Goal: Communication & Community: Answer question/provide support

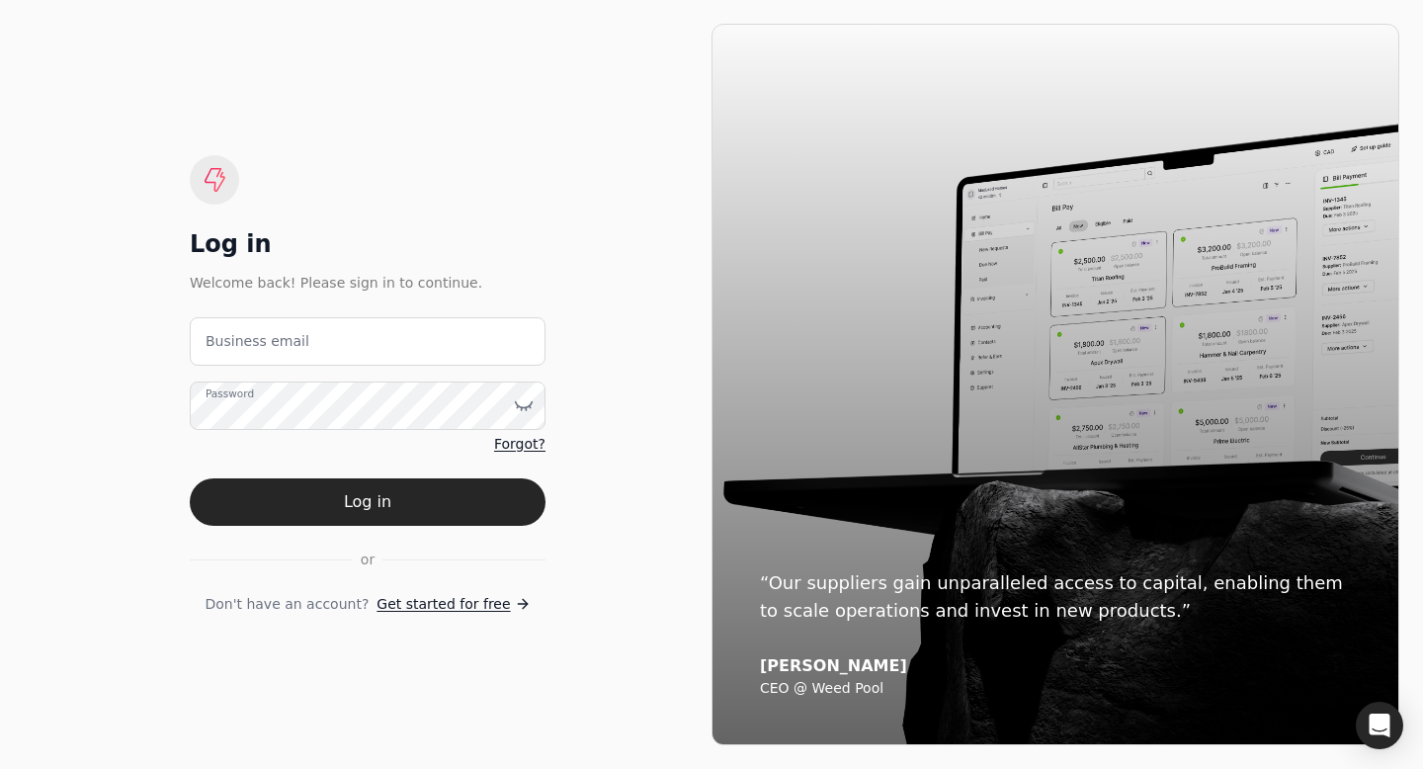
click at [245, 350] on label "Business email" at bounding box center [258, 341] width 104 height 21
click at [245, 350] on email "Business email" at bounding box center [368, 341] width 356 height 48
type email "[EMAIL_ADDRESS][DOMAIN_NAME]"
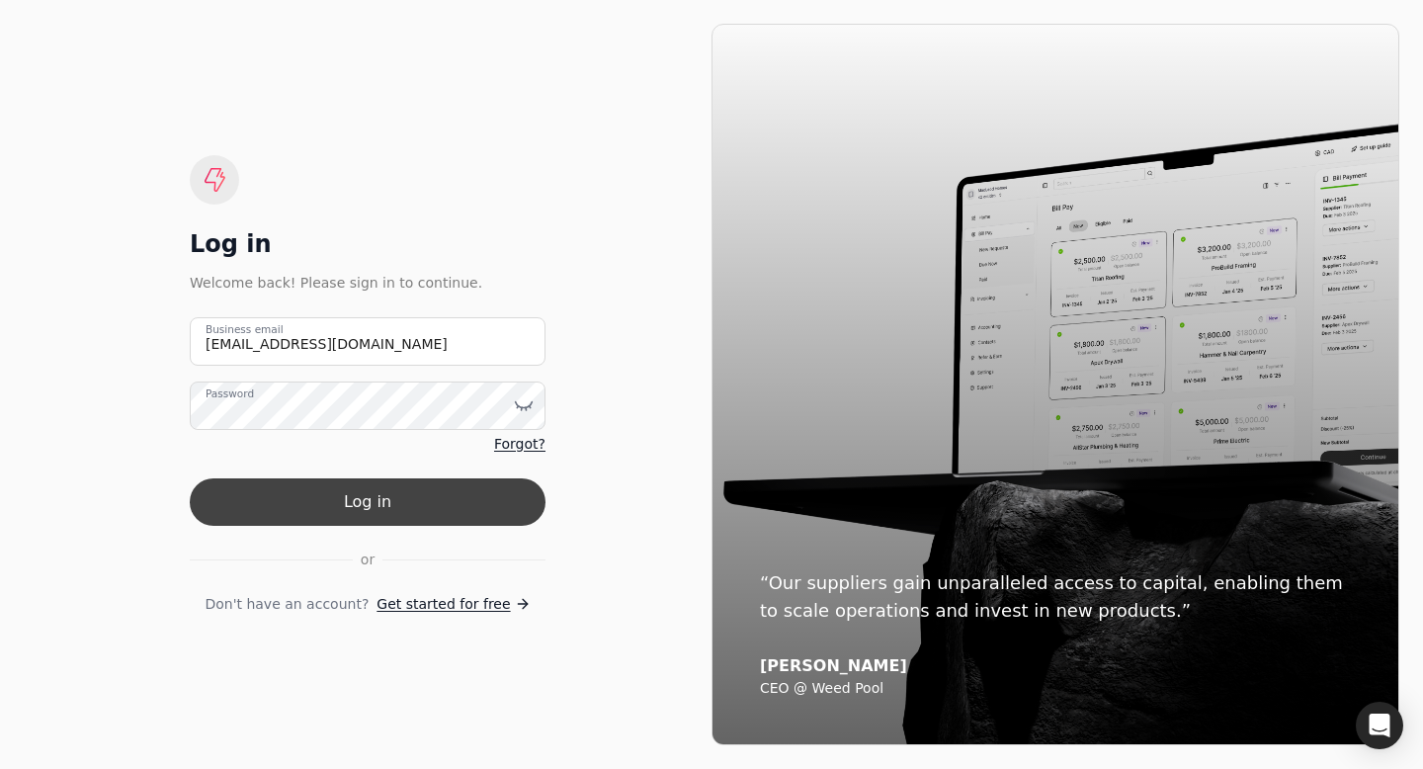
click at [335, 494] on button "Log in" at bounding box center [368, 501] width 356 height 47
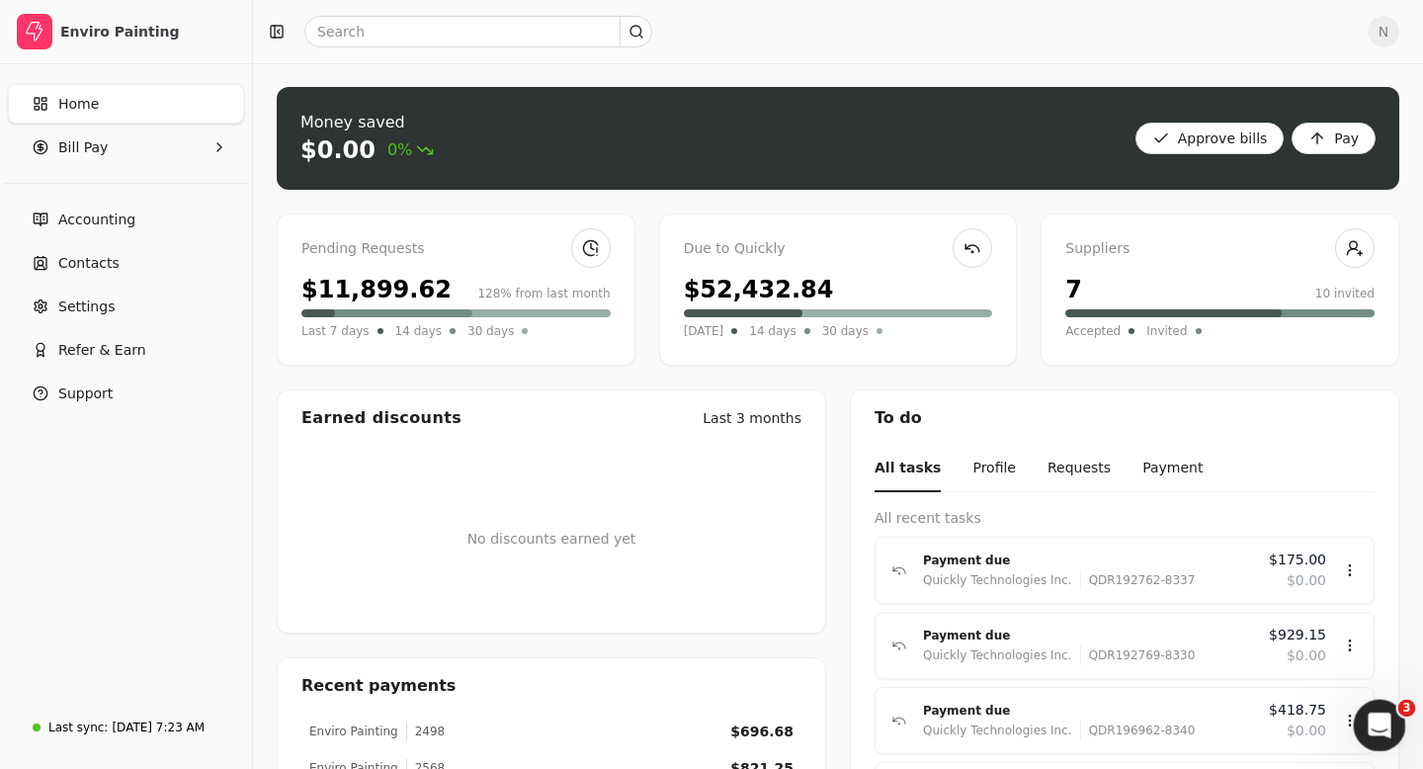
click at [1383, 718] on icon "Open Intercom Messenger" at bounding box center [1377, 723] width 33 height 33
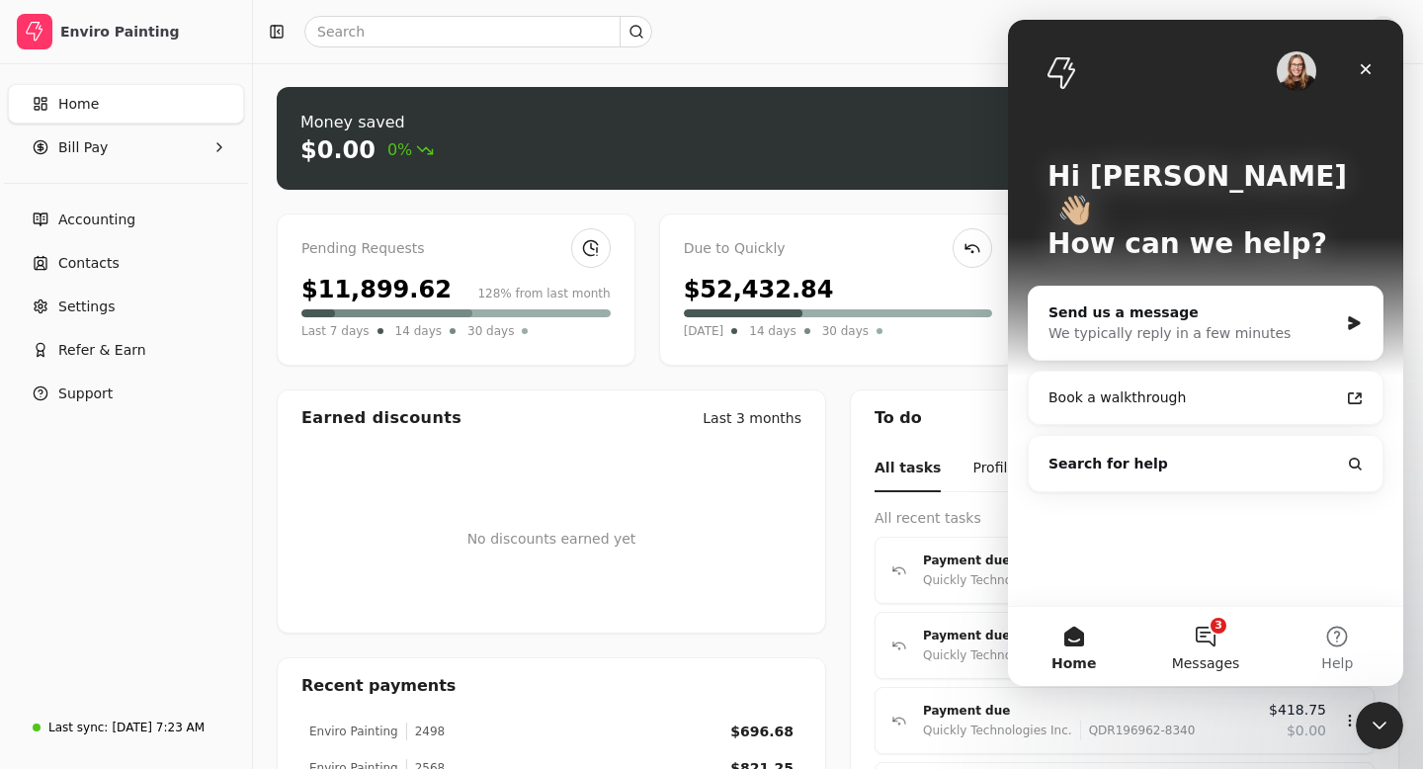
click at [1208, 646] on button "3 Messages" at bounding box center [1205, 646] width 131 height 79
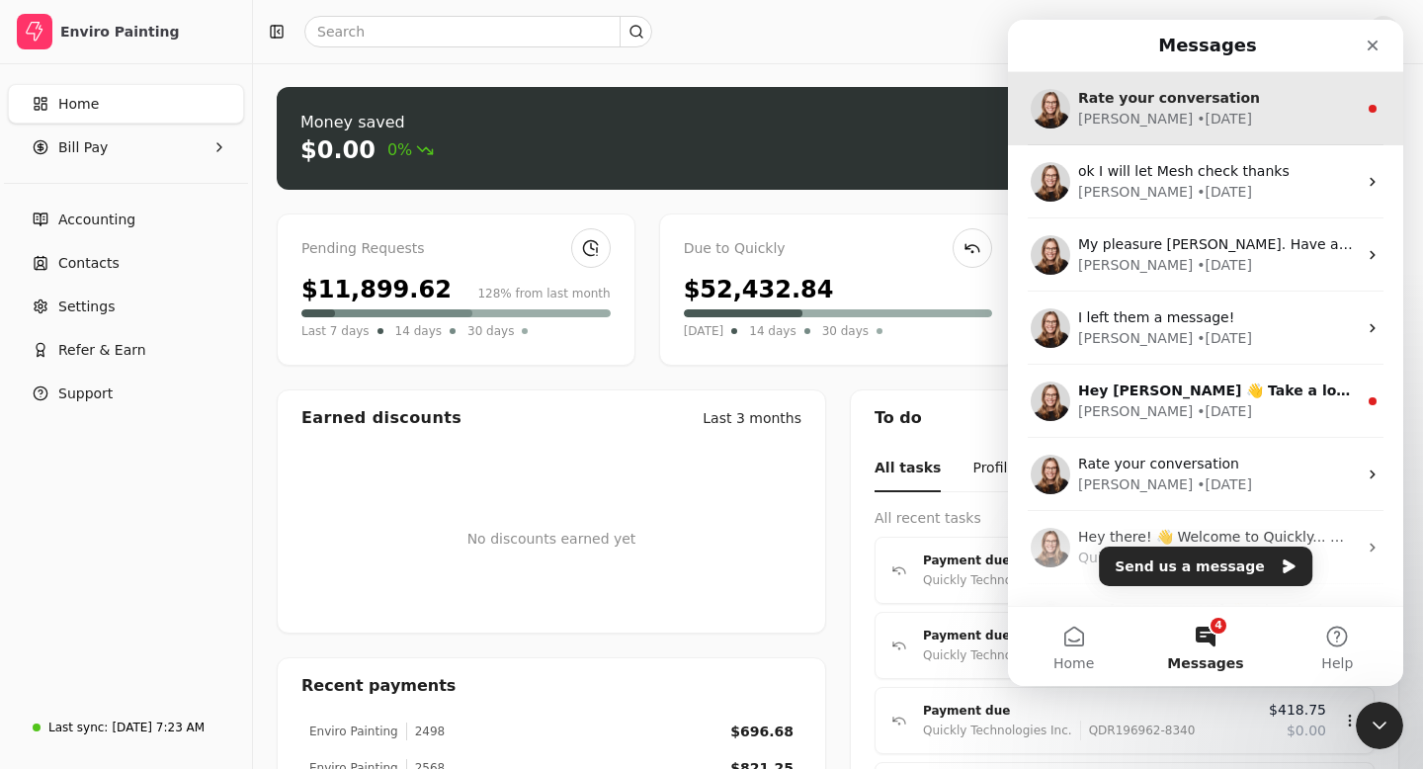
click at [1227, 120] on div "[PERSON_NAME] • [DATE]" at bounding box center [1217, 119] width 279 height 21
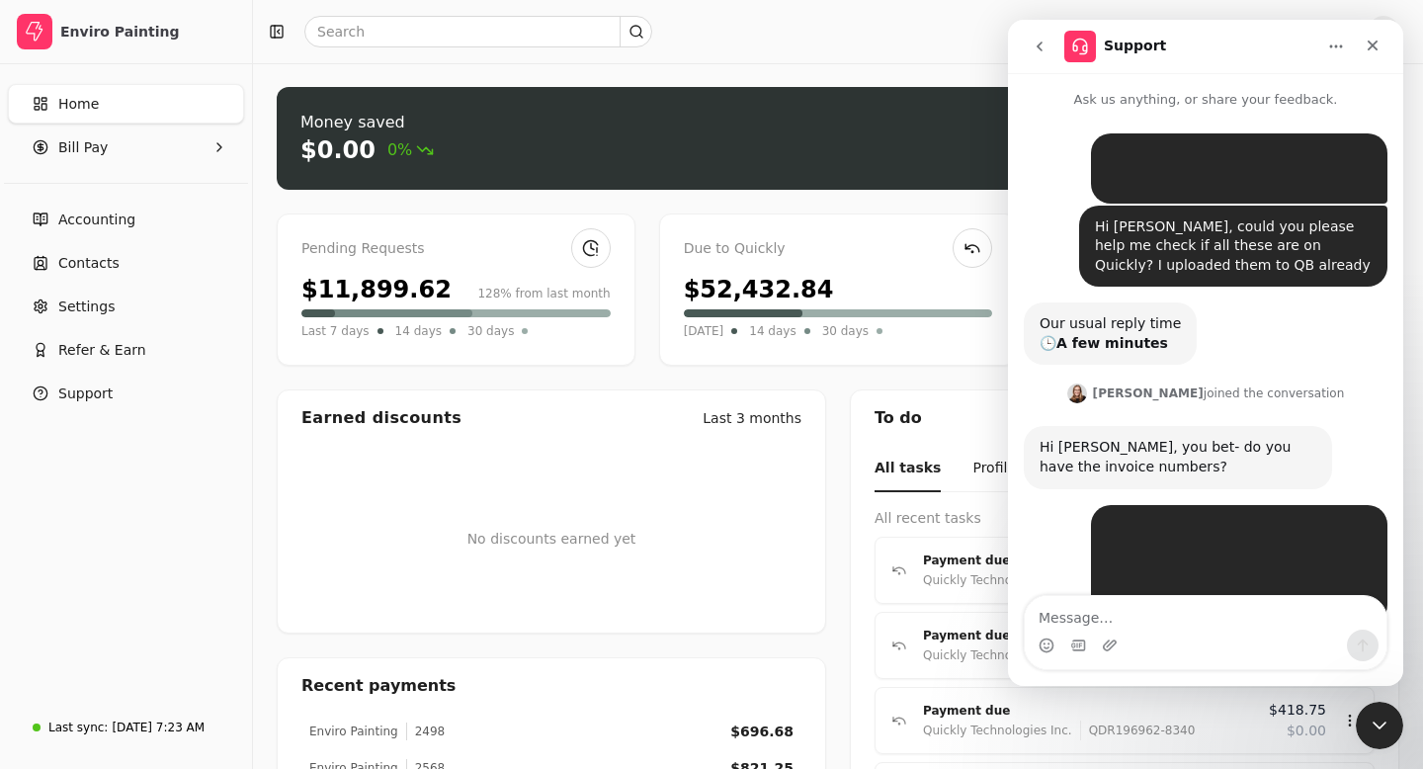
scroll to position [54, 0]
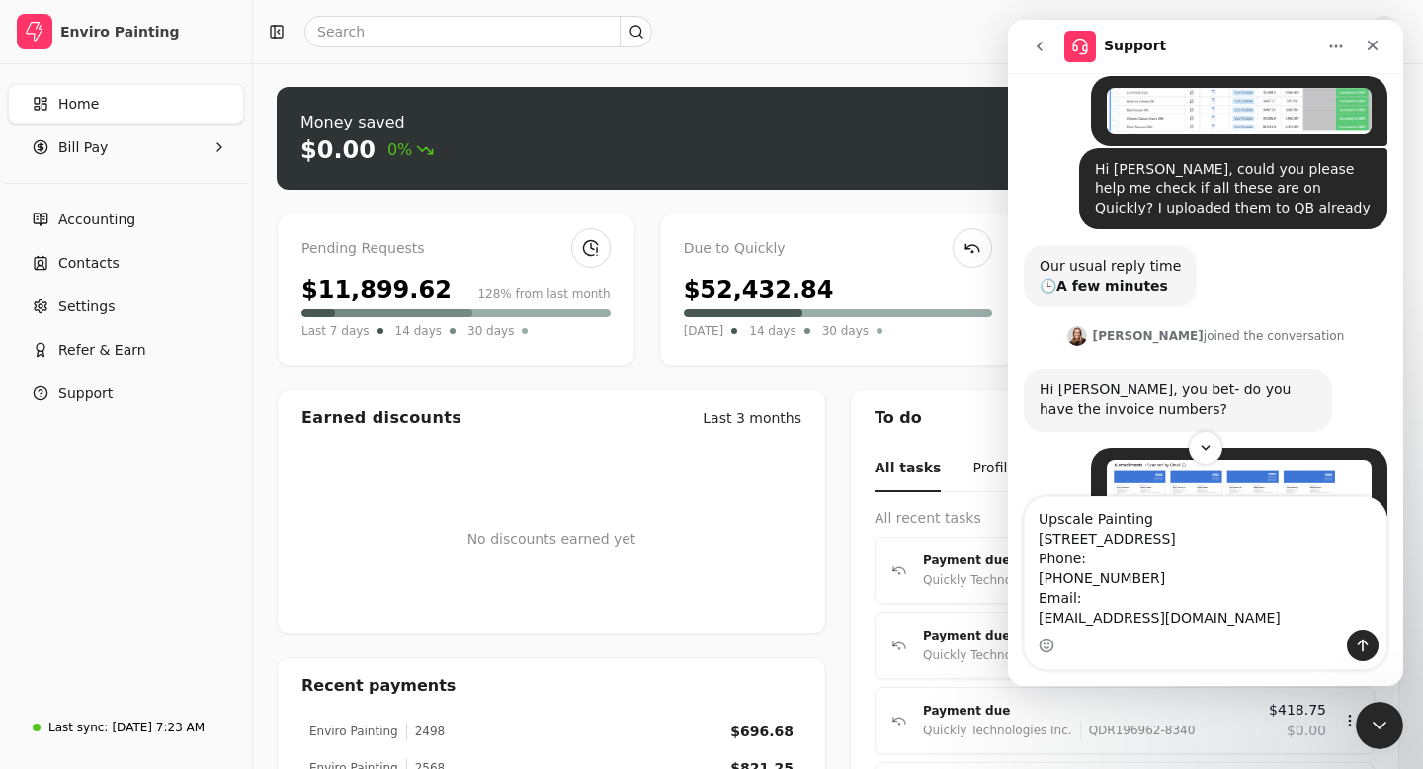
type textarea "Upscale Painting [STREET_ADDRESS] Phone: [PHONE_NUMBER] Email: [EMAIL_ADDRESS][…"
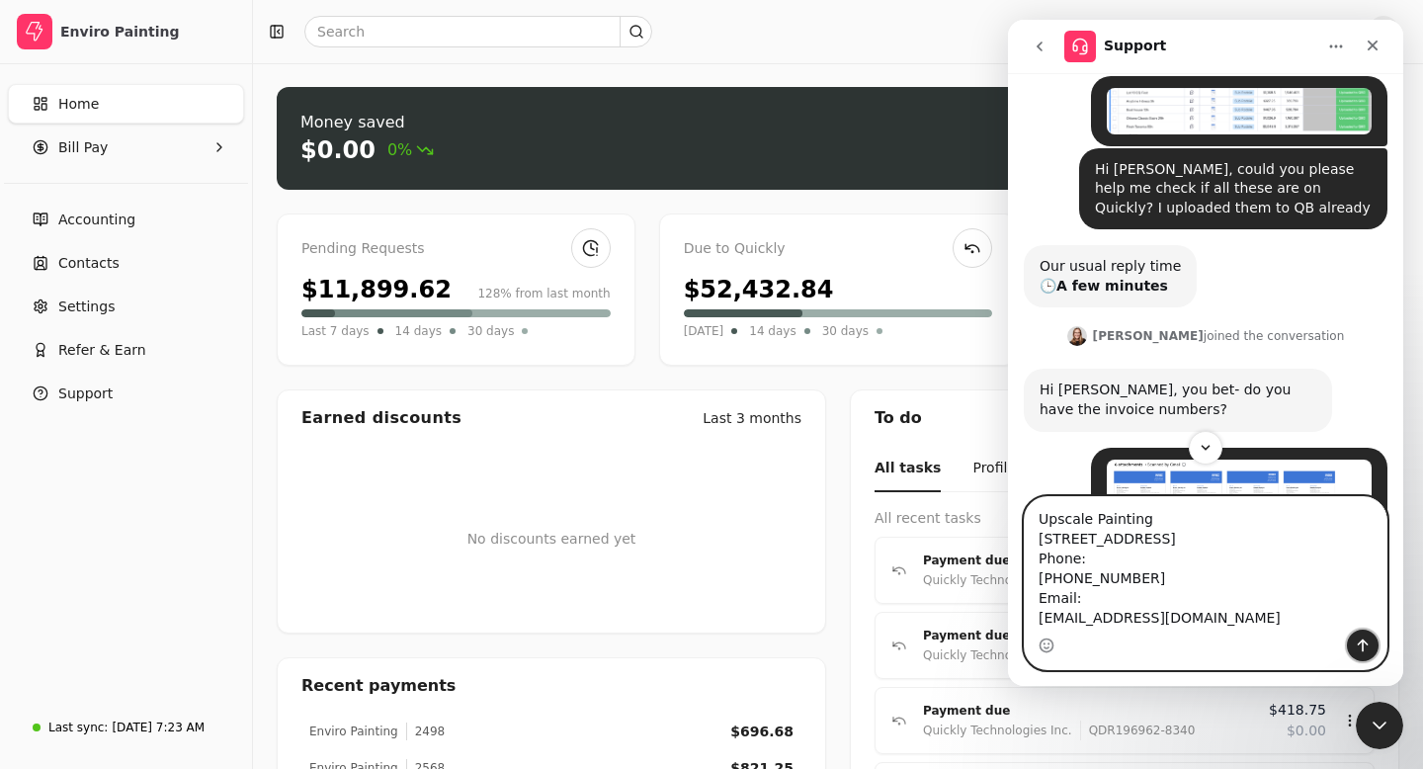
click at [1364, 639] on icon "Send a message…" at bounding box center [1363, 645] width 16 height 16
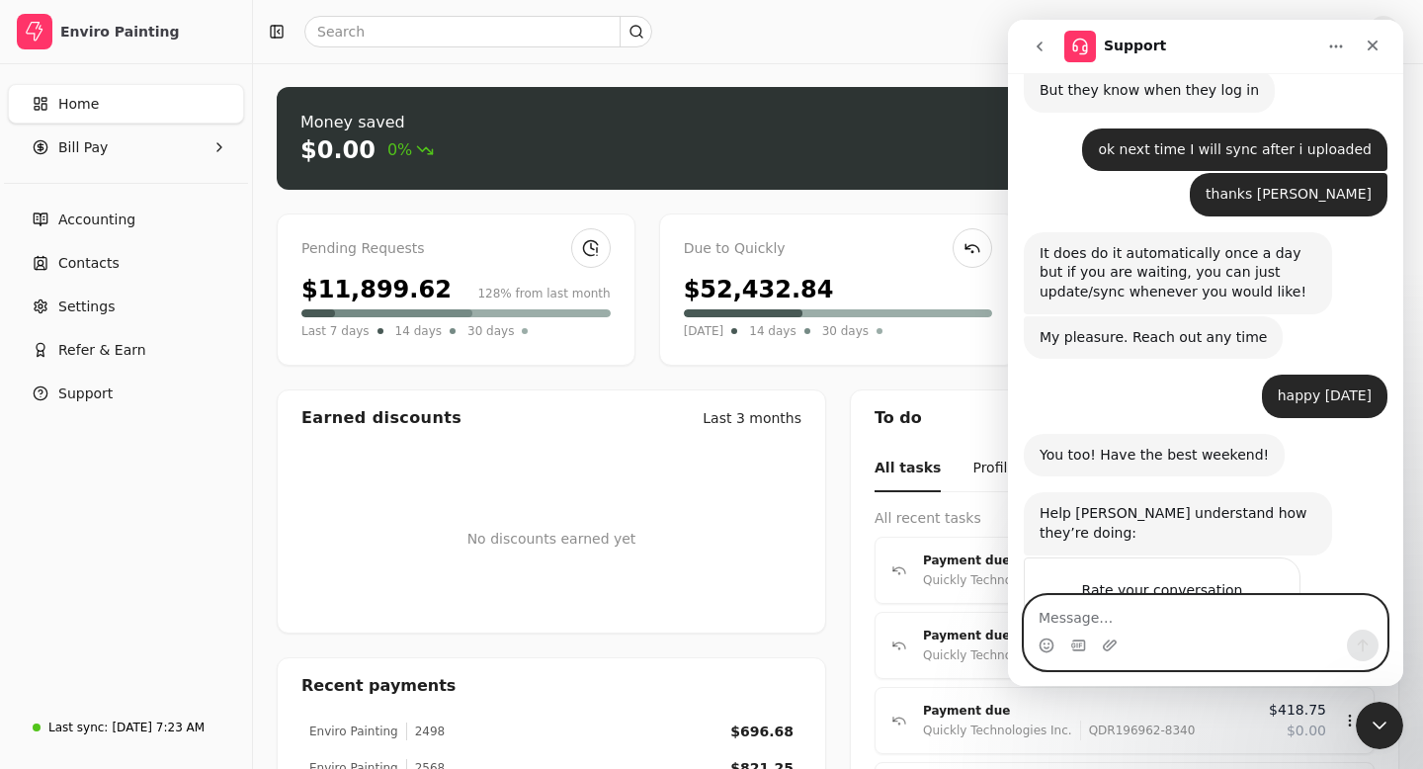
scroll to position [3071, 0]
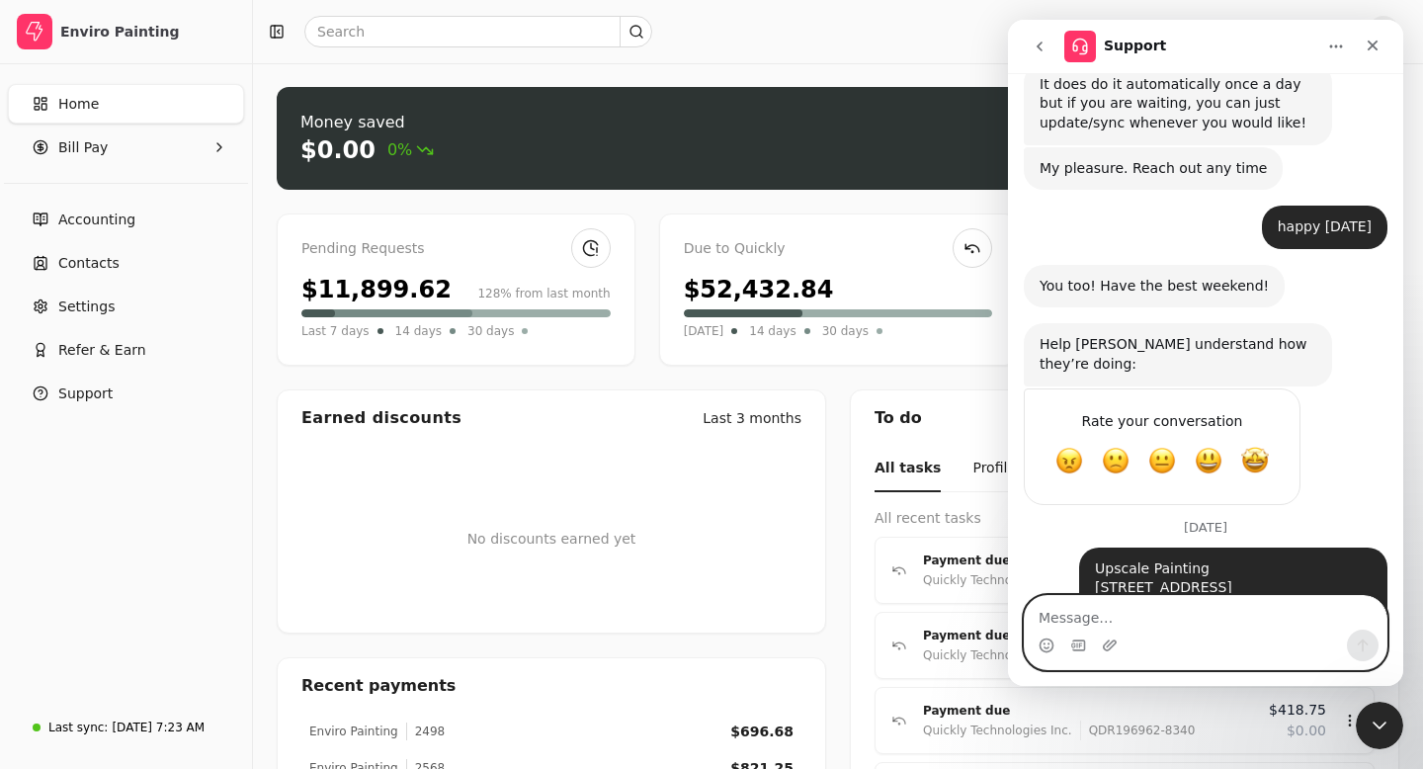
click at [1088, 620] on textarea "Message…" at bounding box center [1206, 613] width 362 height 34
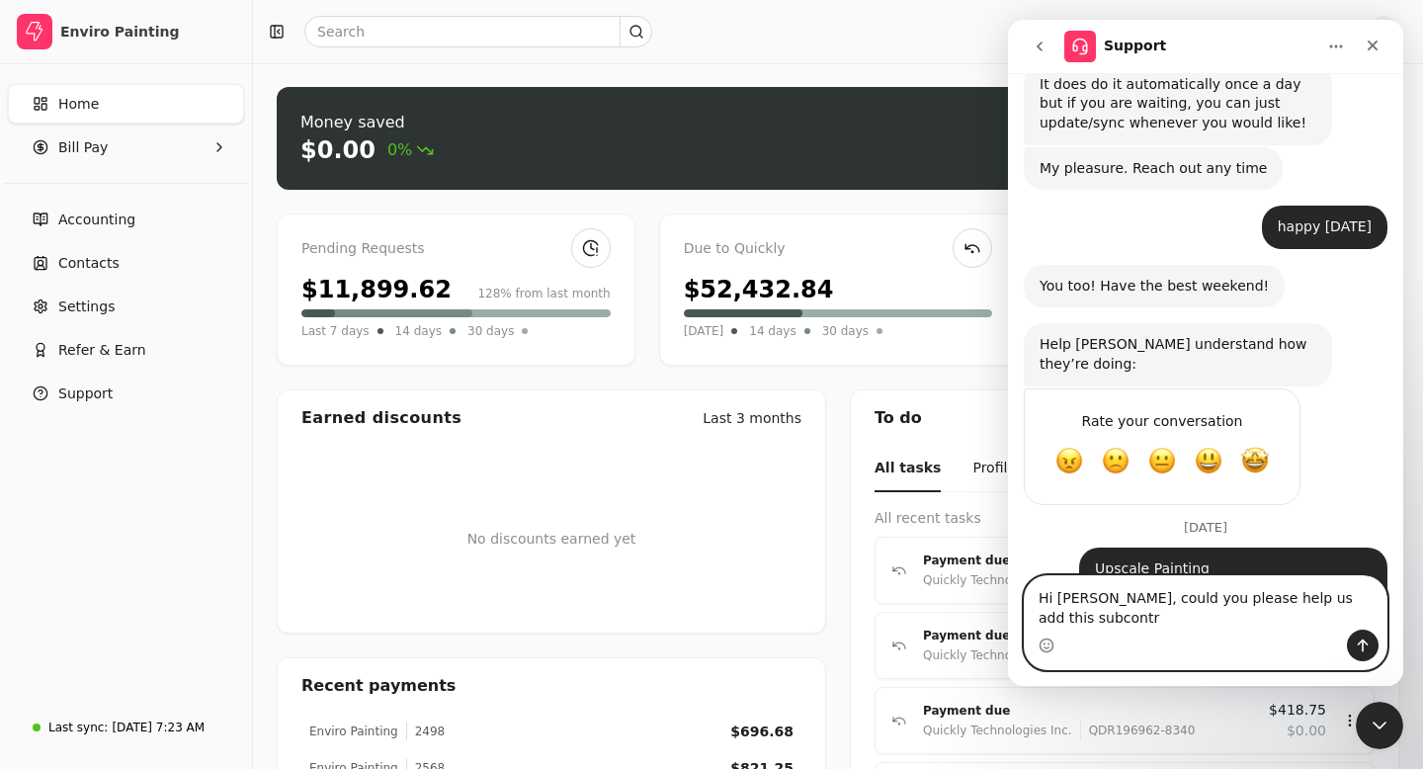
scroll to position [3090, 0]
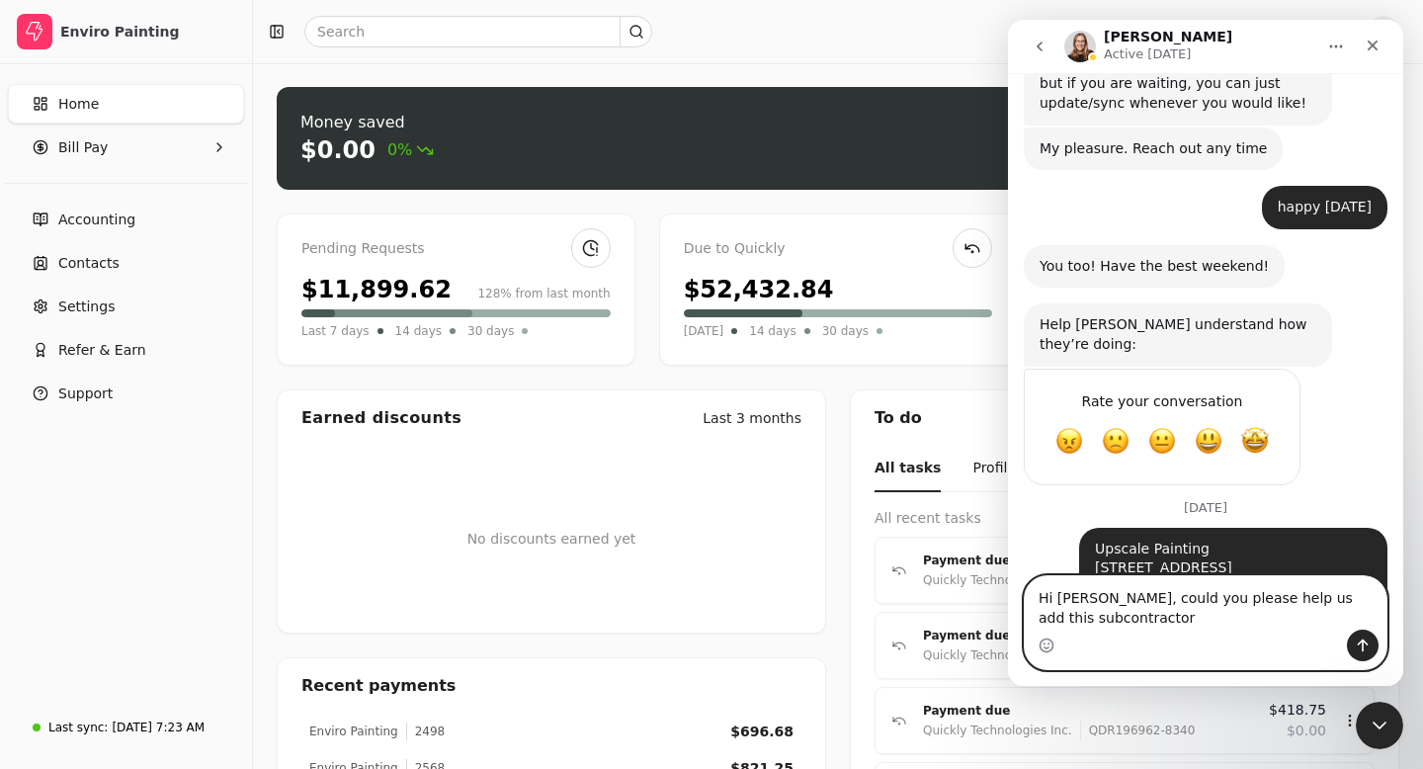
type textarea "Hi [PERSON_NAME], could you please help us add this subcontractor?"
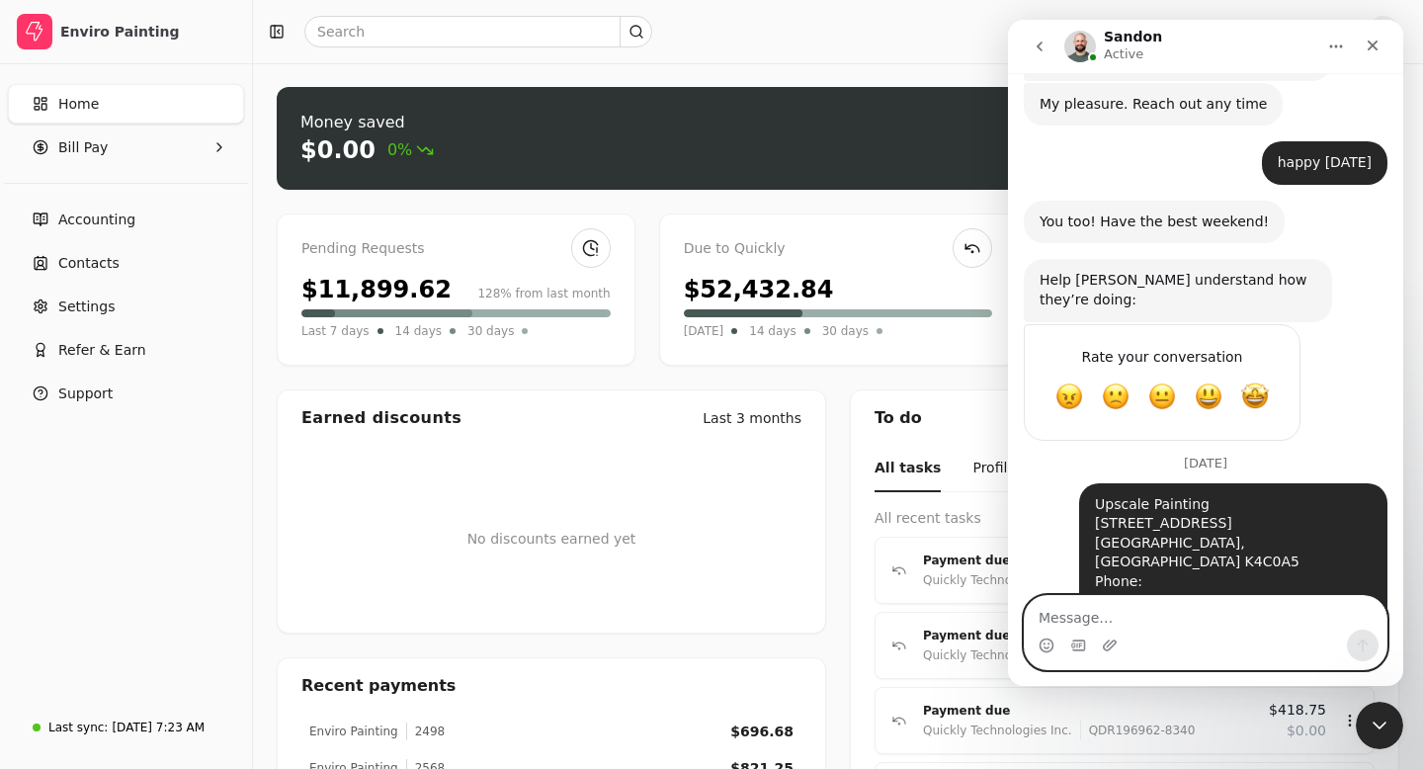
scroll to position [3278, 0]
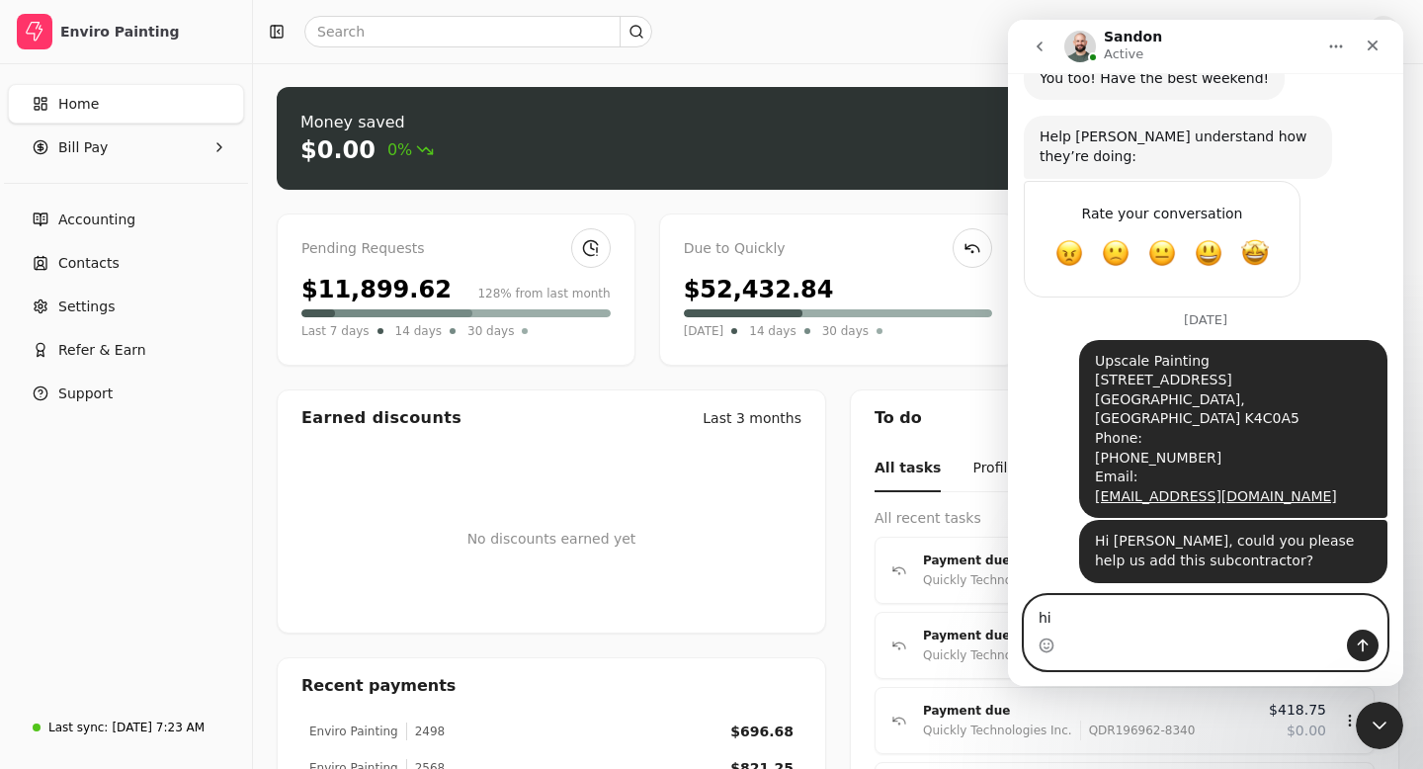
type textarea "h"
type textarea "o"
type textarea "np hi [PERSON_NAME]"
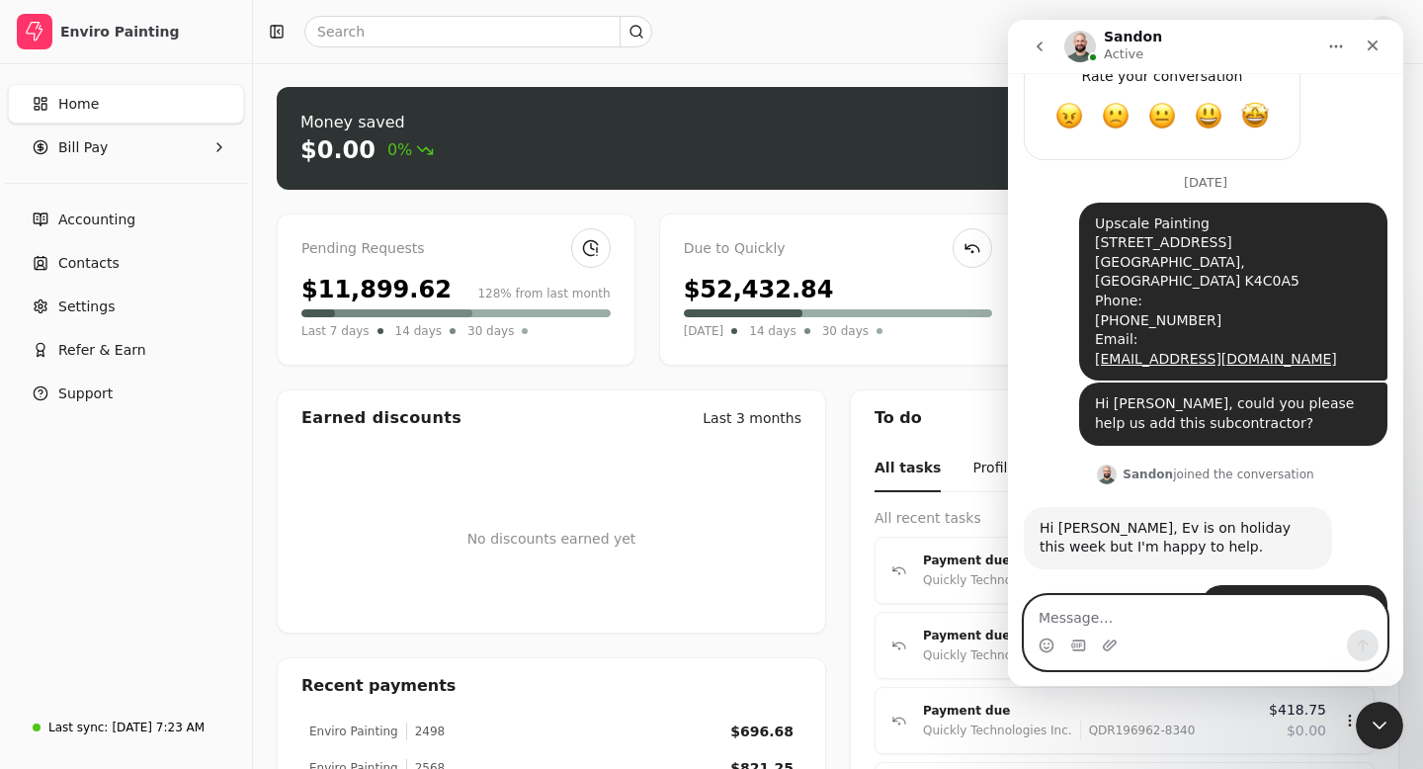
scroll to position [3472, 0]
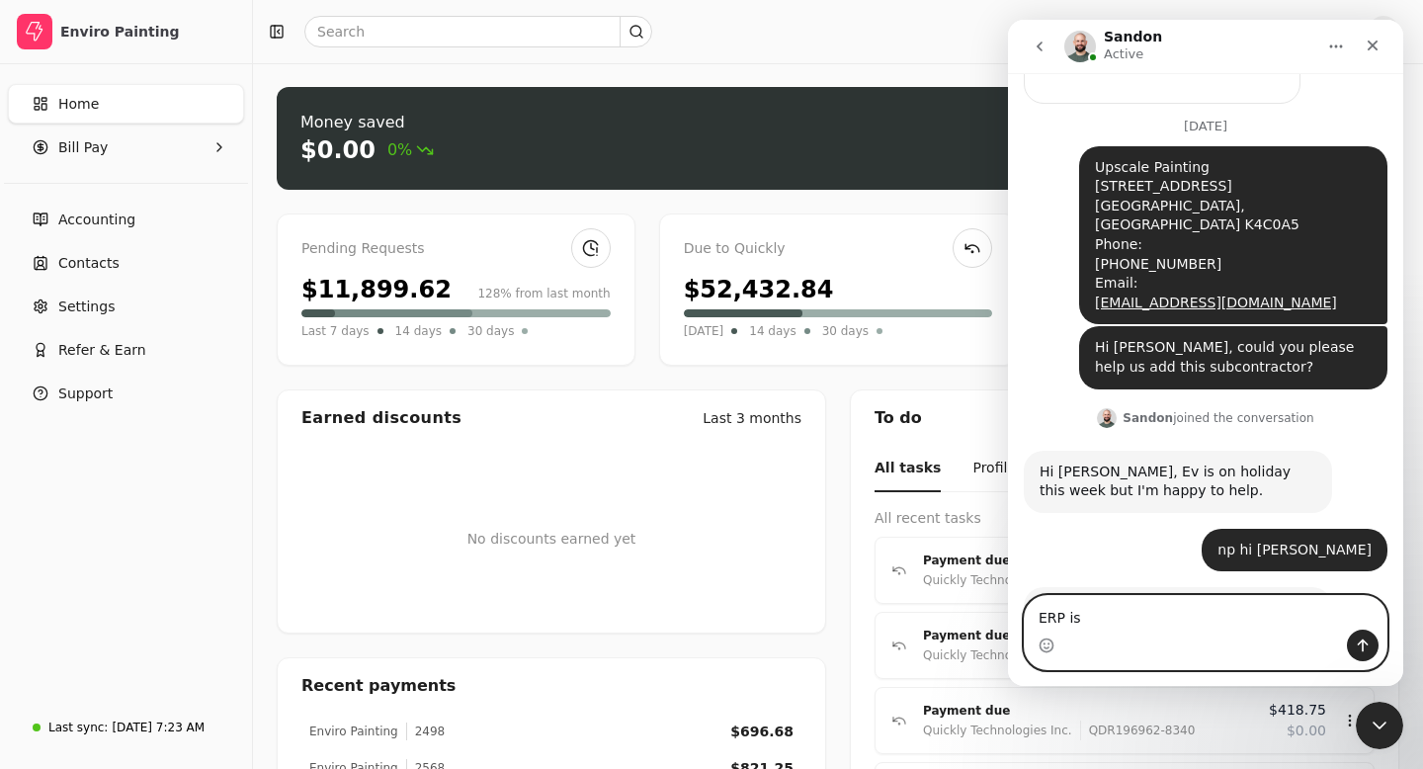
type textarea "ERP is?"
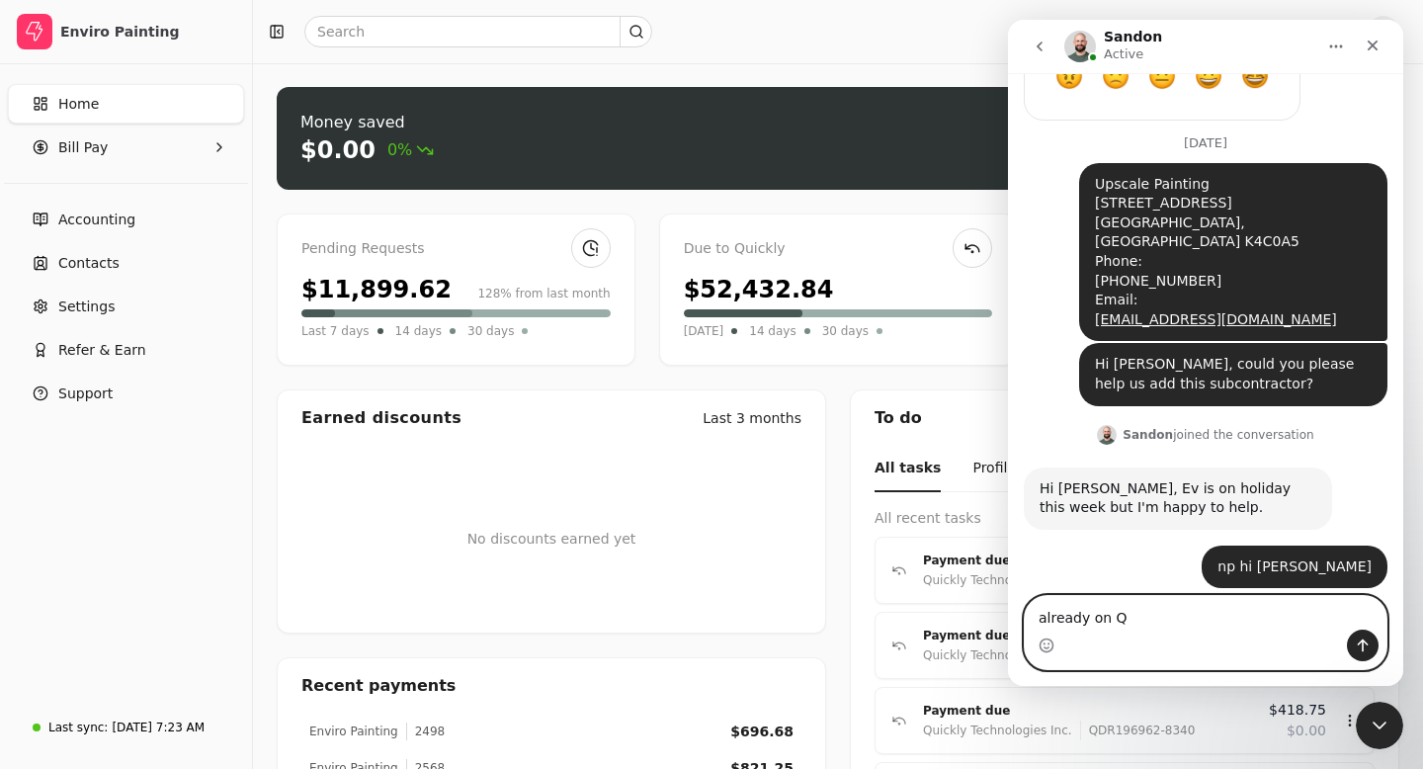
scroll to position [3531, 0]
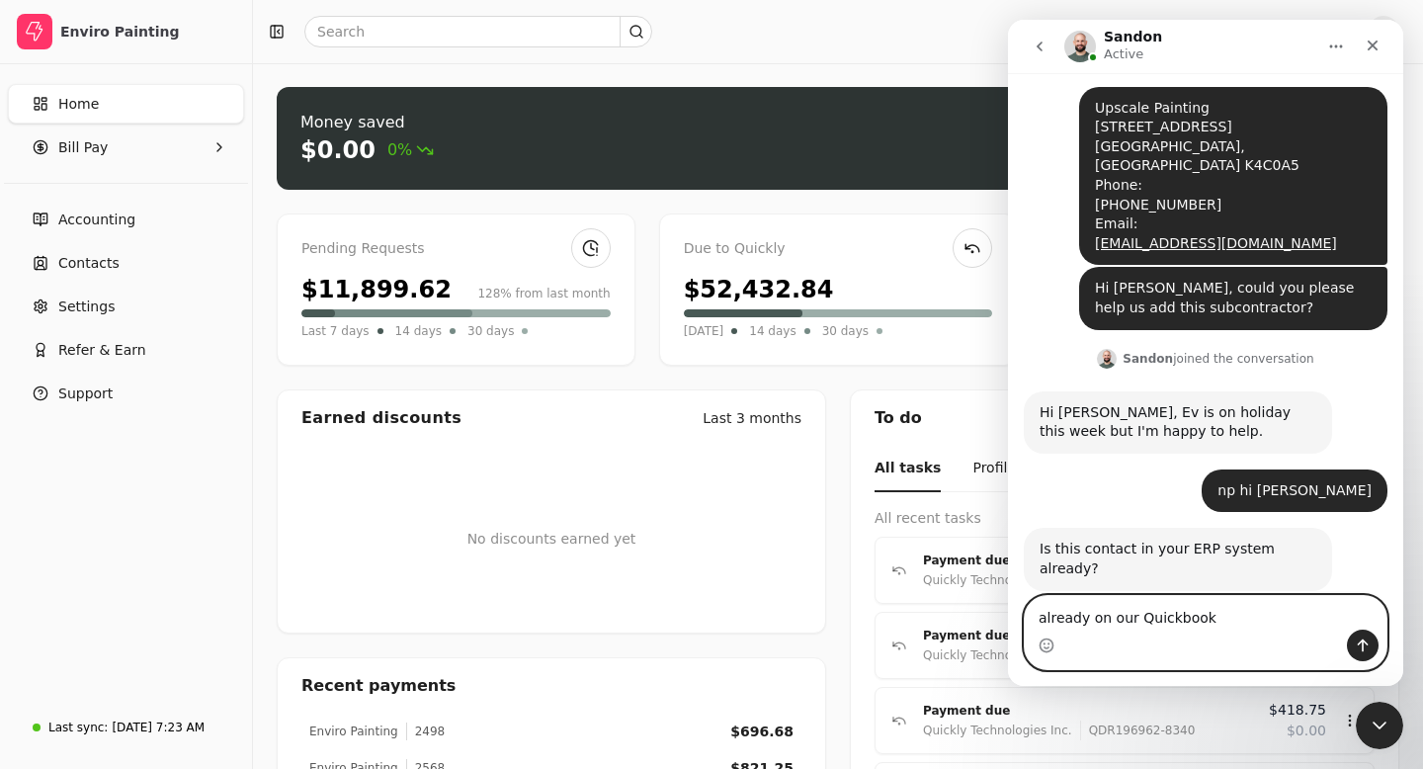
type textarea "already on our Quickbooks"
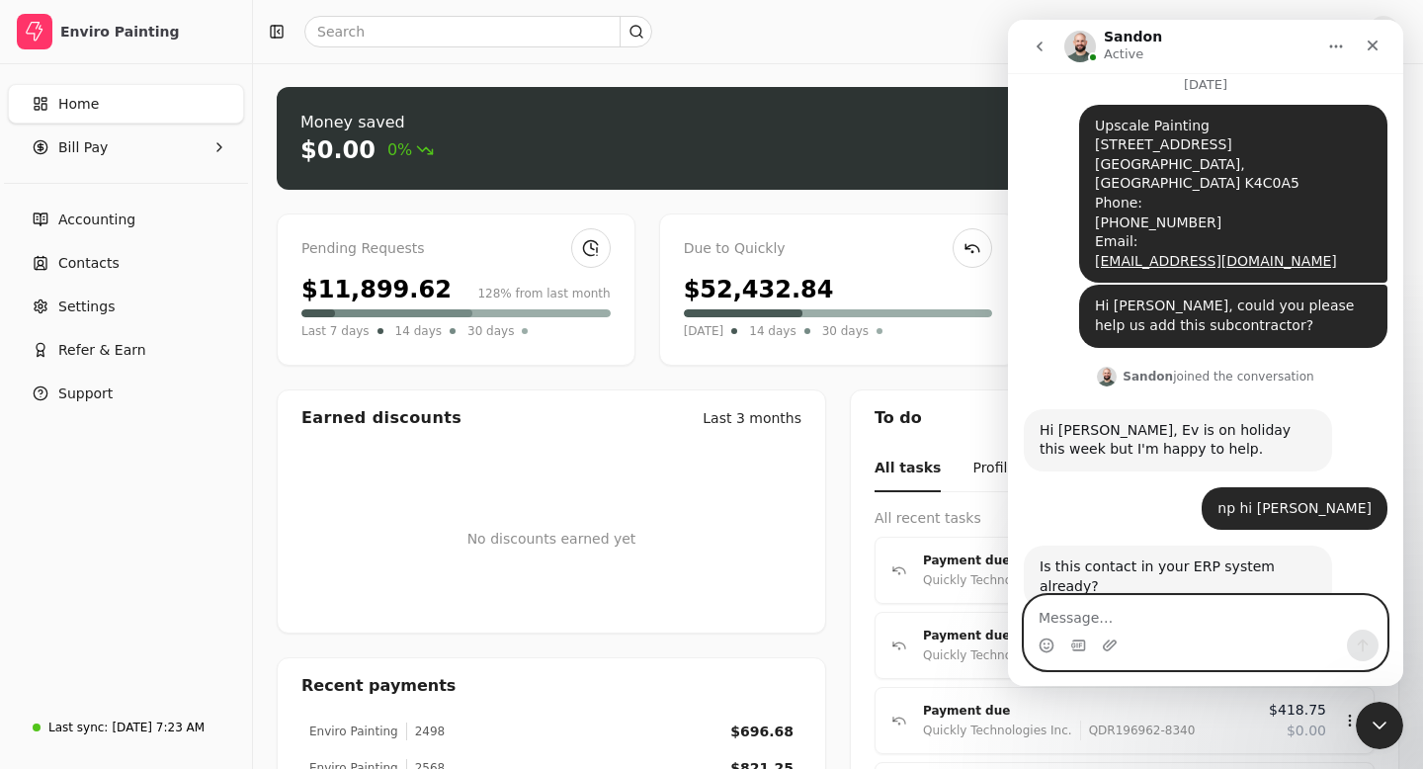
scroll to position [3573, 0]
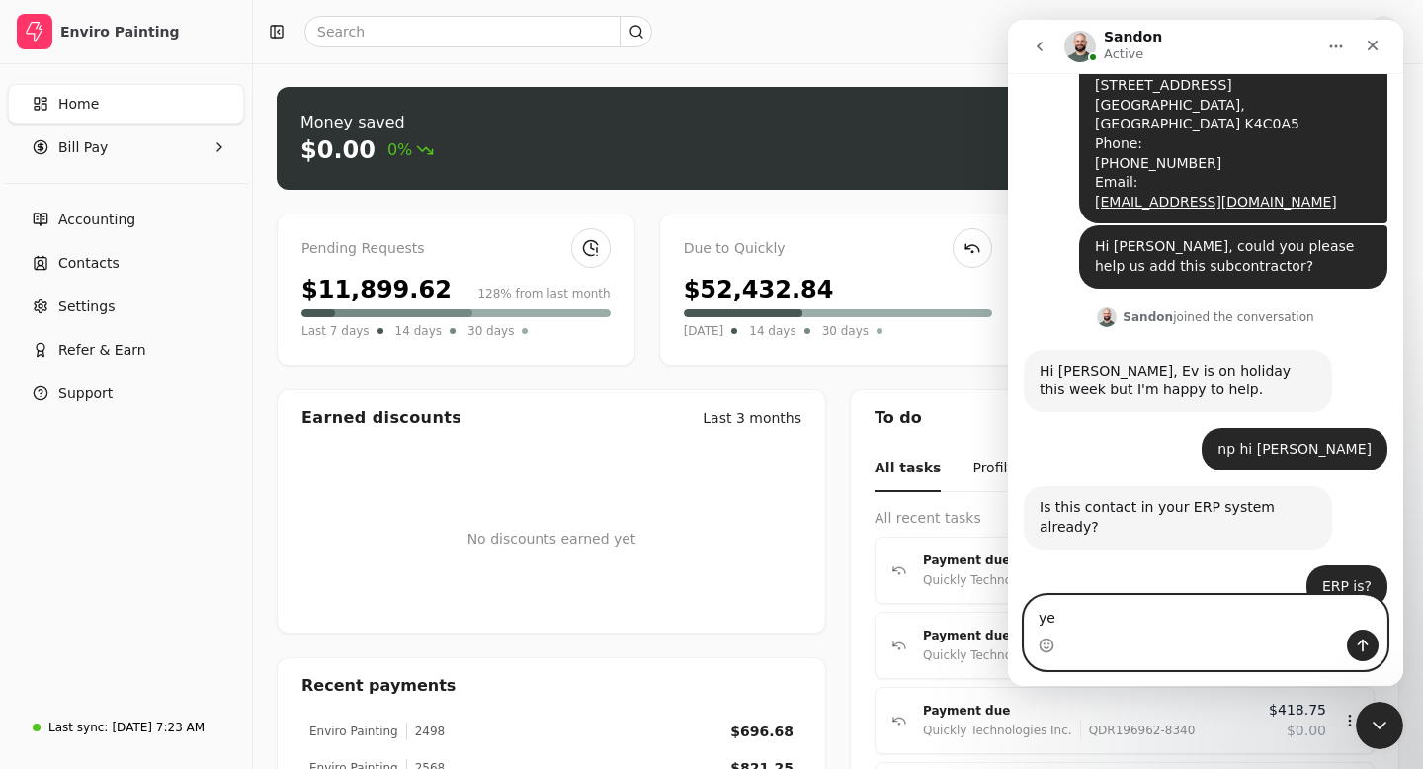
type textarea "yes"
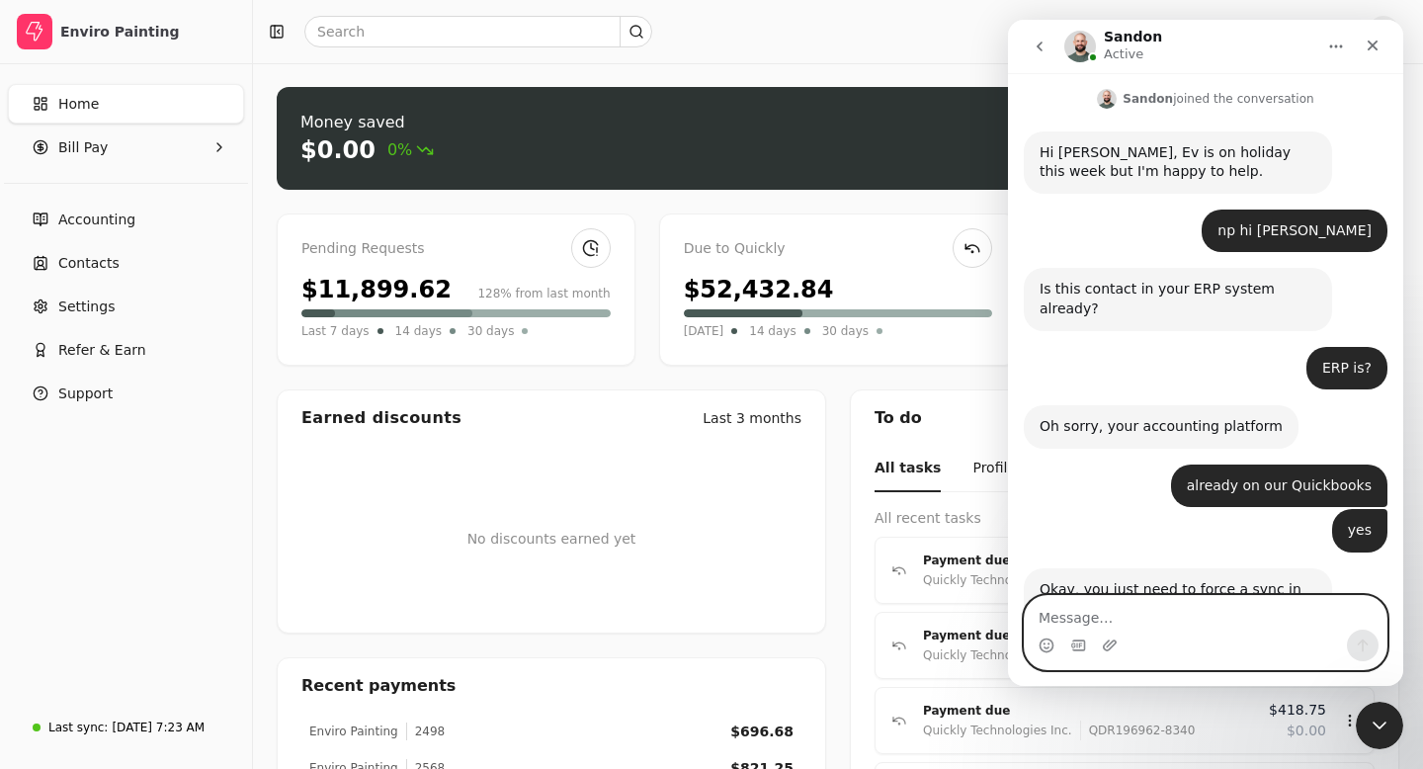
scroll to position [3780, 0]
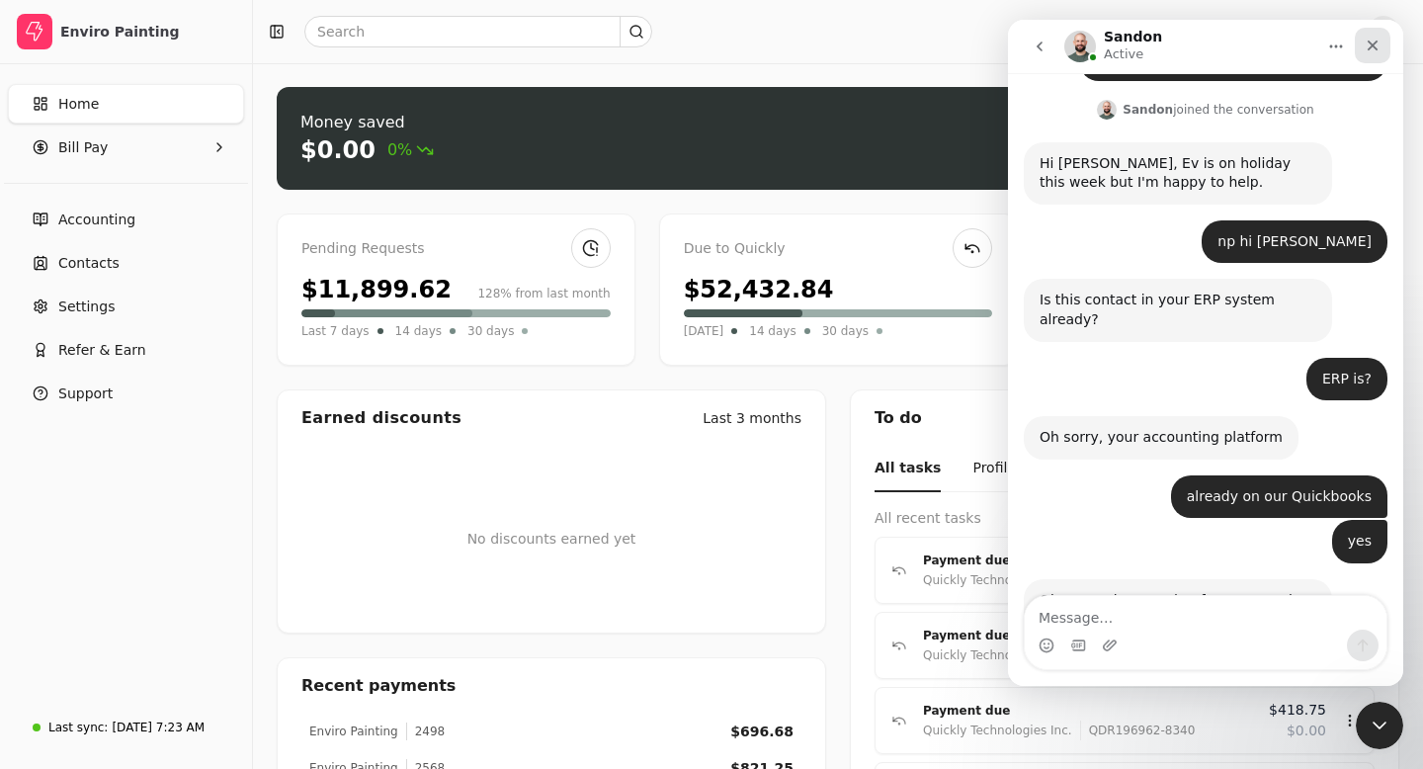
click at [1371, 38] on icon "Close" at bounding box center [1373, 46] width 16 height 16
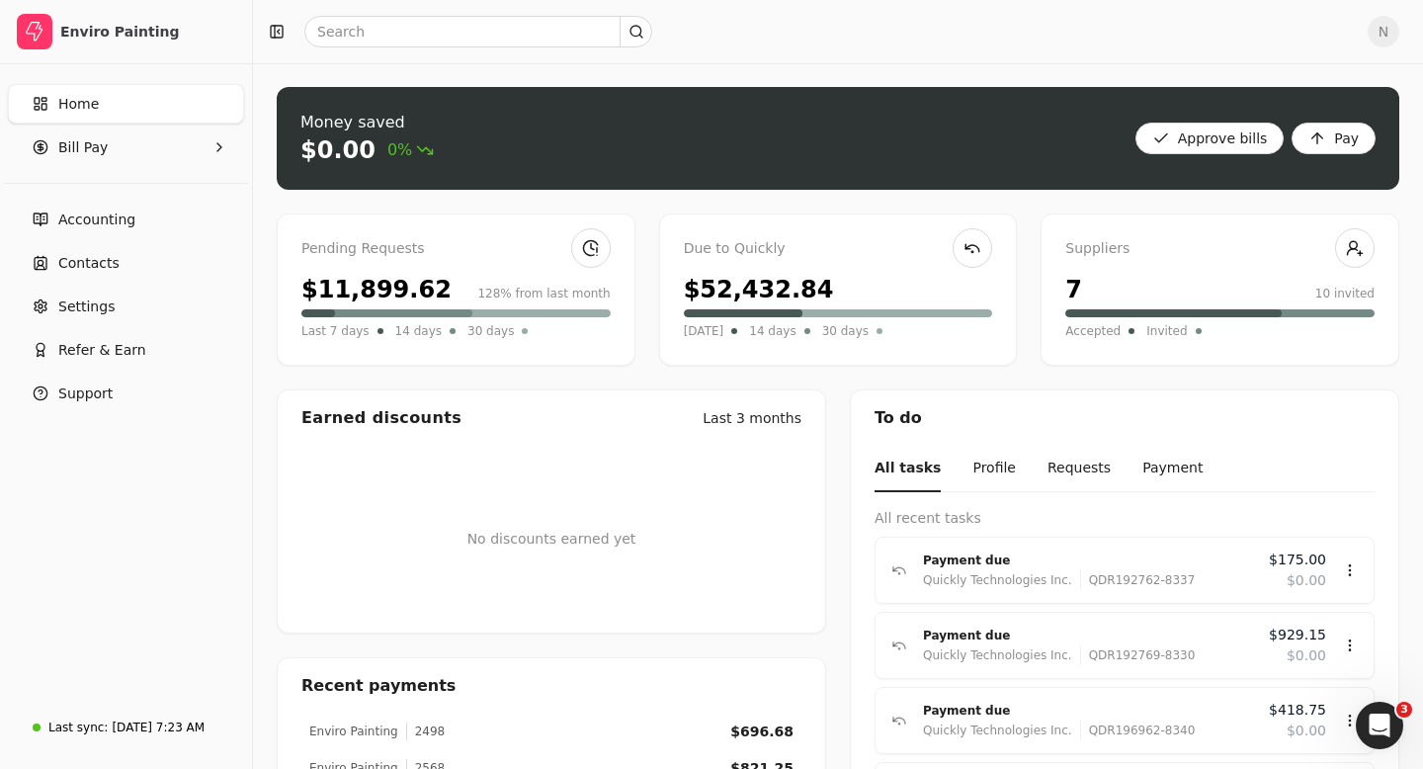
click at [144, 102] on link "Home" at bounding box center [126, 104] width 236 height 40
click at [86, 306] on span "Settings" at bounding box center [86, 306] width 56 height 21
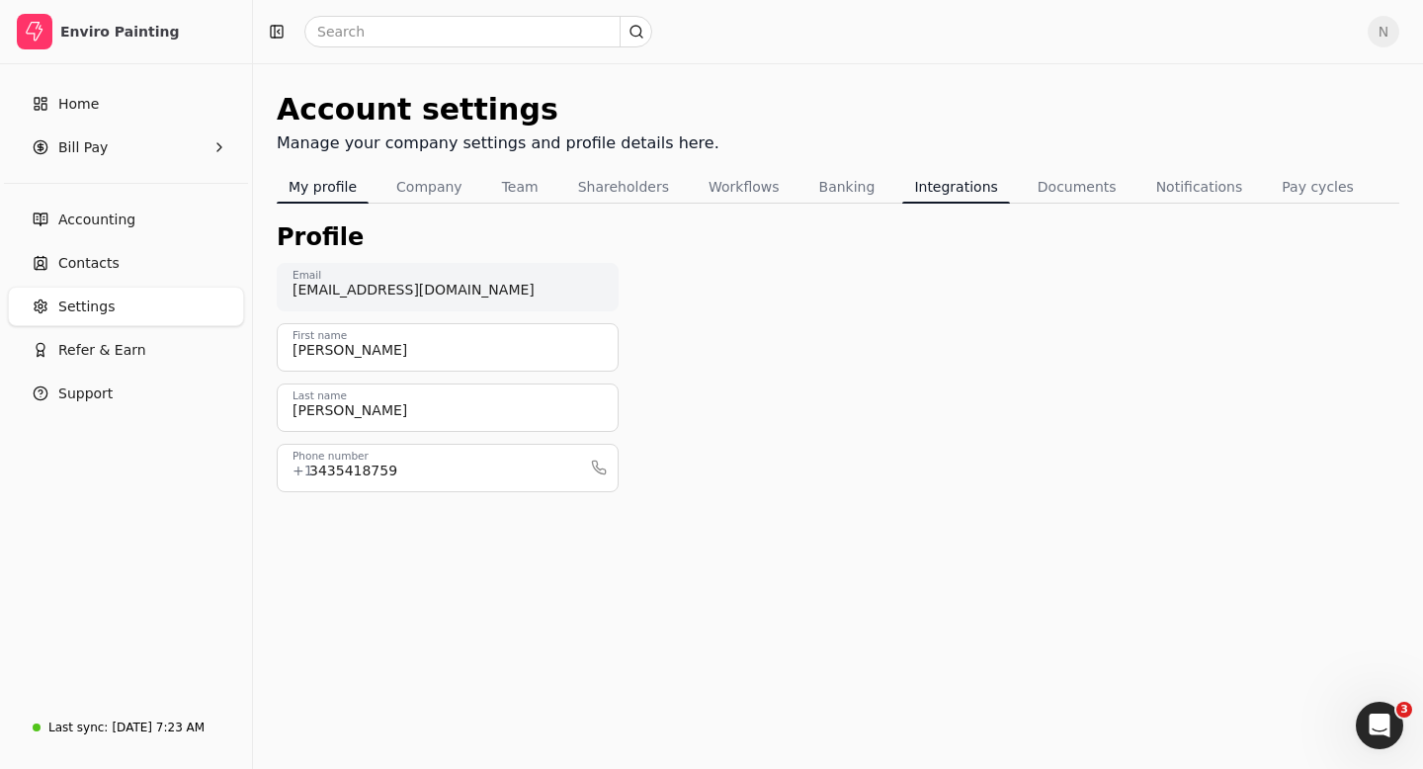
click at [931, 195] on button "Integrations" at bounding box center [955, 187] width 107 height 32
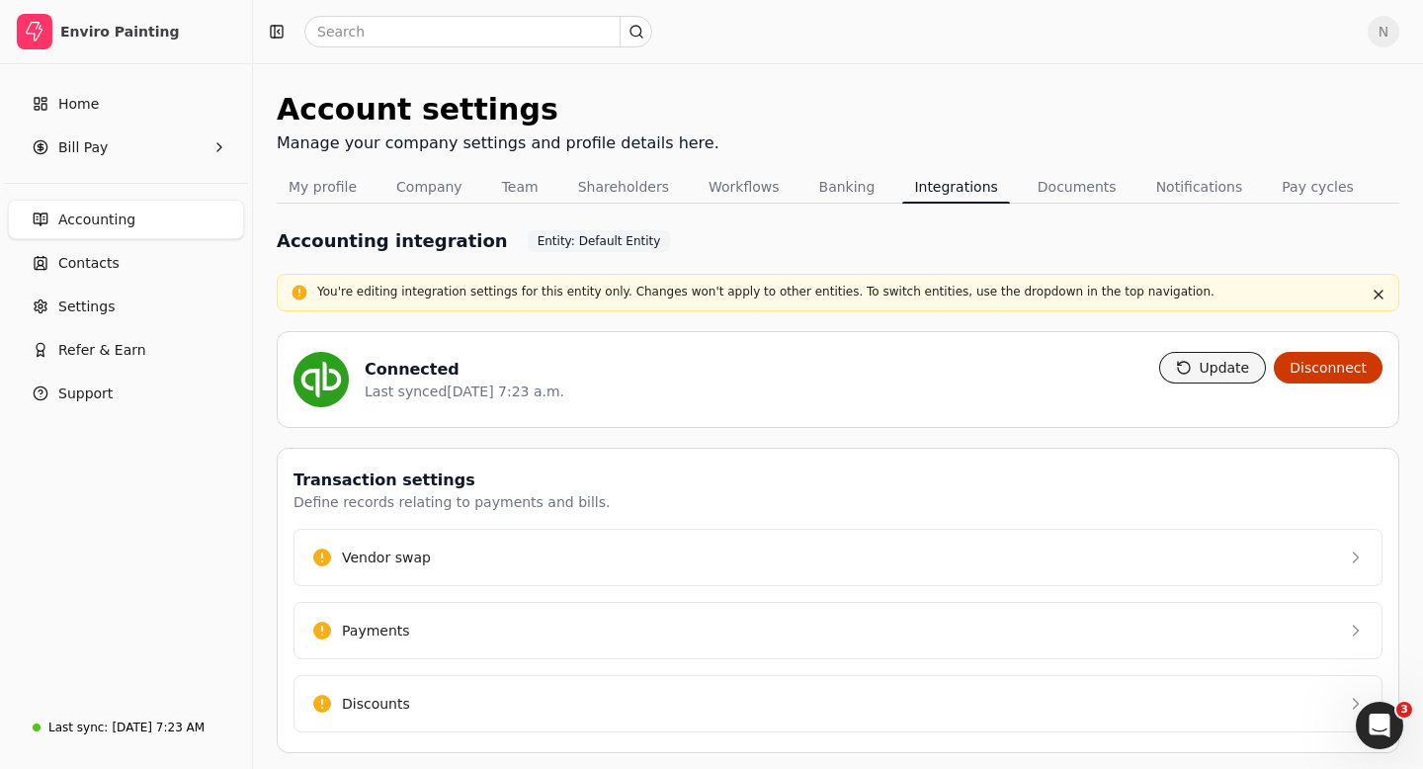
click at [1202, 369] on button "Update" at bounding box center [1213, 368] width 108 height 32
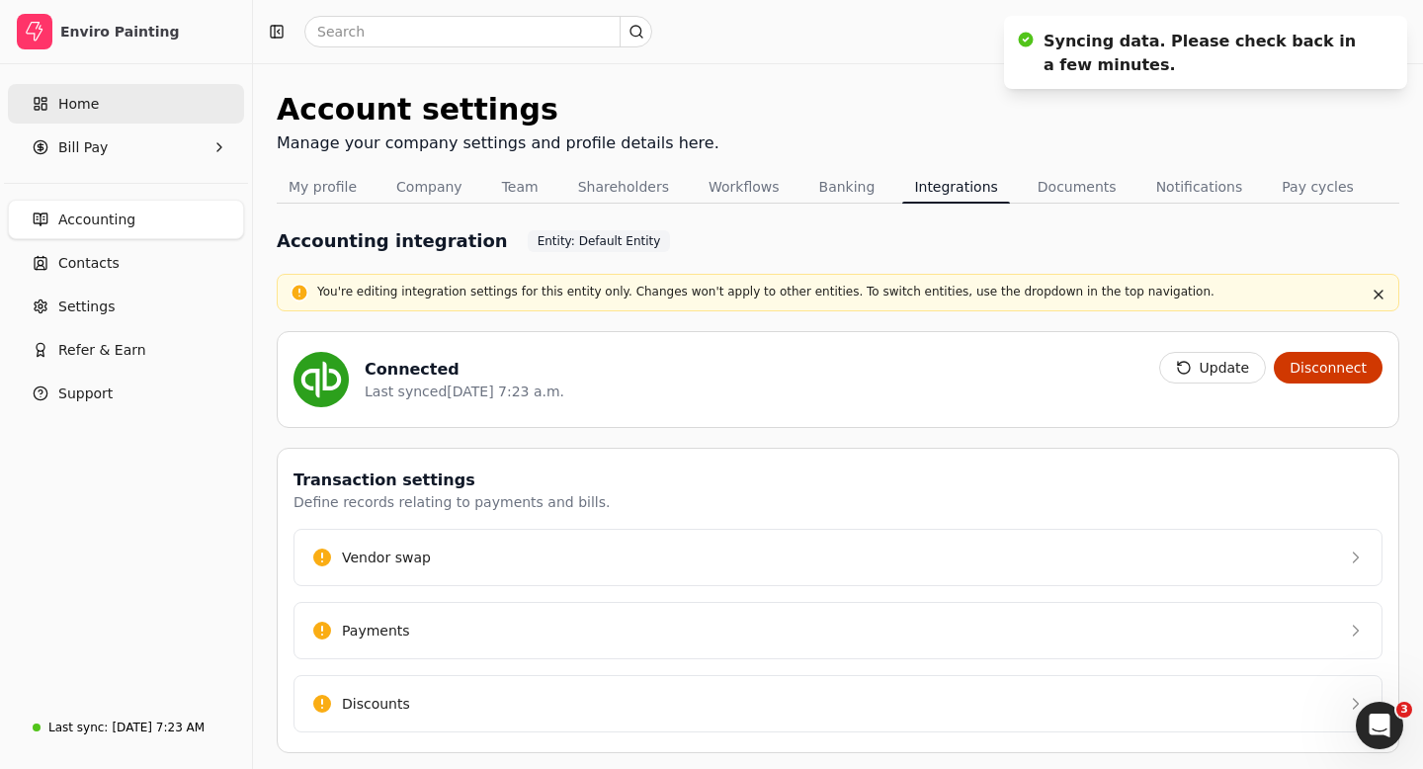
click at [123, 113] on link "Home" at bounding box center [126, 104] width 236 height 40
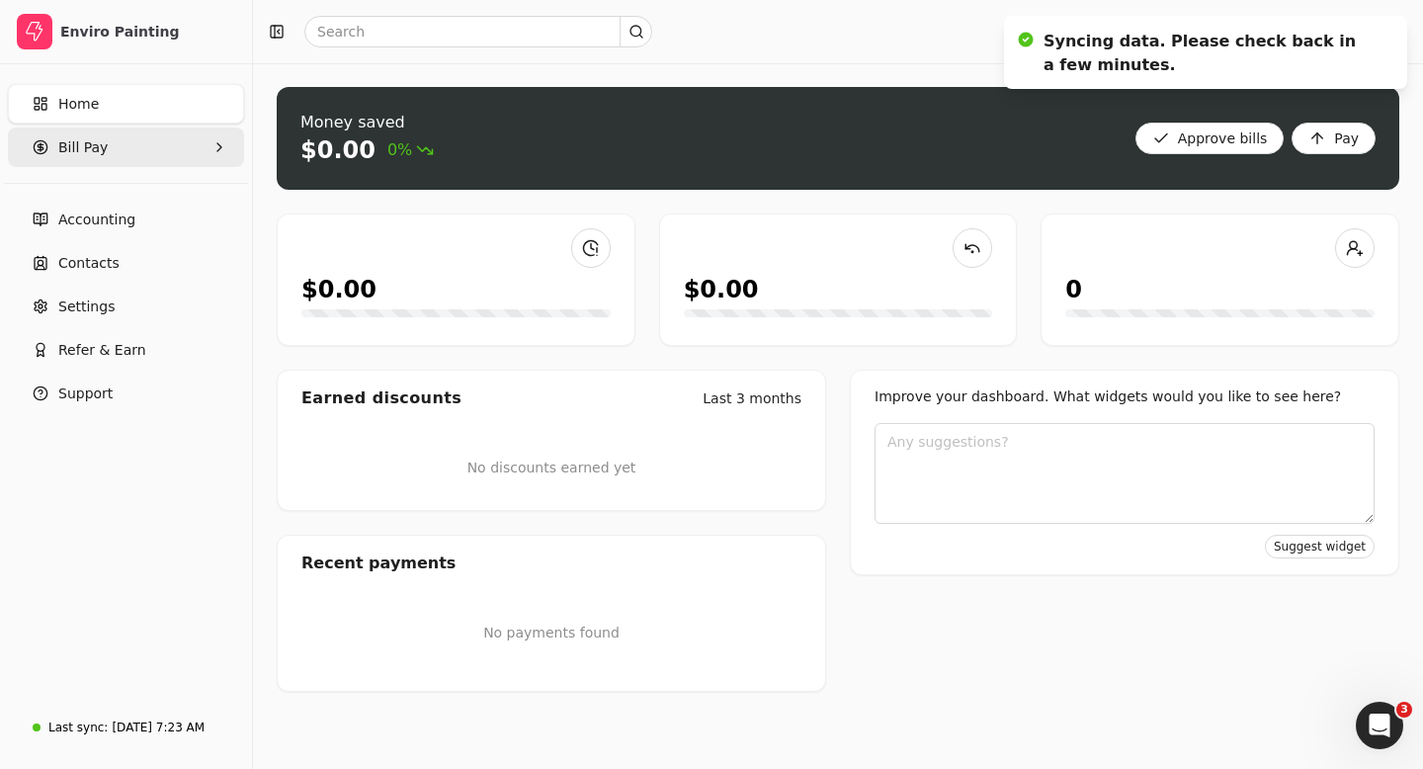
click at [110, 157] on Pay "Bill Pay" at bounding box center [126, 147] width 236 height 40
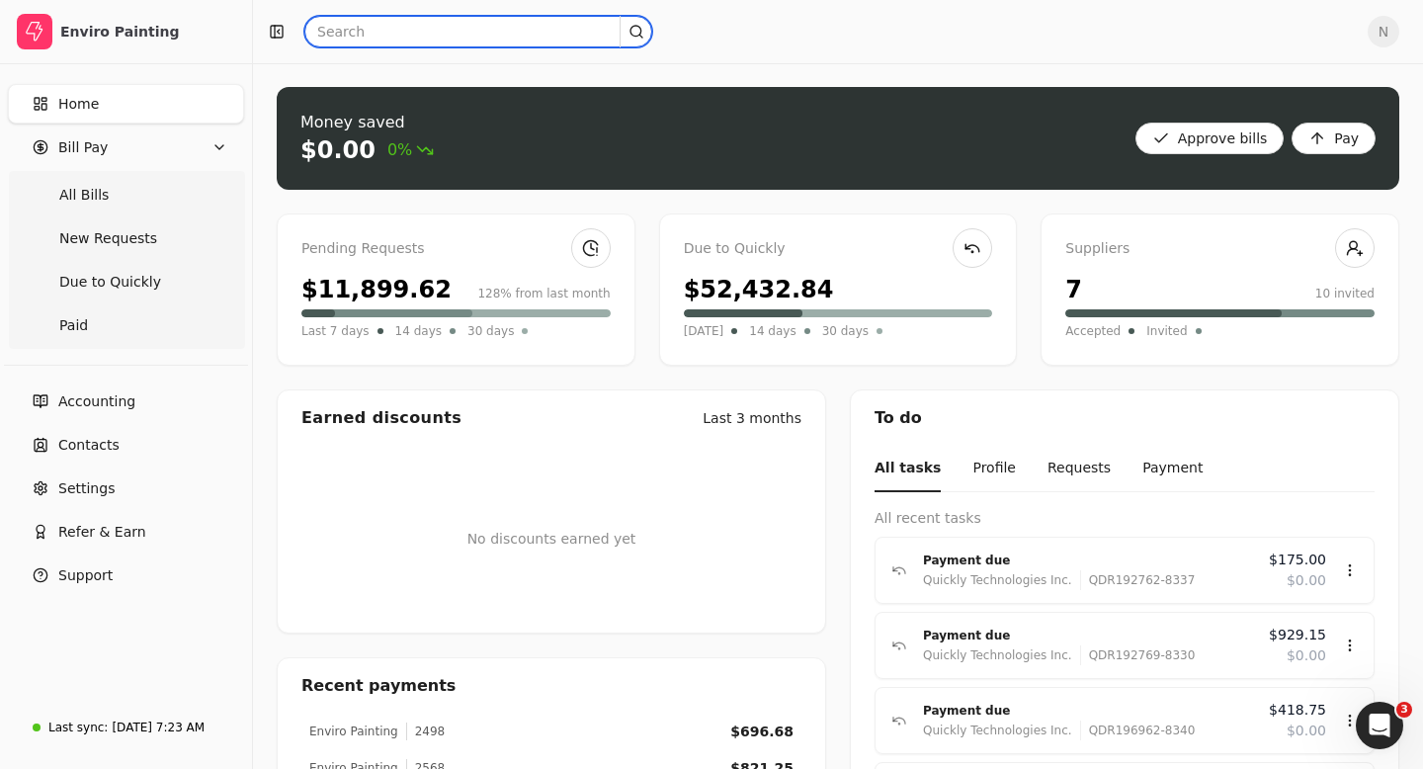
click at [359, 29] on input "text" at bounding box center [478, 32] width 348 height 32
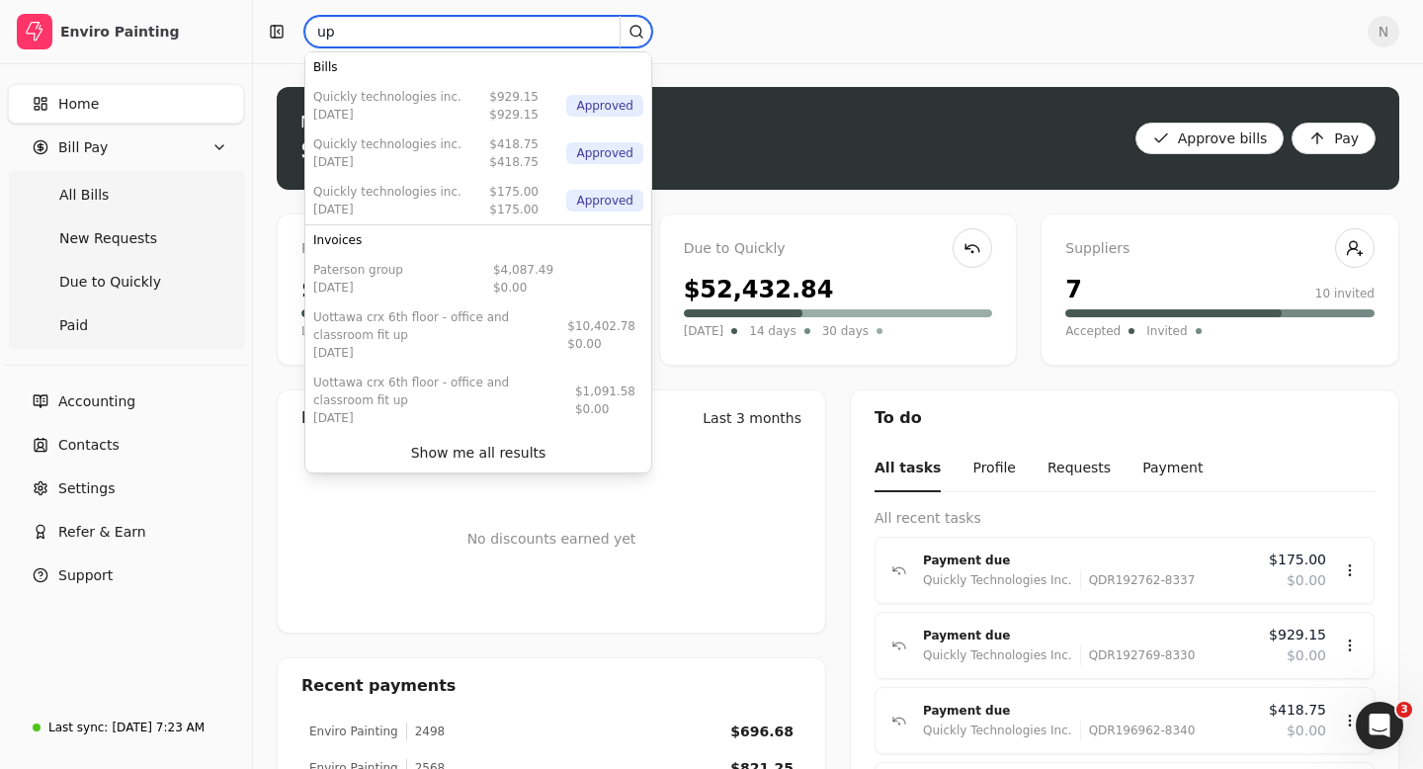
type input "u"
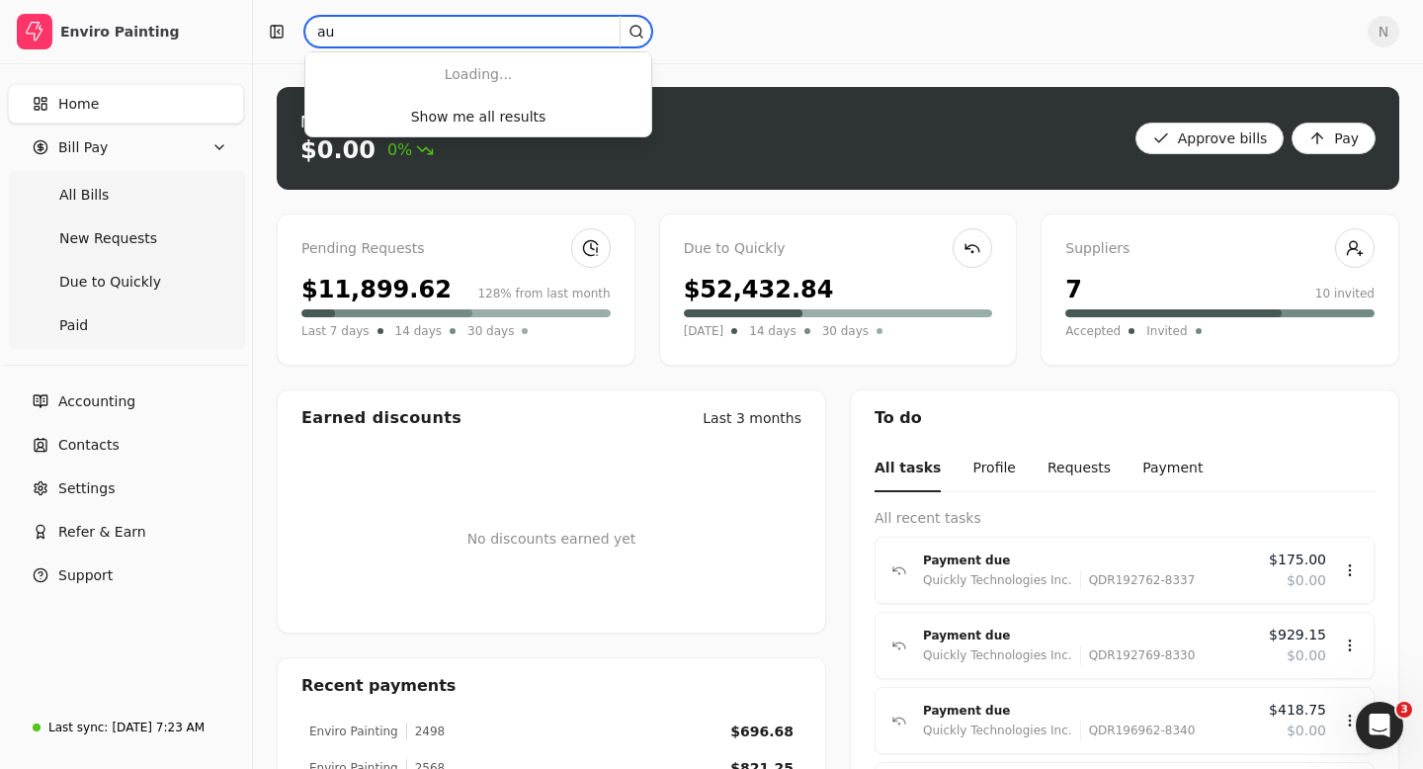
type input "a"
type input "u"
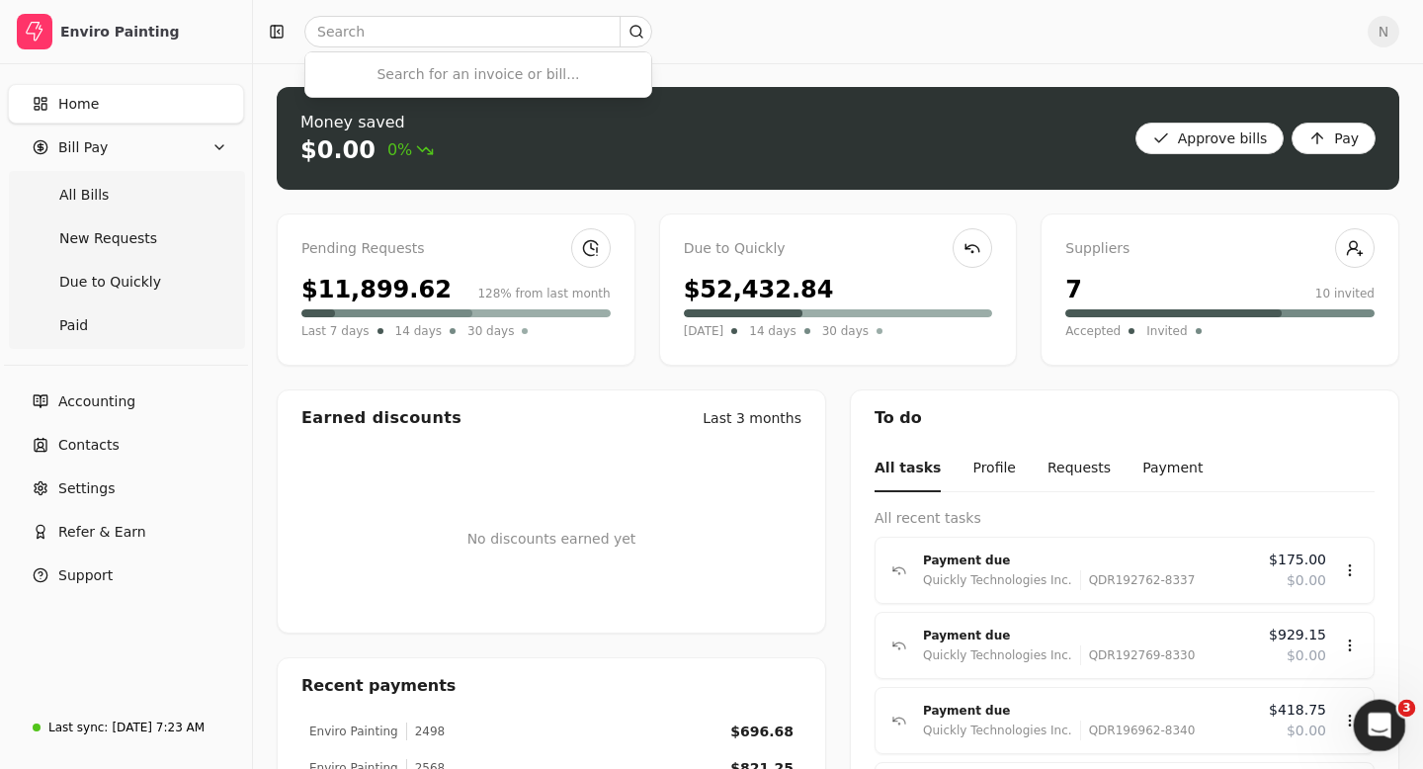
click at [1372, 718] on icon "Open Intercom Messenger" at bounding box center [1377, 723] width 33 height 33
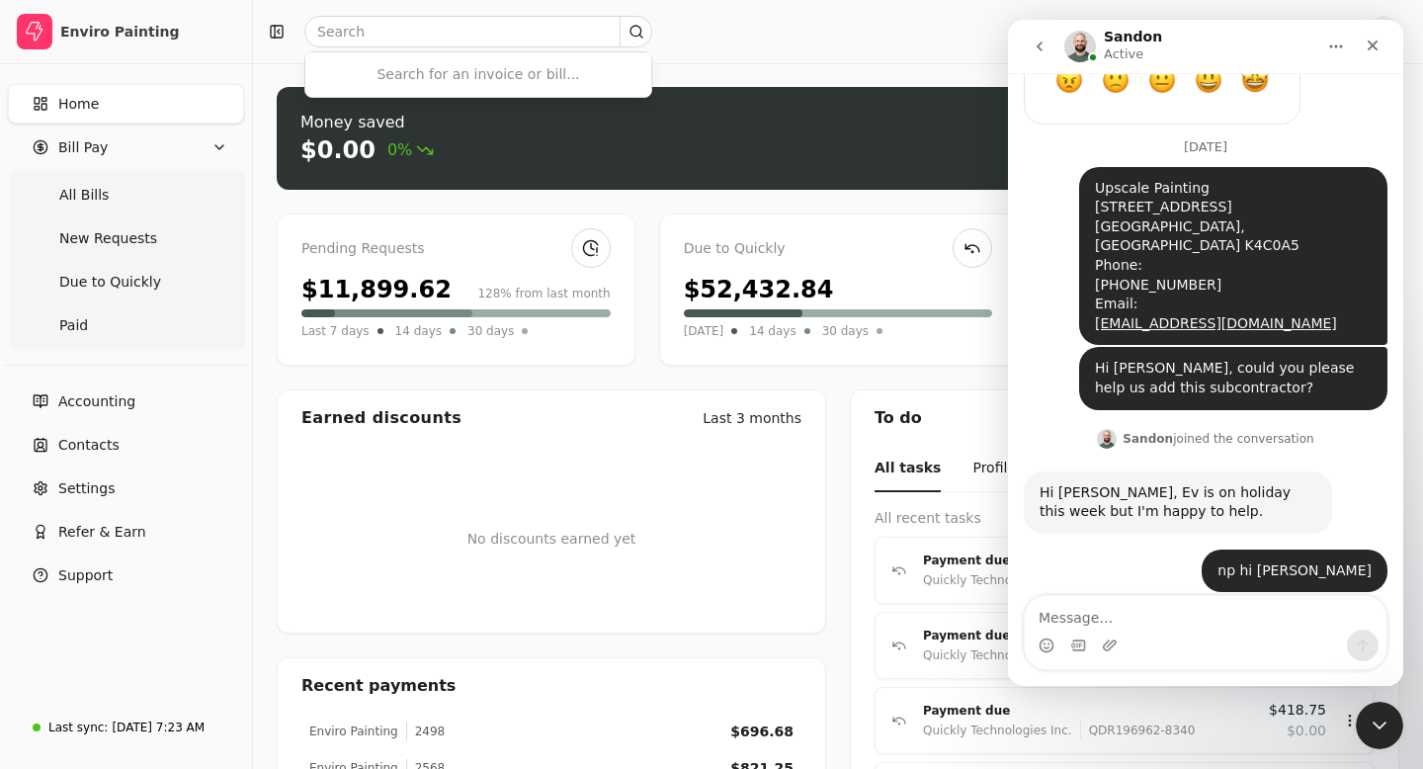
scroll to position [3780, 0]
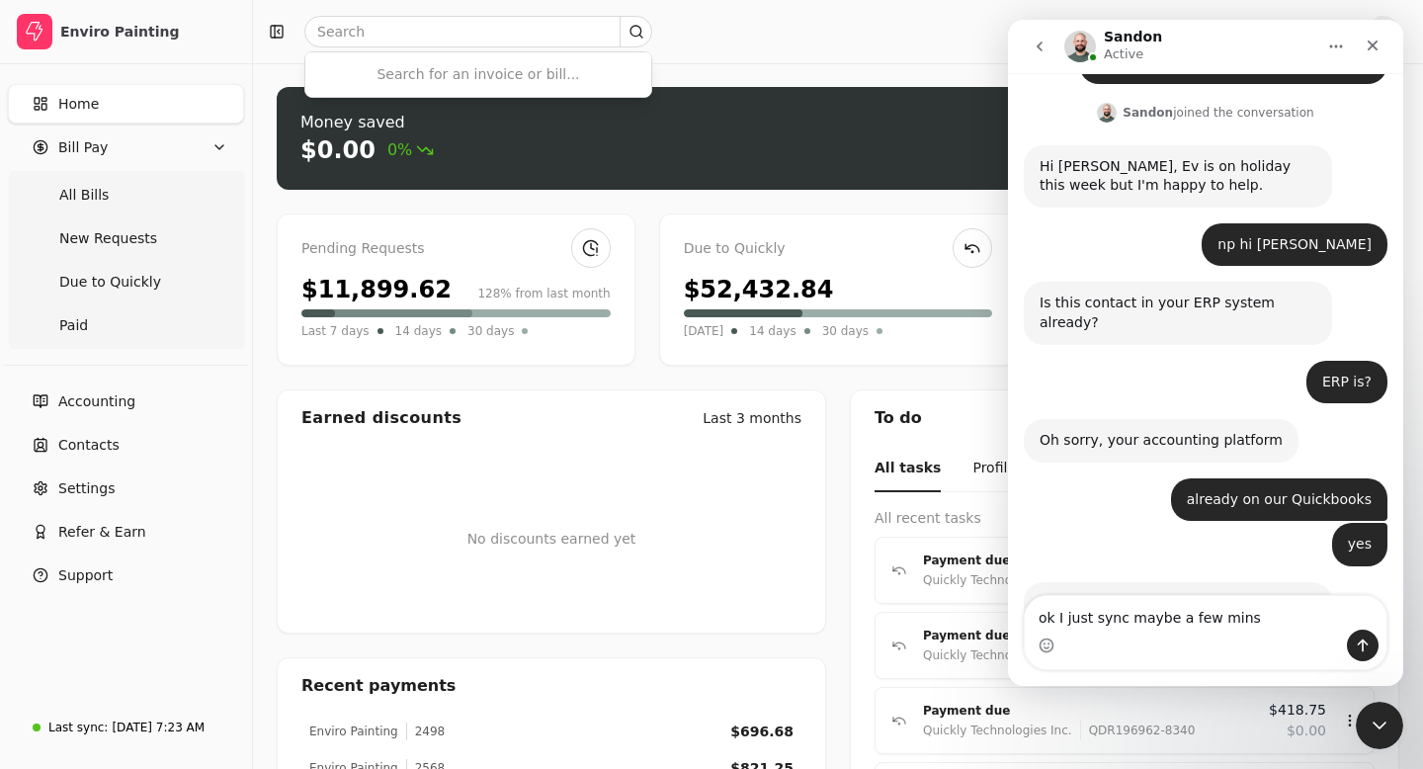
click at [1167, 618] on textarea "ok I just sync maybe a few mins" at bounding box center [1206, 613] width 362 height 34
type textarea "ok I just sync maybe needs a few mins"
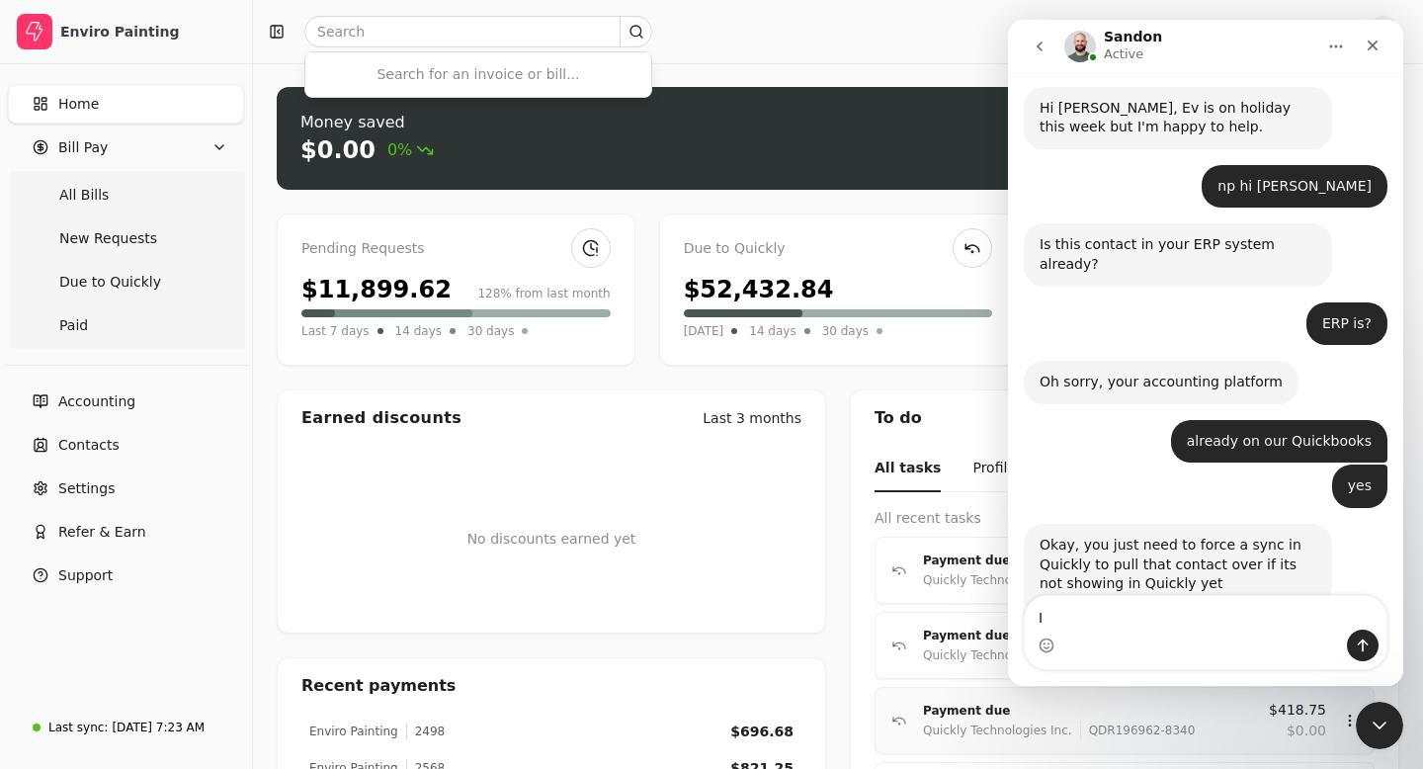
type textarea "I"
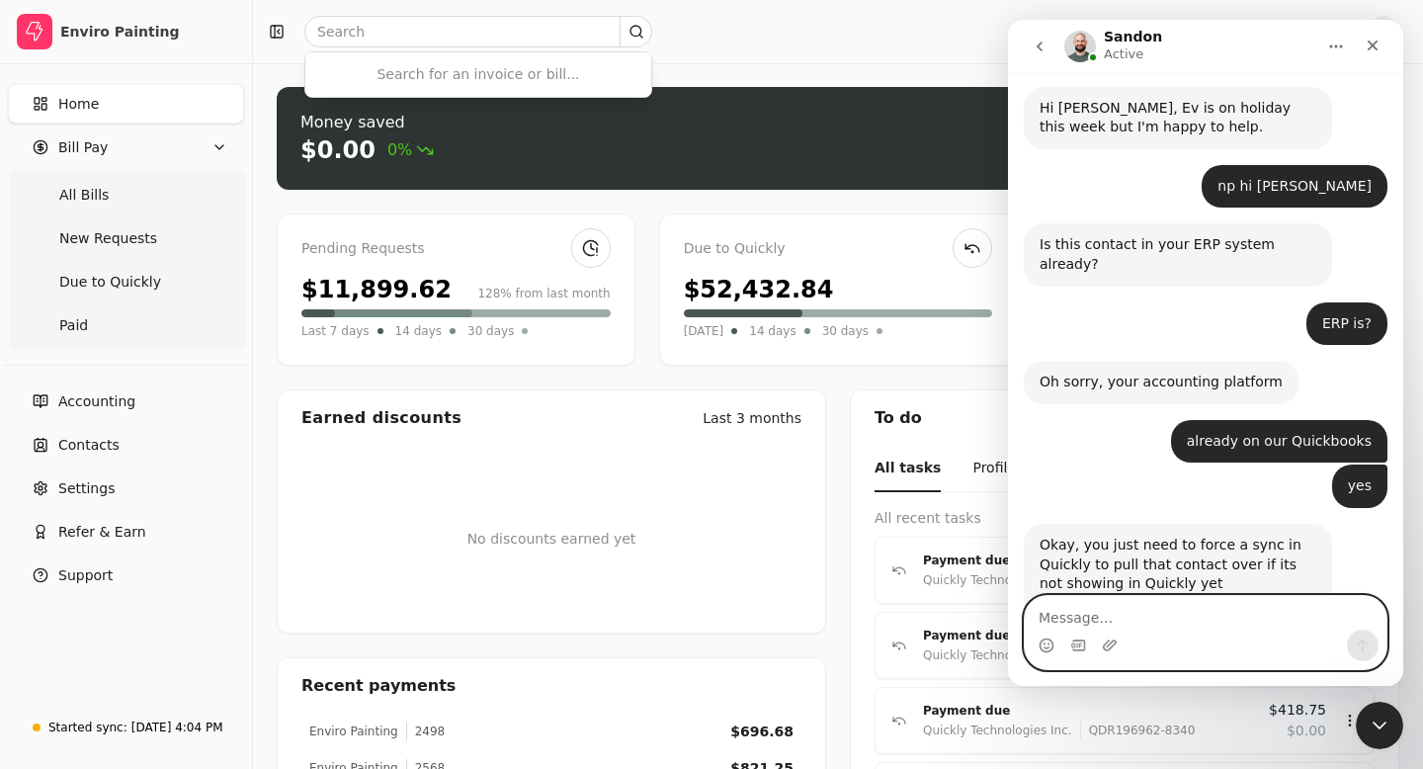
scroll to position [3962, 0]
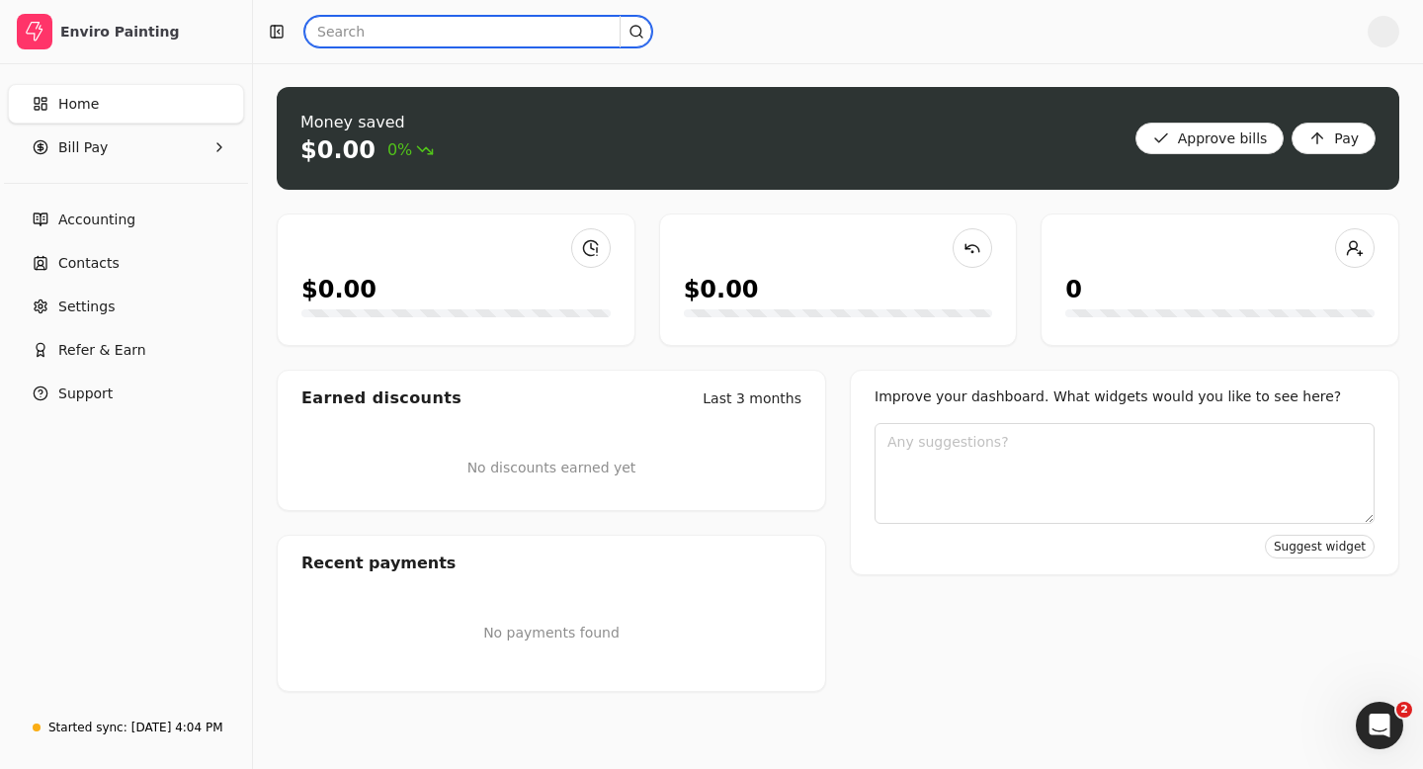
click at [343, 37] on input "text" at bounding box center [478, 32] width 348 height 32
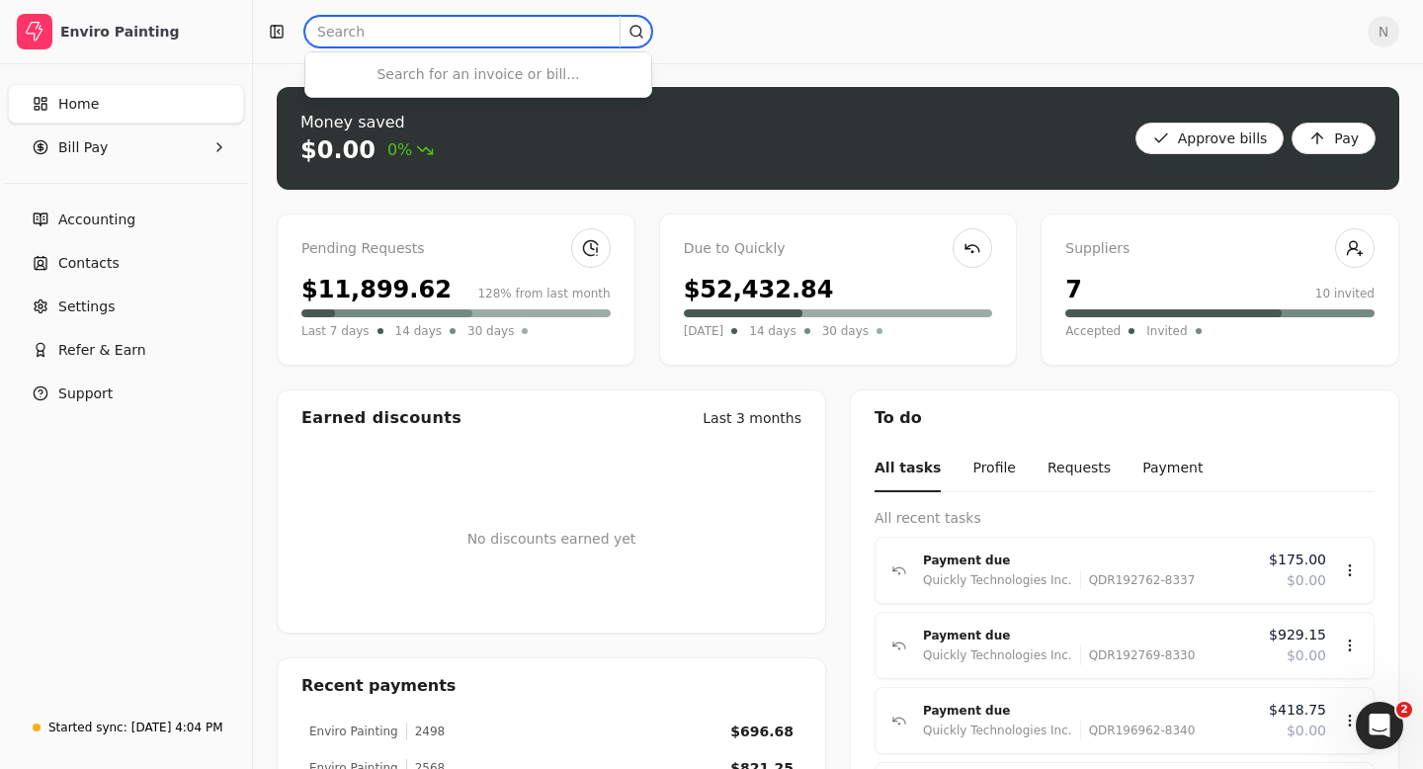
type input "s"
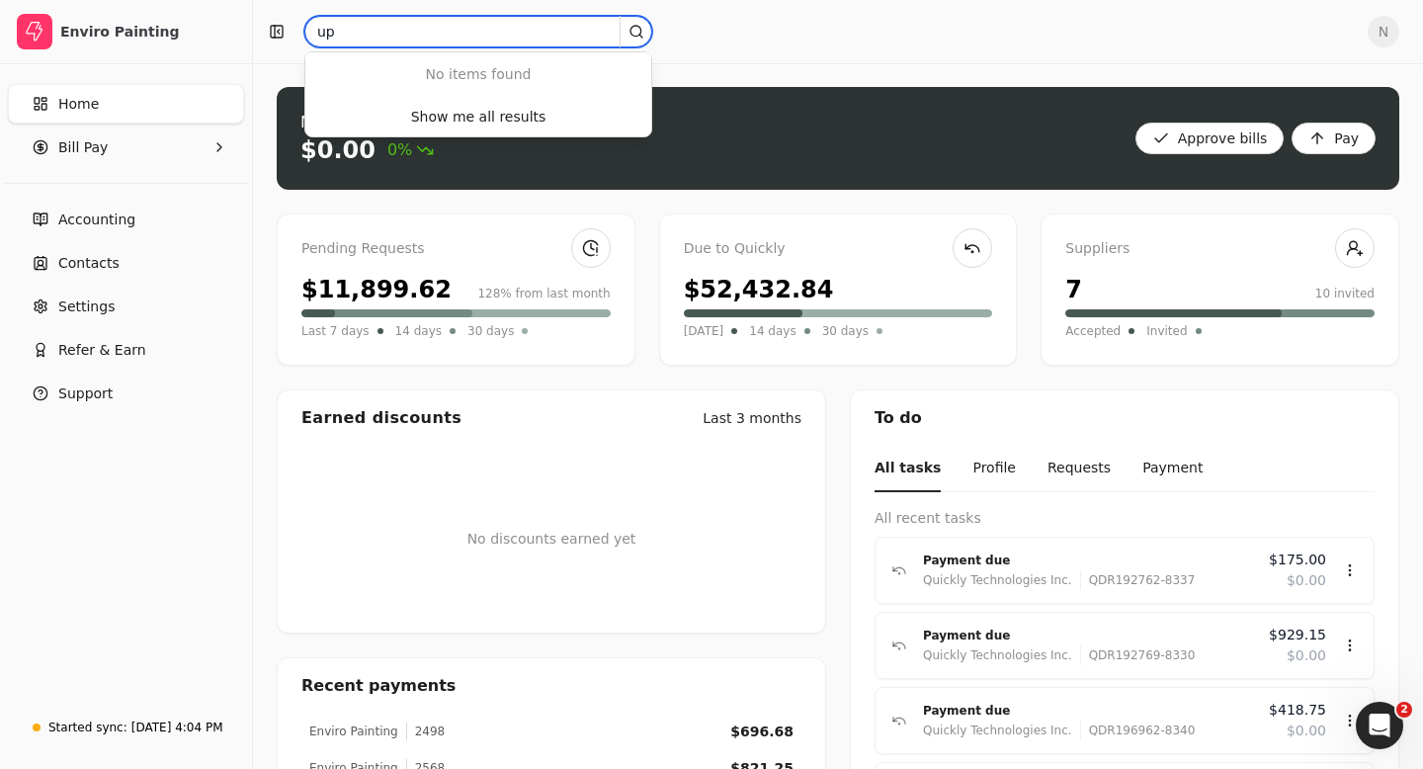
type input "u"
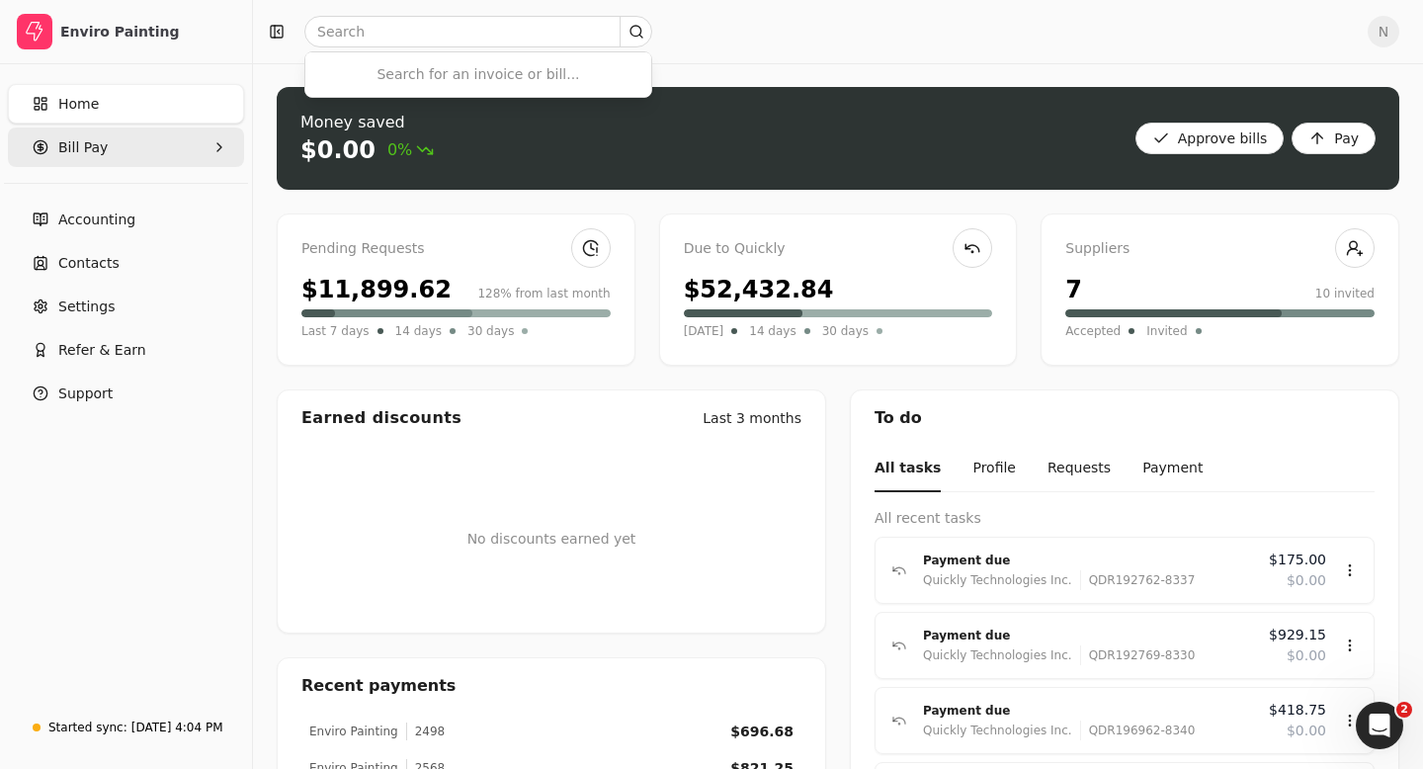
click at [159, 156] on Pay "Bill Pay" at bounding box center [126, 147] width 236 height 40
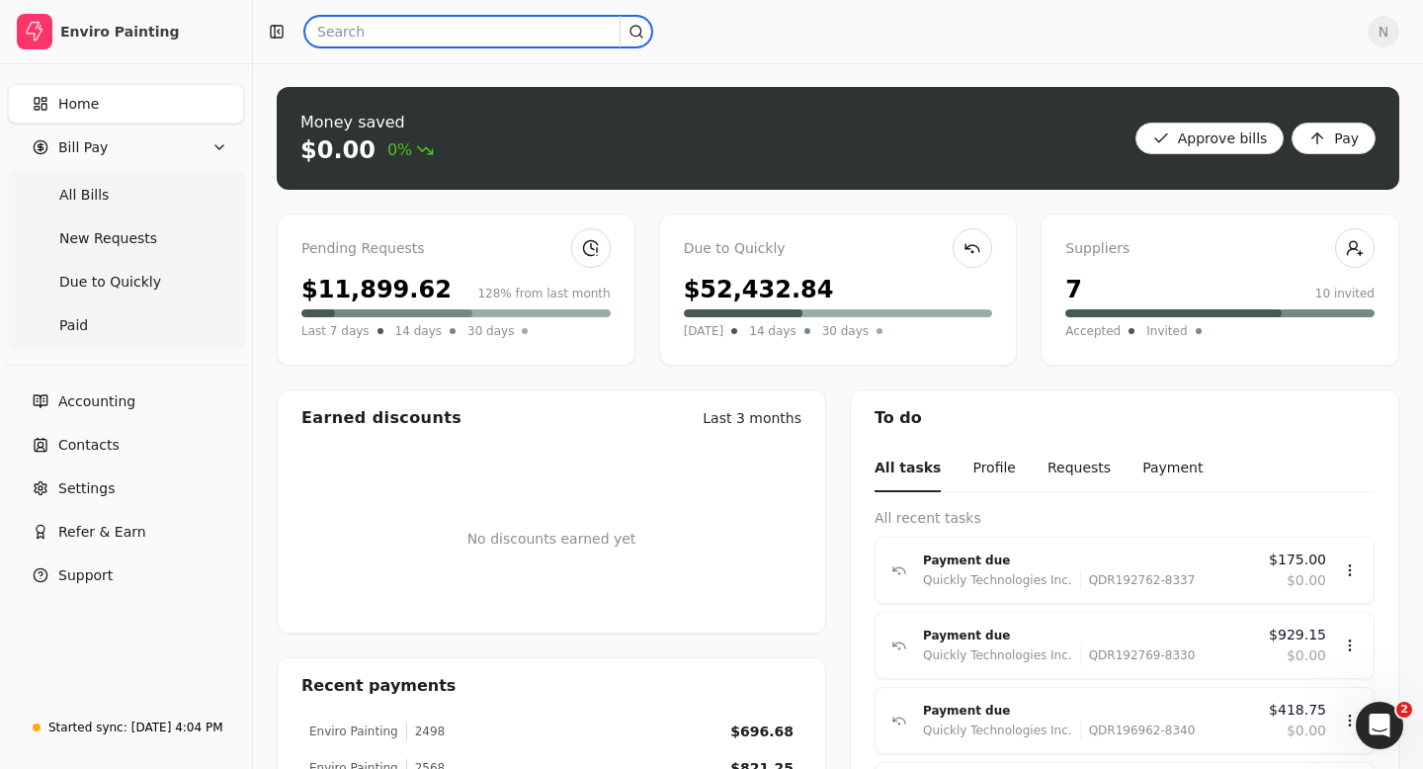
click at [355, 29] on input "text" at bounding box center [478, 32] width 348 height 32
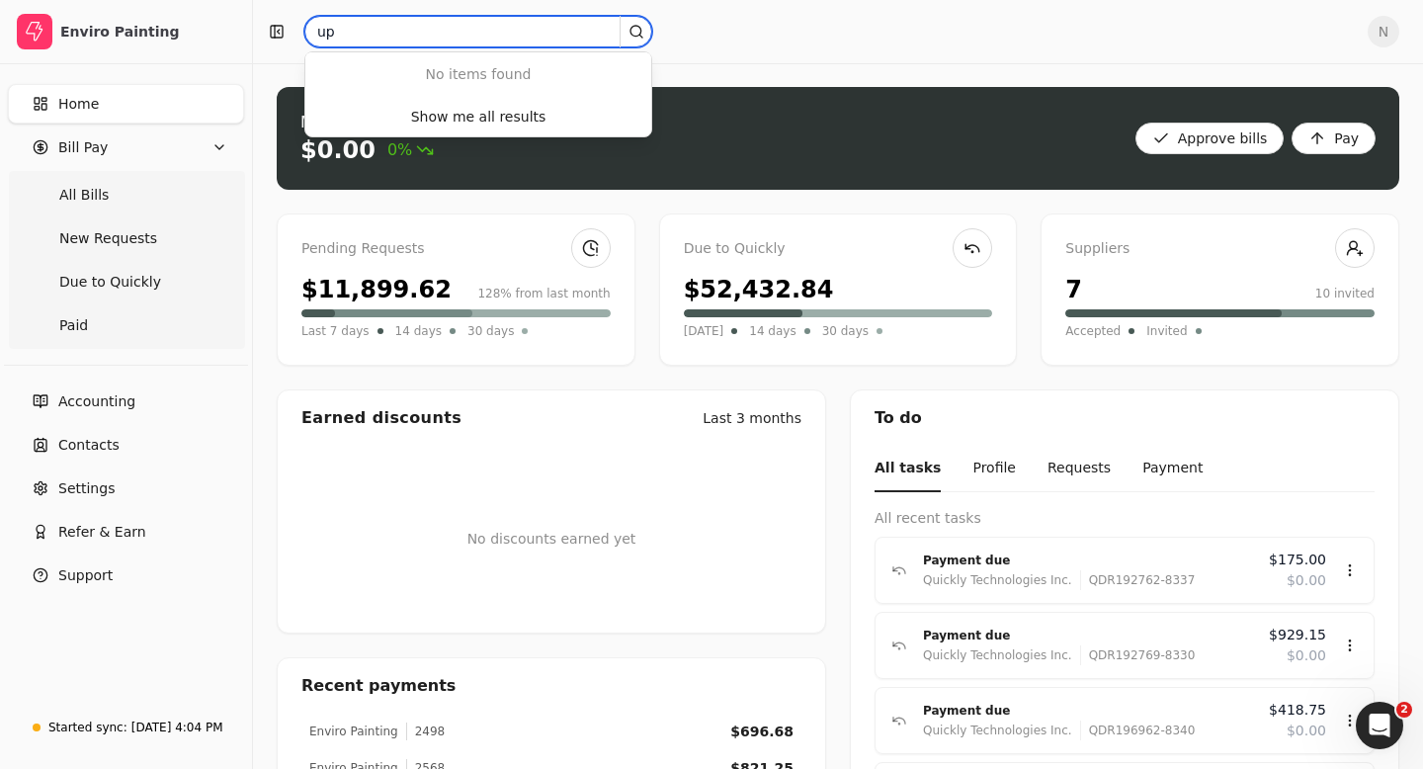
type input "u"
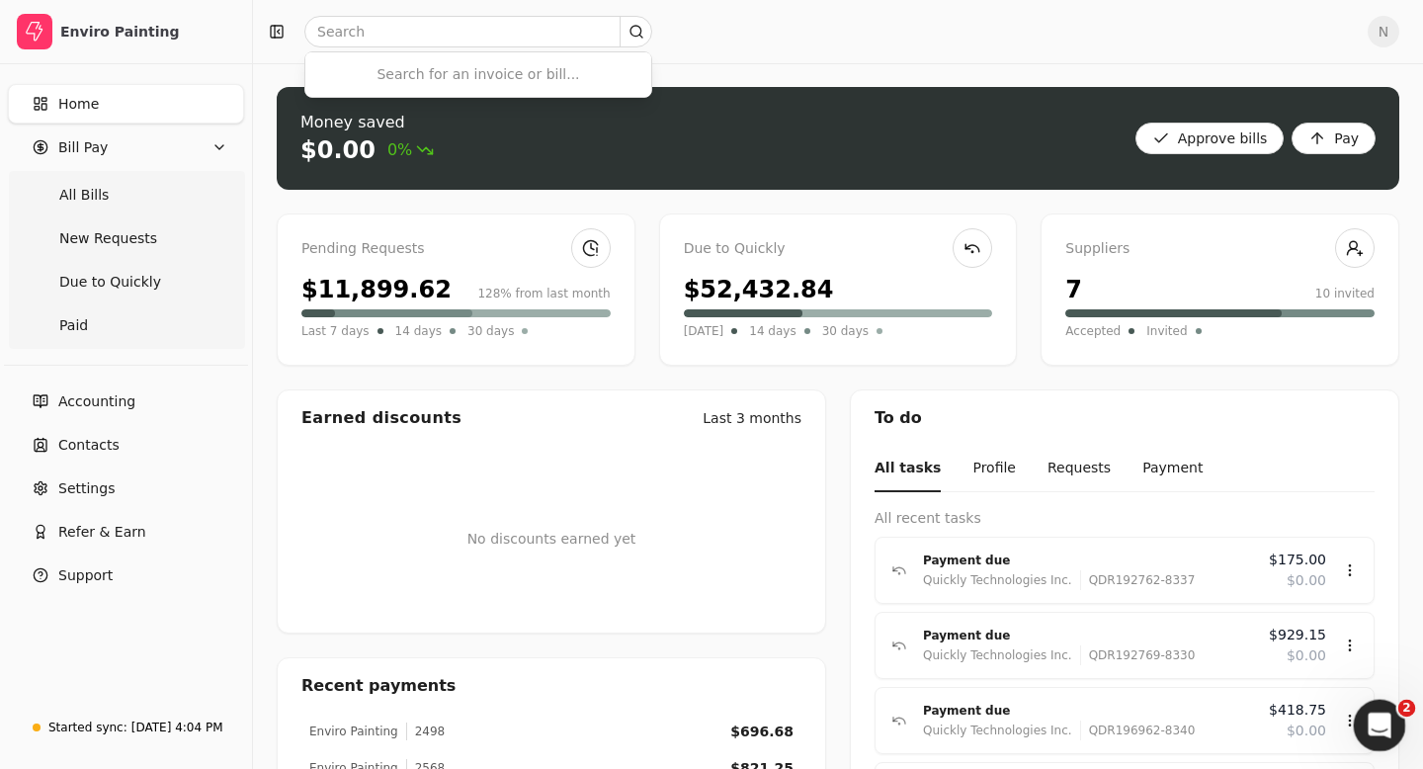
click at [1385, 721] on icon "Open Intercom Messenger" at bounding box center [1377, 723] width 33 height 33
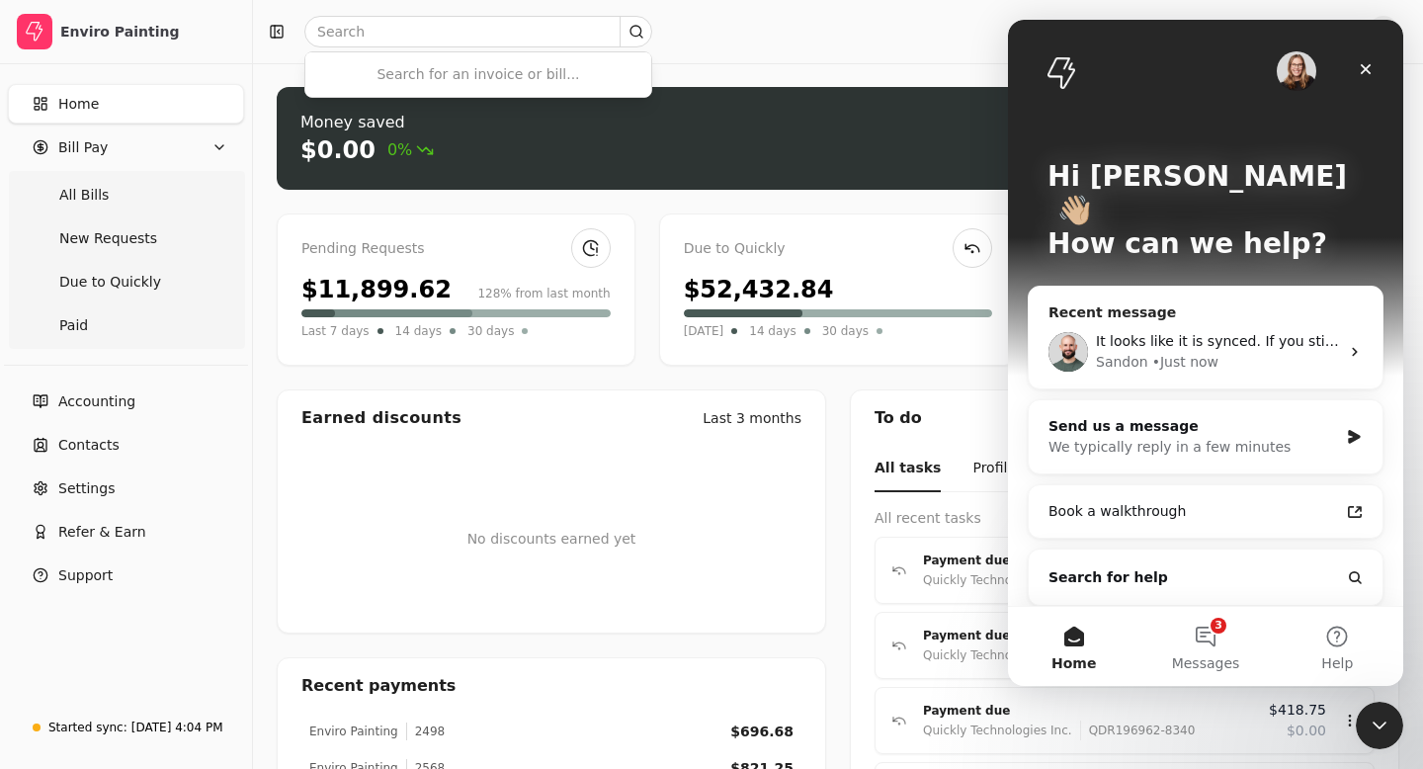
click at [1269, 333] on span "It looks like it is synced. If you still don't see it, try refreshing or signin…" at bounding box center [1372, 341] width 552 height 16
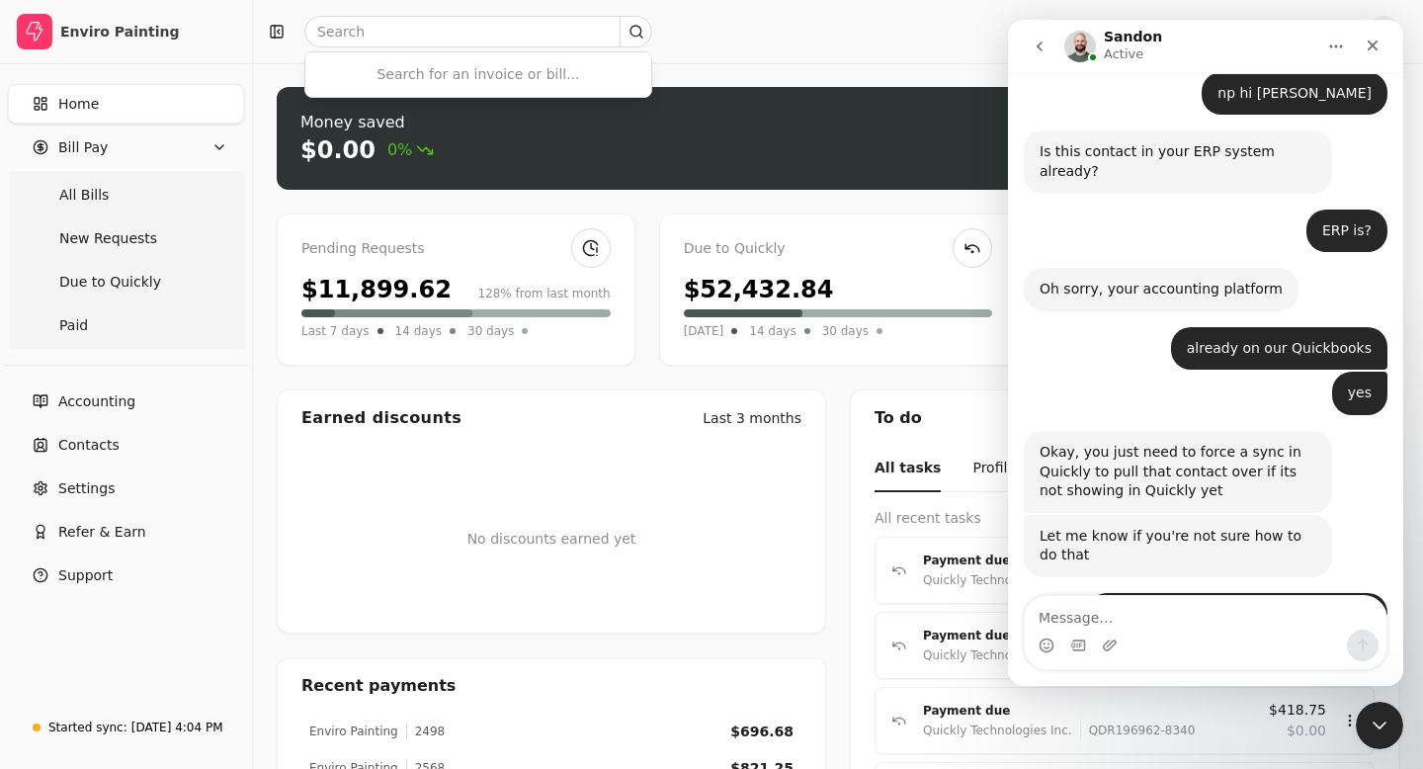
scroll to position [3962, 0]
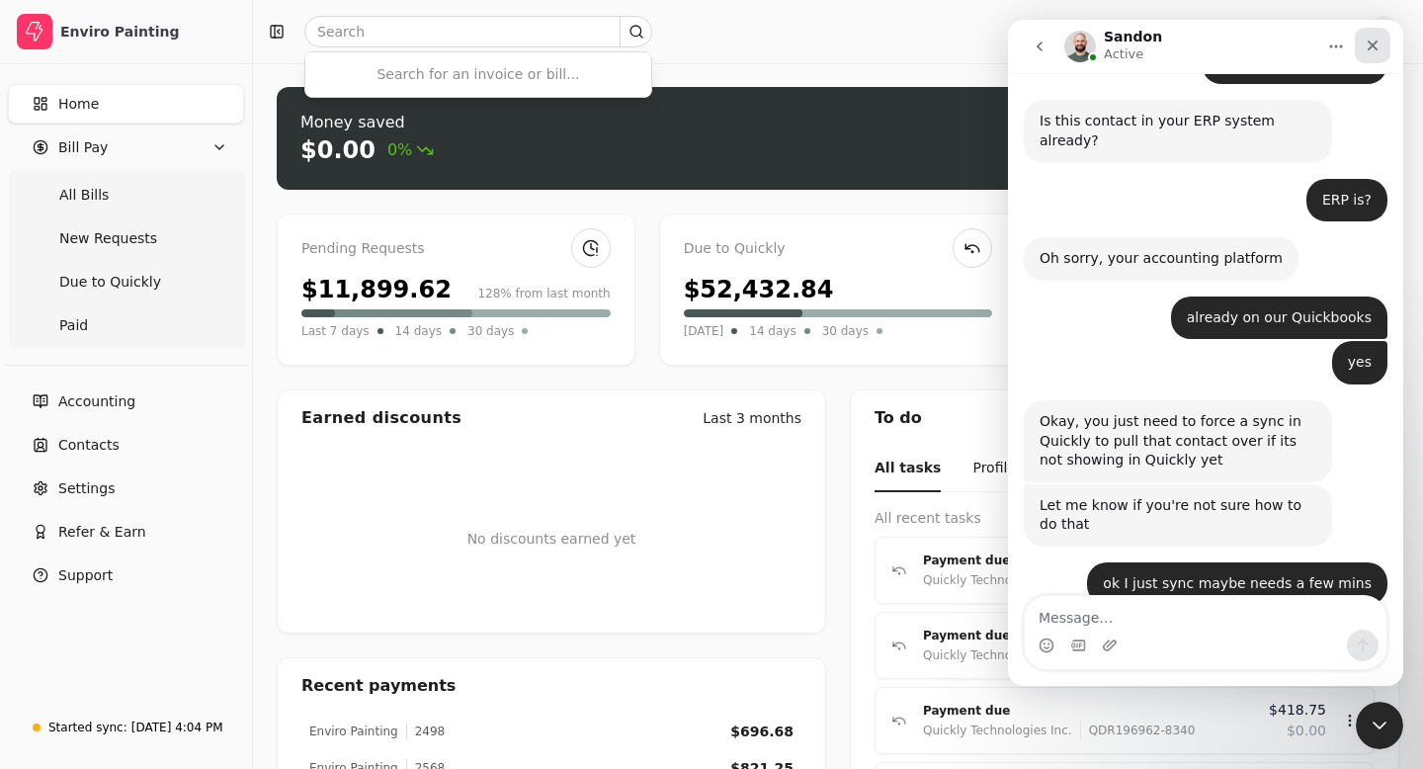
click at [1374, 48] on icon "Close" at bounding box center [1373, 46] width 16 height 16
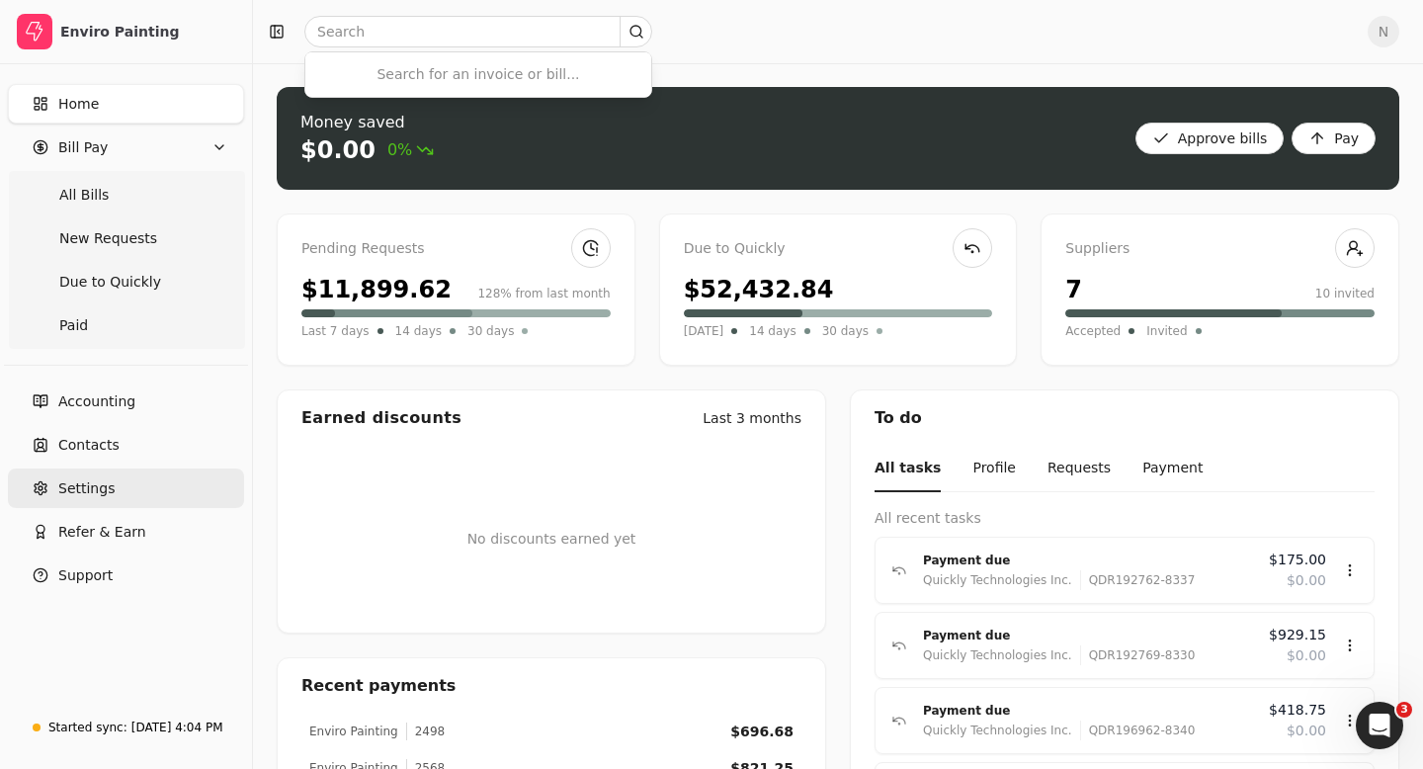
click at [83, 478] on span "Settings" at bounding box center [86, 488] width 56 height 21
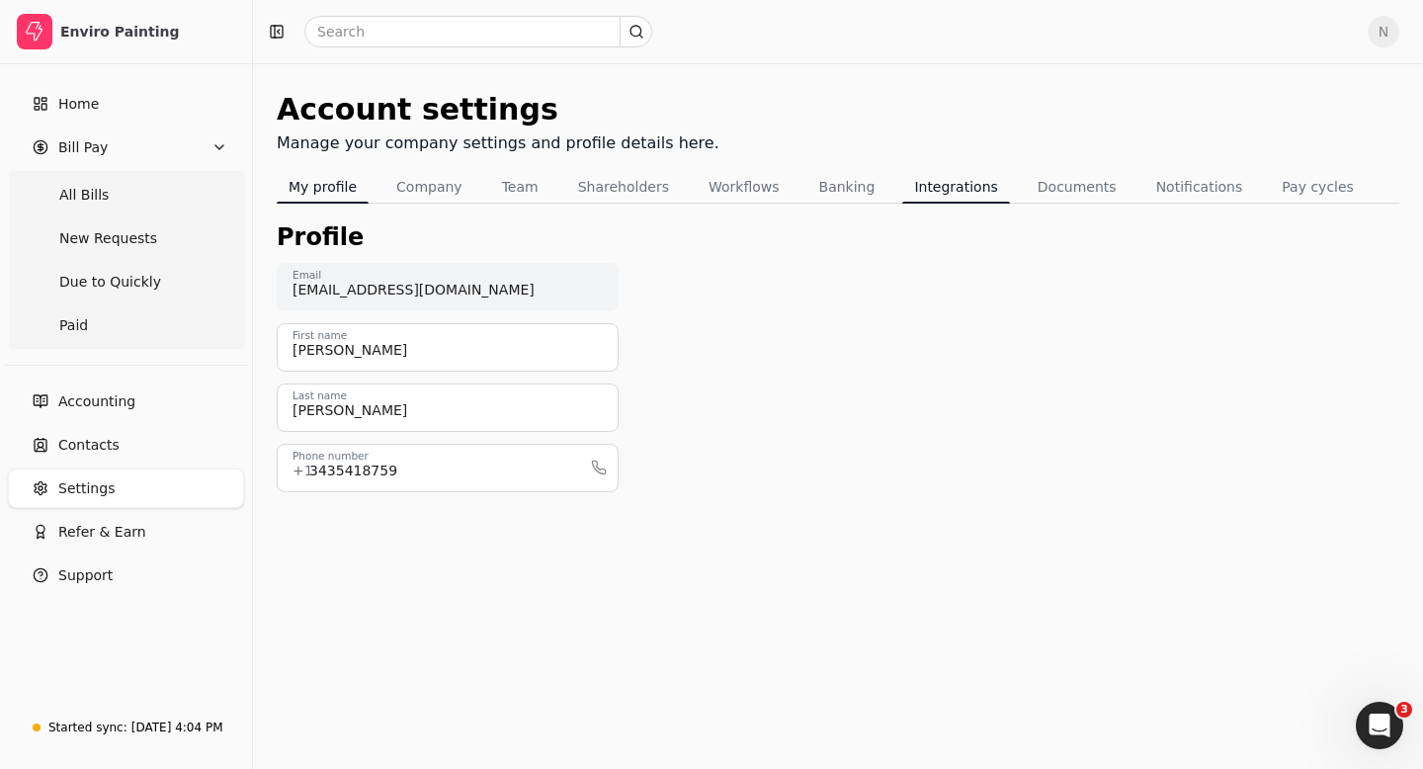
click at [938, 198] on button "Integrations" at bounding box center [955, 187] width 107 height 32
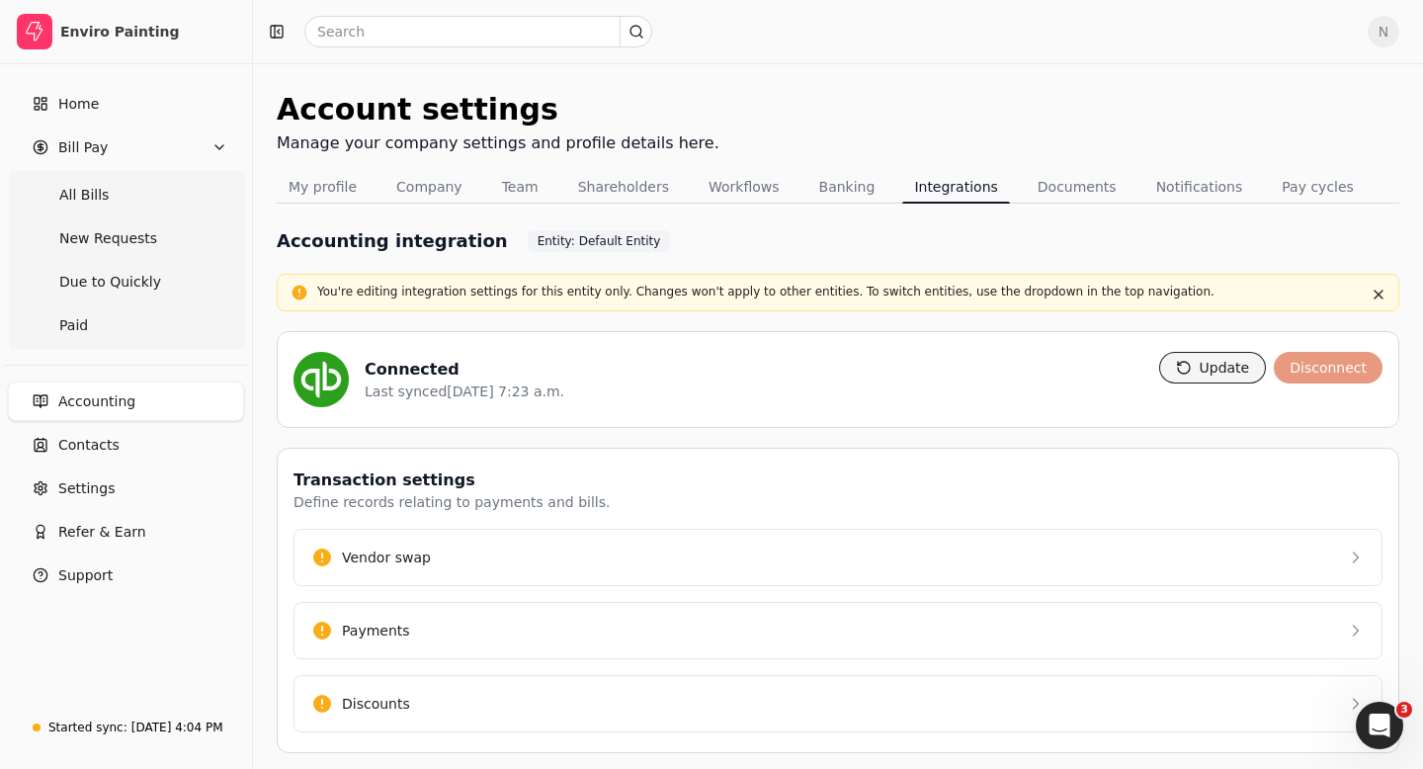
click at [1205, 367] on button "Update" at bounding box center [1213, 368] width 108 height 32
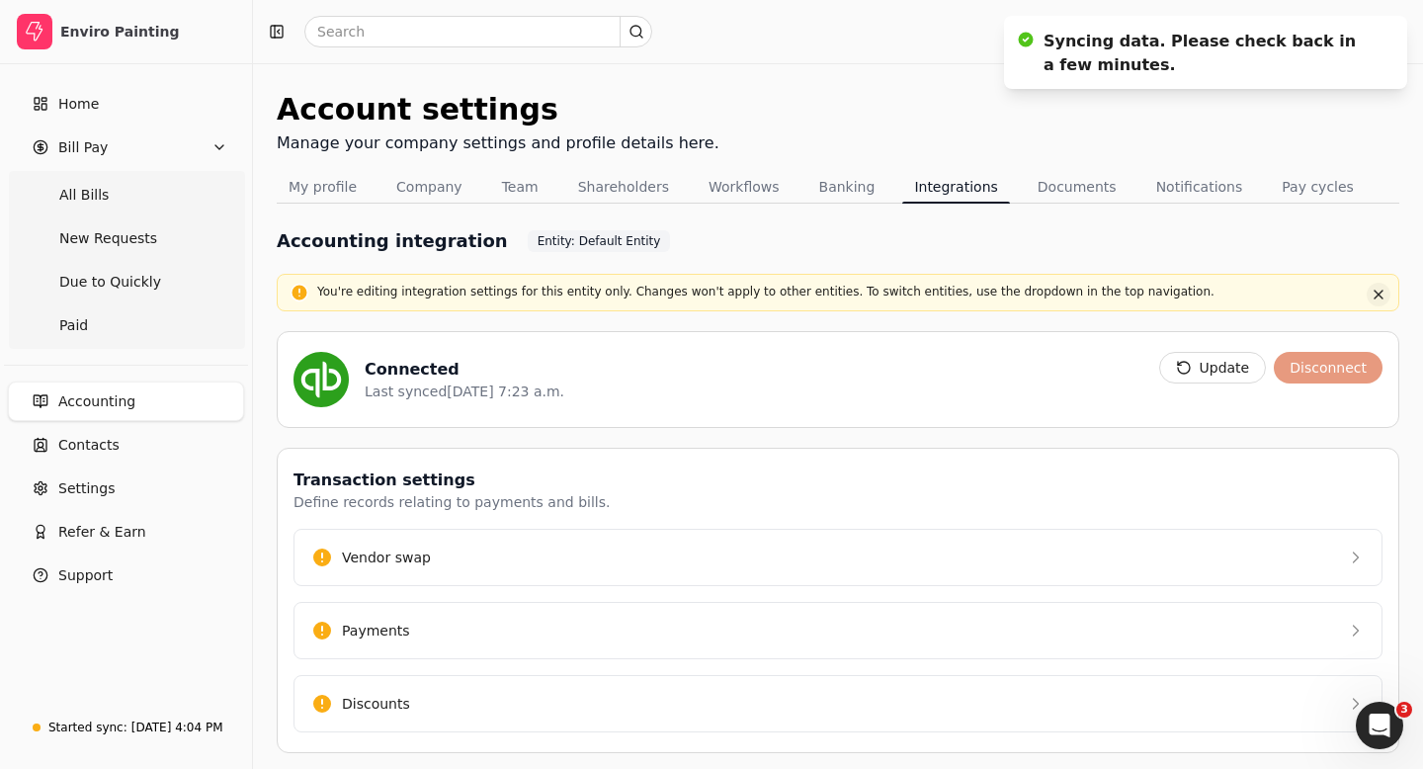
click at [1377, 292] on button "button" at bounding box center [1379, 295] width 24 height 24
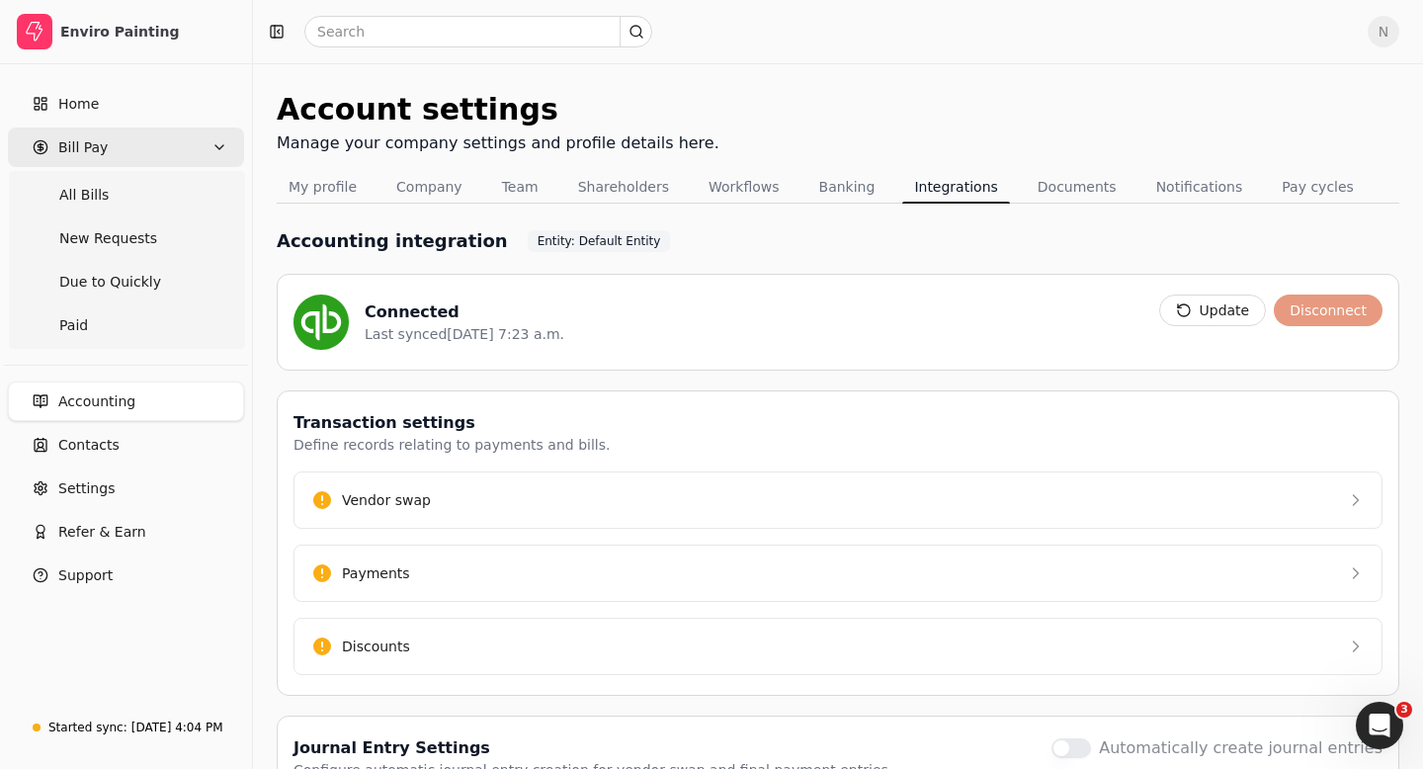
click at [72, 145] on span "Bill Pay" at bounding box center [82, 147] width 49 height 21
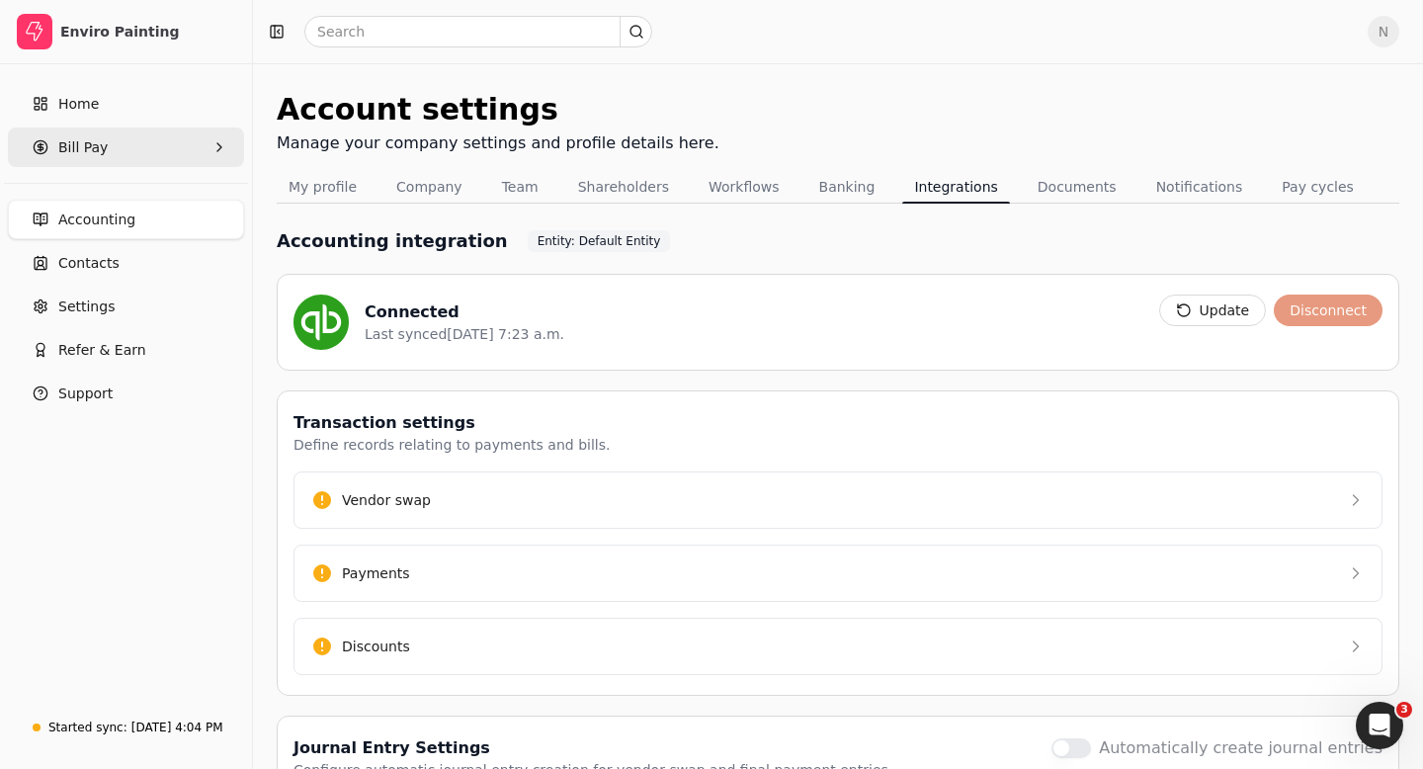
click at [72, 145] on span "Bill Pay" at bounding box center [82, 147] width 49 height 21
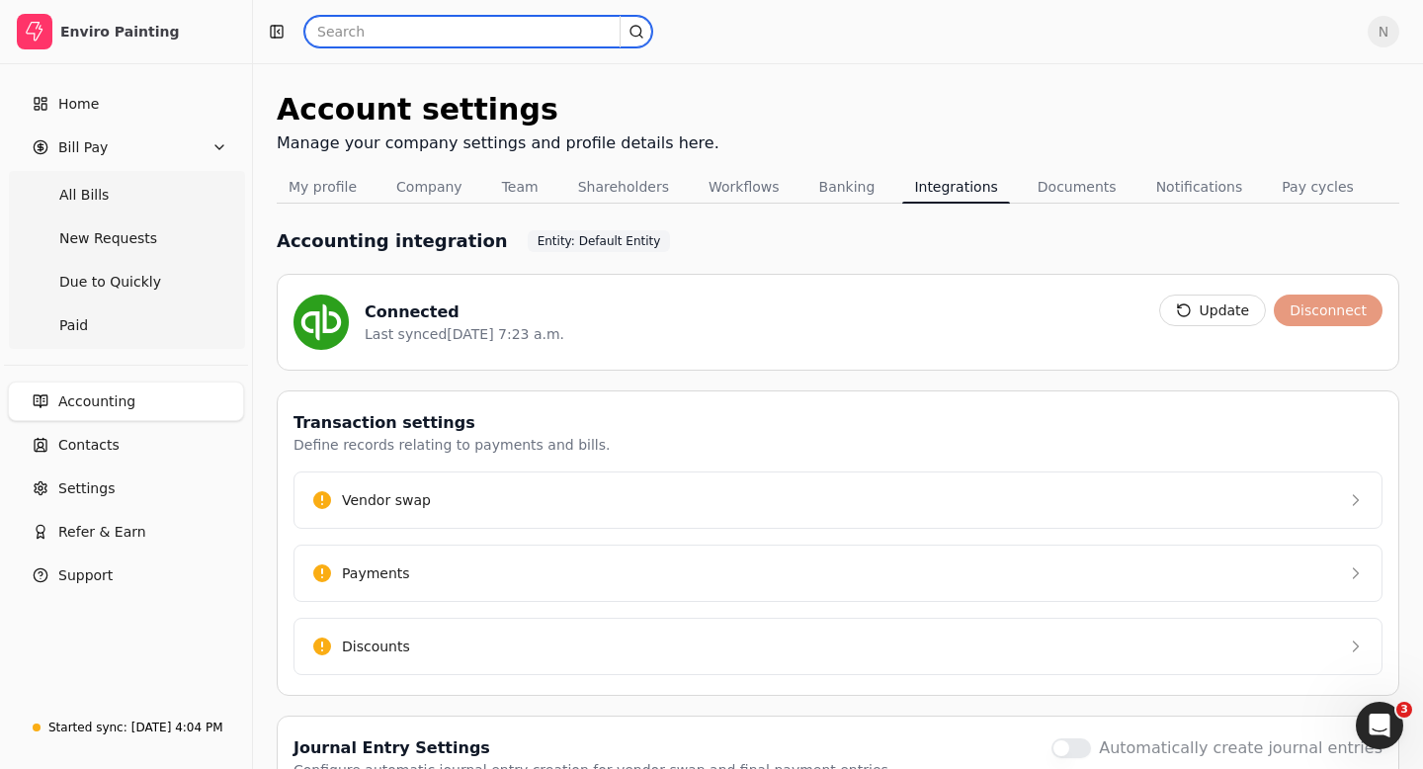
click at [349, 32] on input "text" at bounding box center [478, 32] width 348 height 32
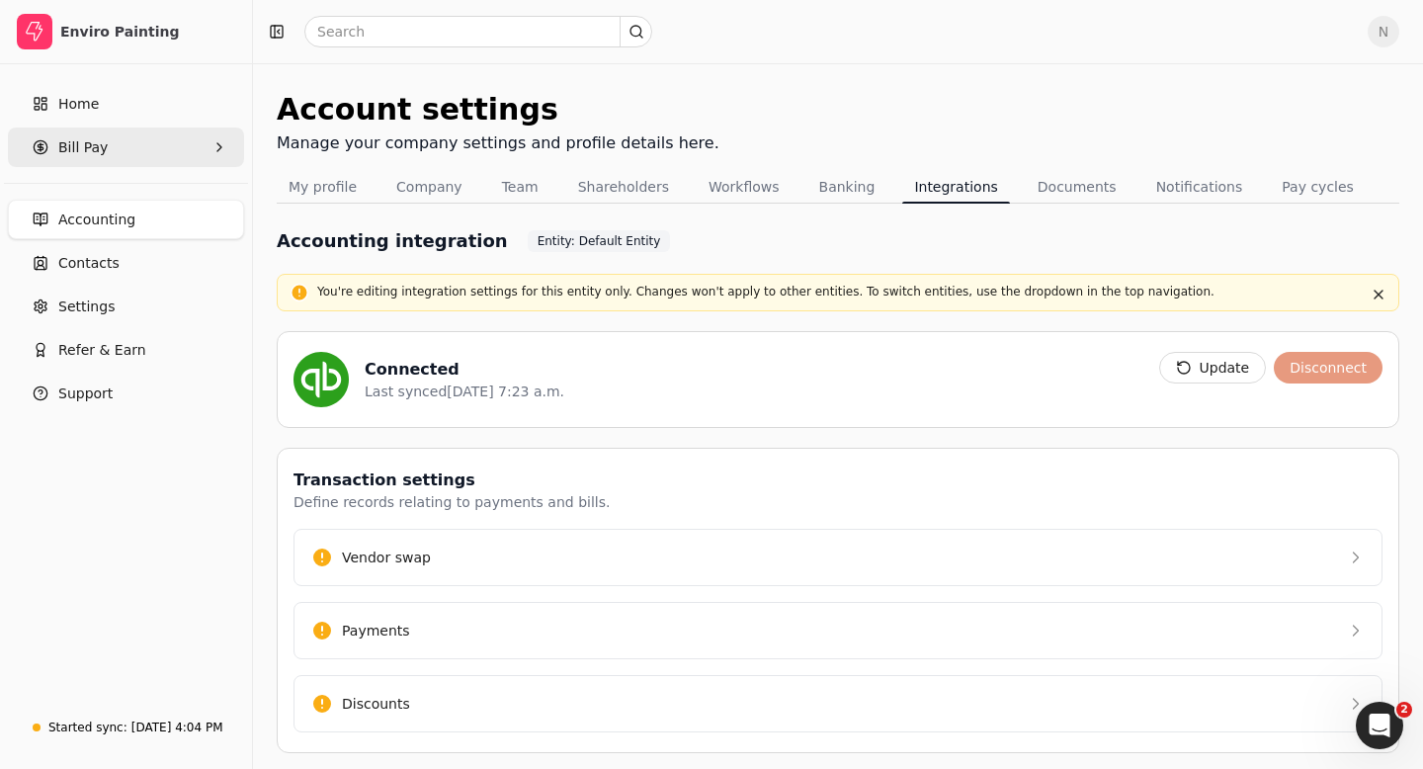
click at [100, 141] on span "Bill Pay" at bounding box center [82, 147] width 49 height 21
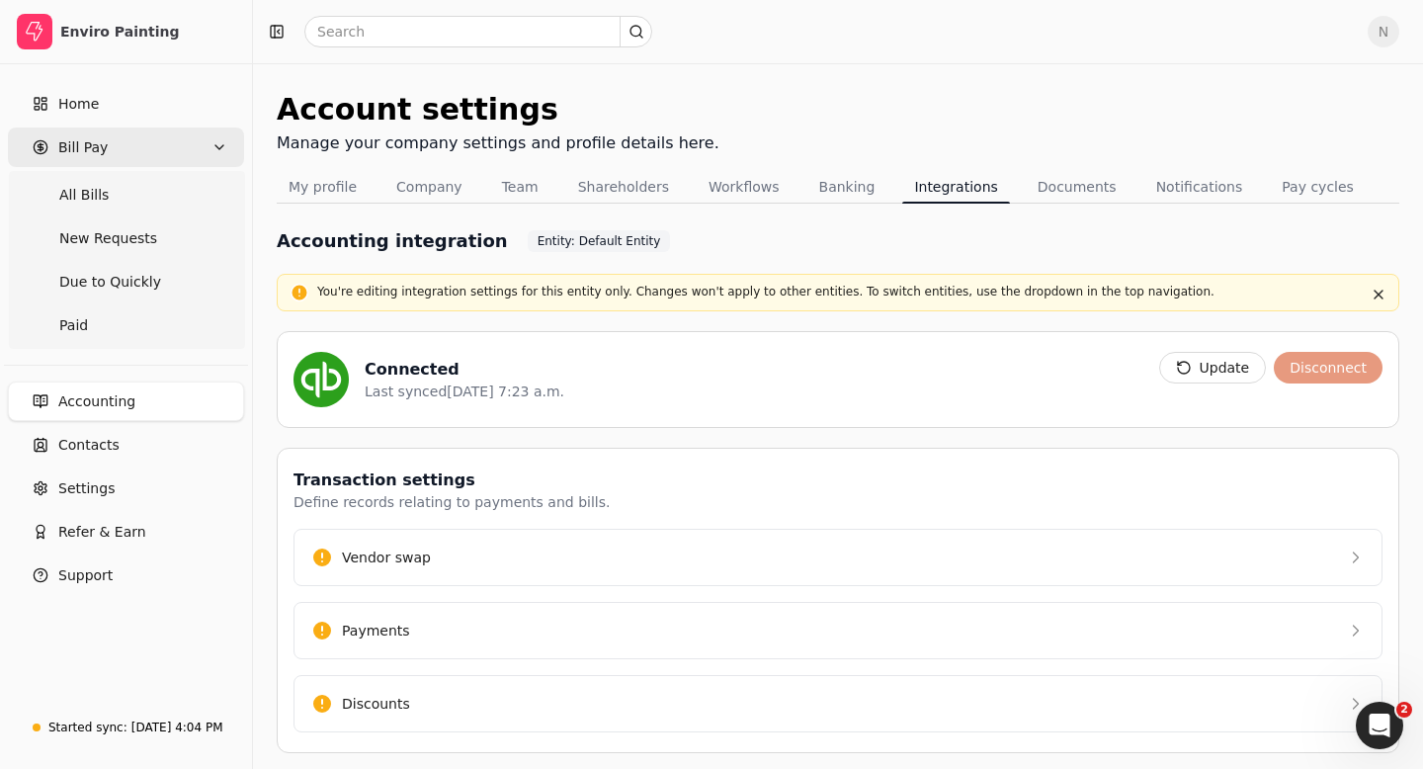
click at [100, 141] on span "Bill Pay" at bounding box center [82, 147] width 49 height 21
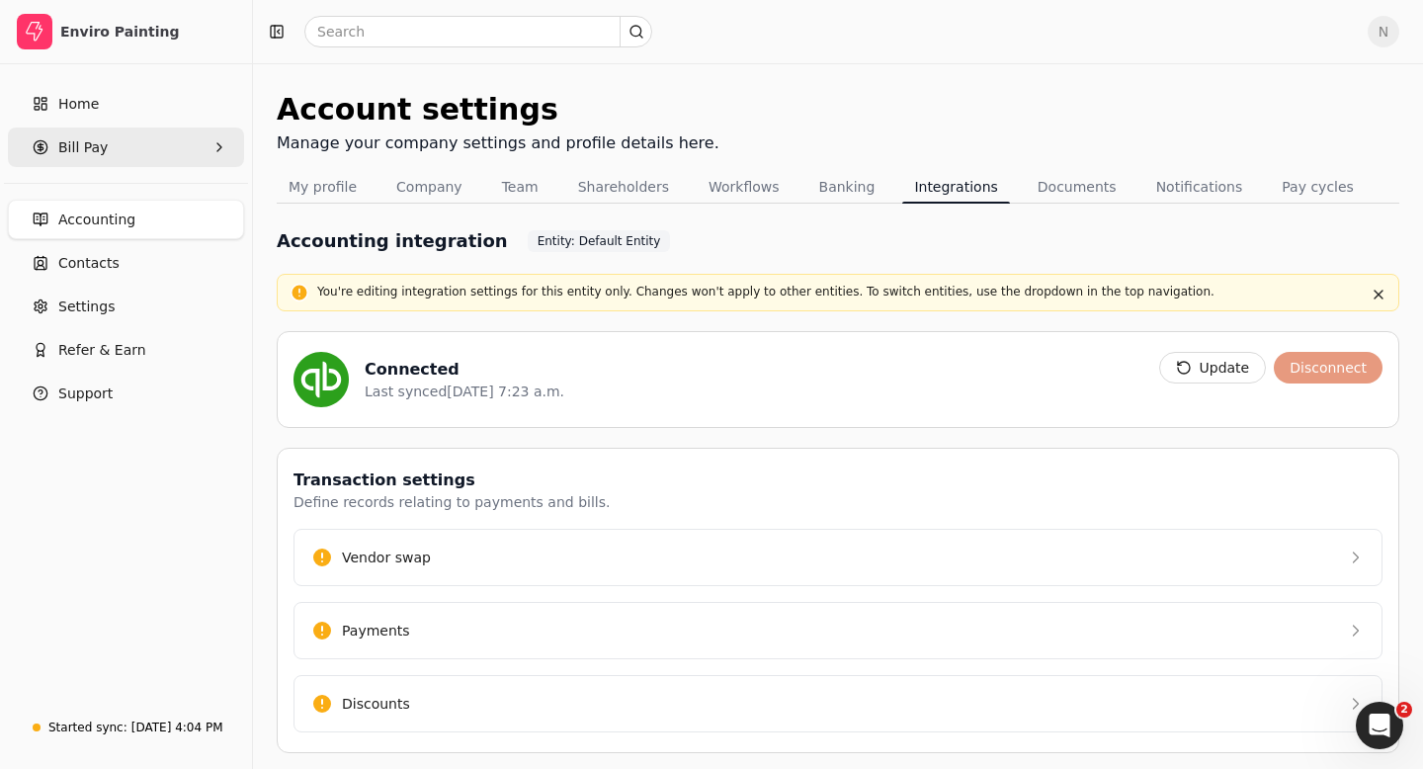
click at [100, 141] on span "Bill Pay" at bounding box center [82, 147] width 49 height 21
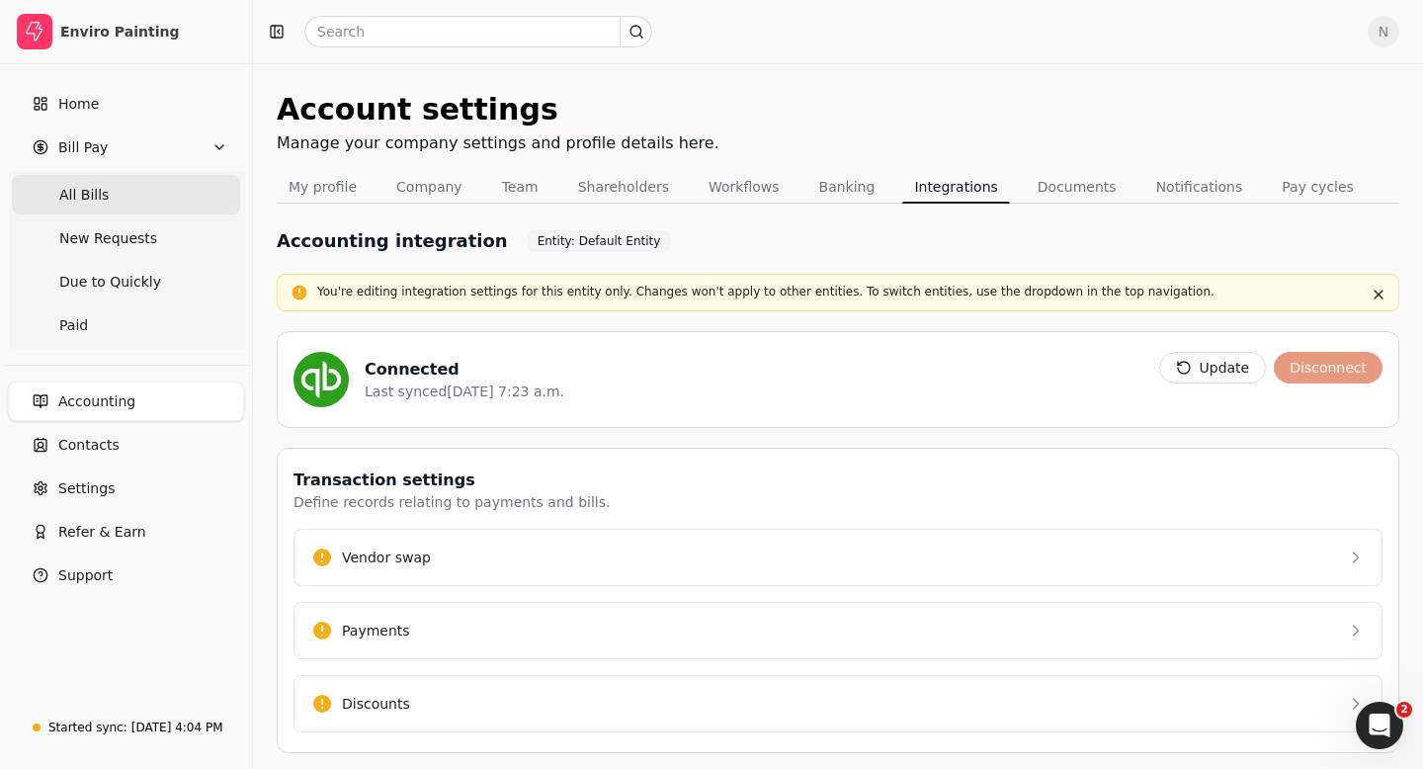
click at [88, 190] on span "All Bills" at bounding box center [83, 195] width 49 height 21
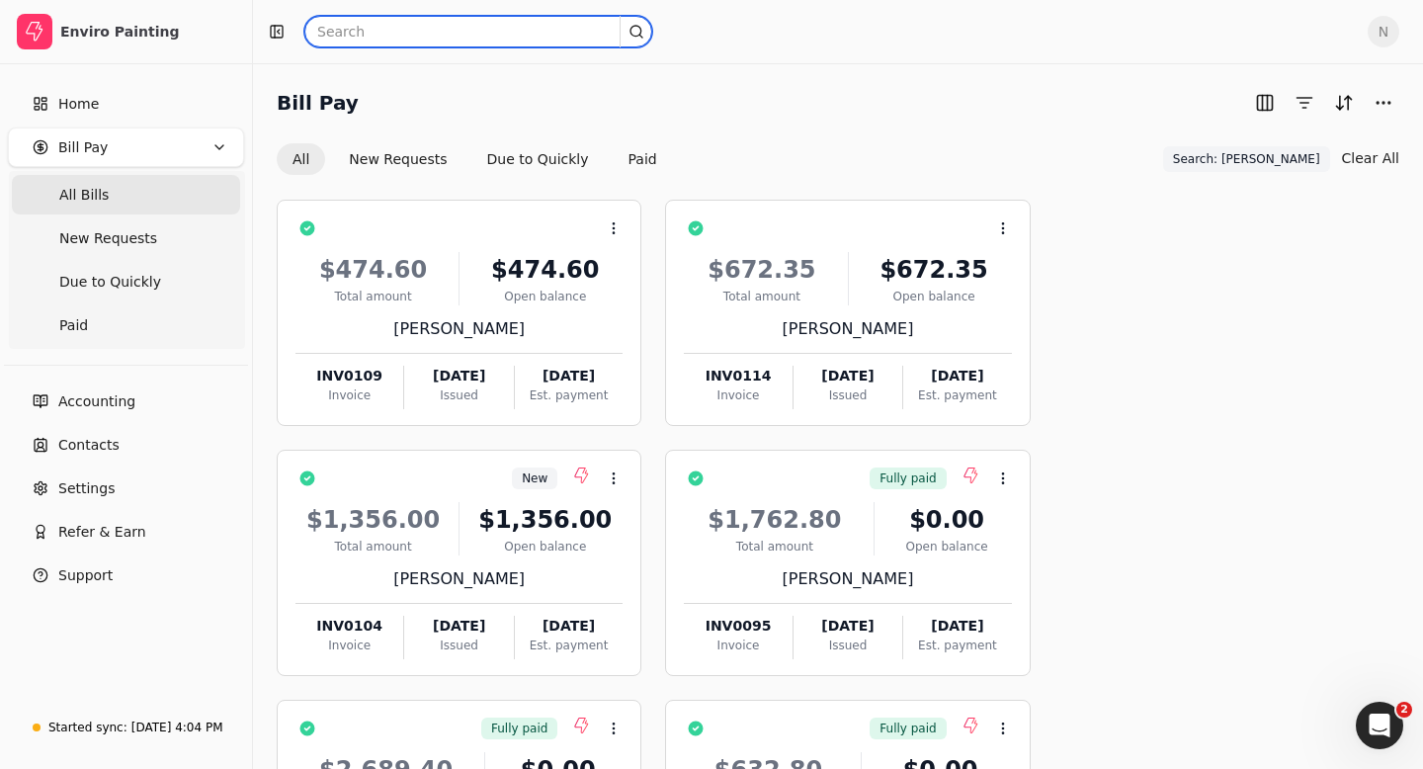
click at [349, 30] on input "text" at bounding box center [478, 32] width 348 height 32
type input "ups"
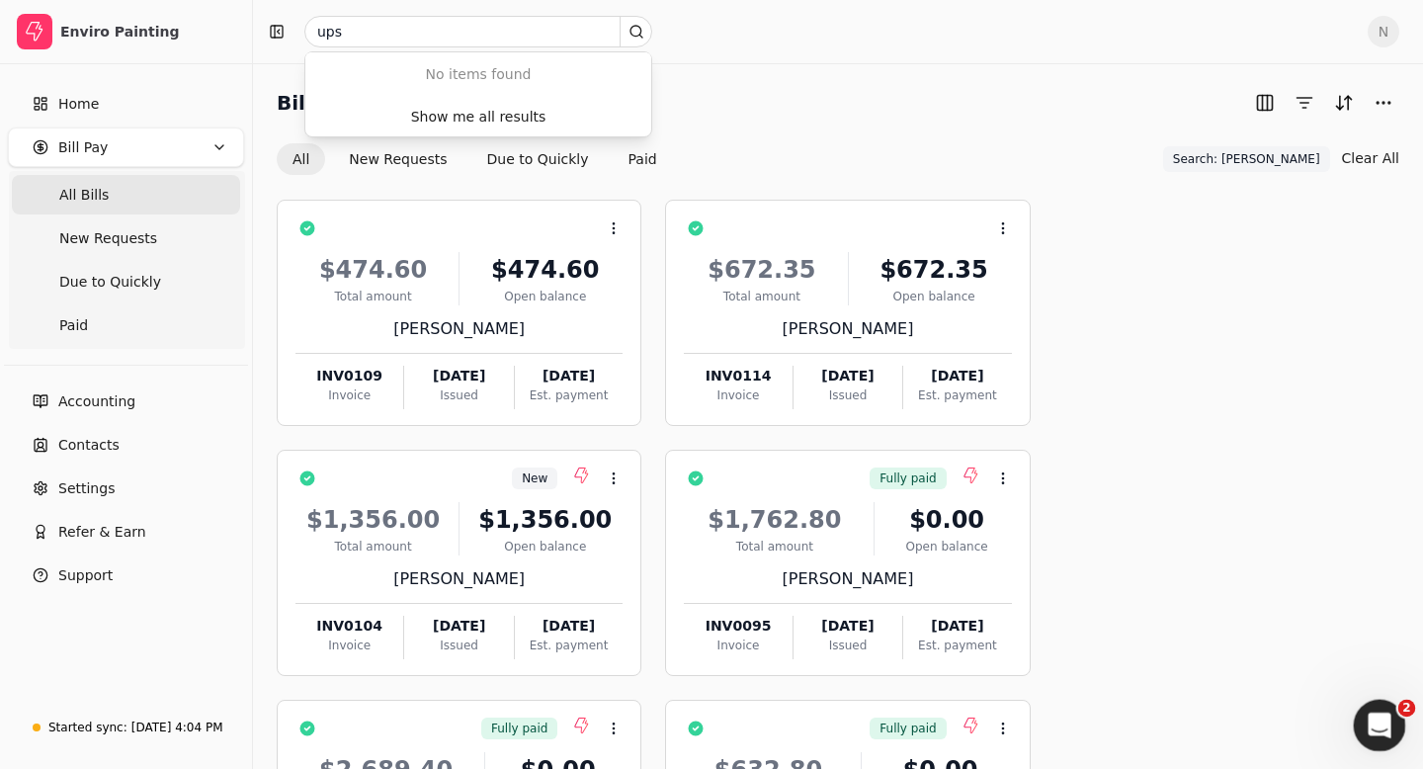
click at [1373, 723] on icon "Open Intercom Messenger" at bounding box center [1377, 723] width 33 height 33
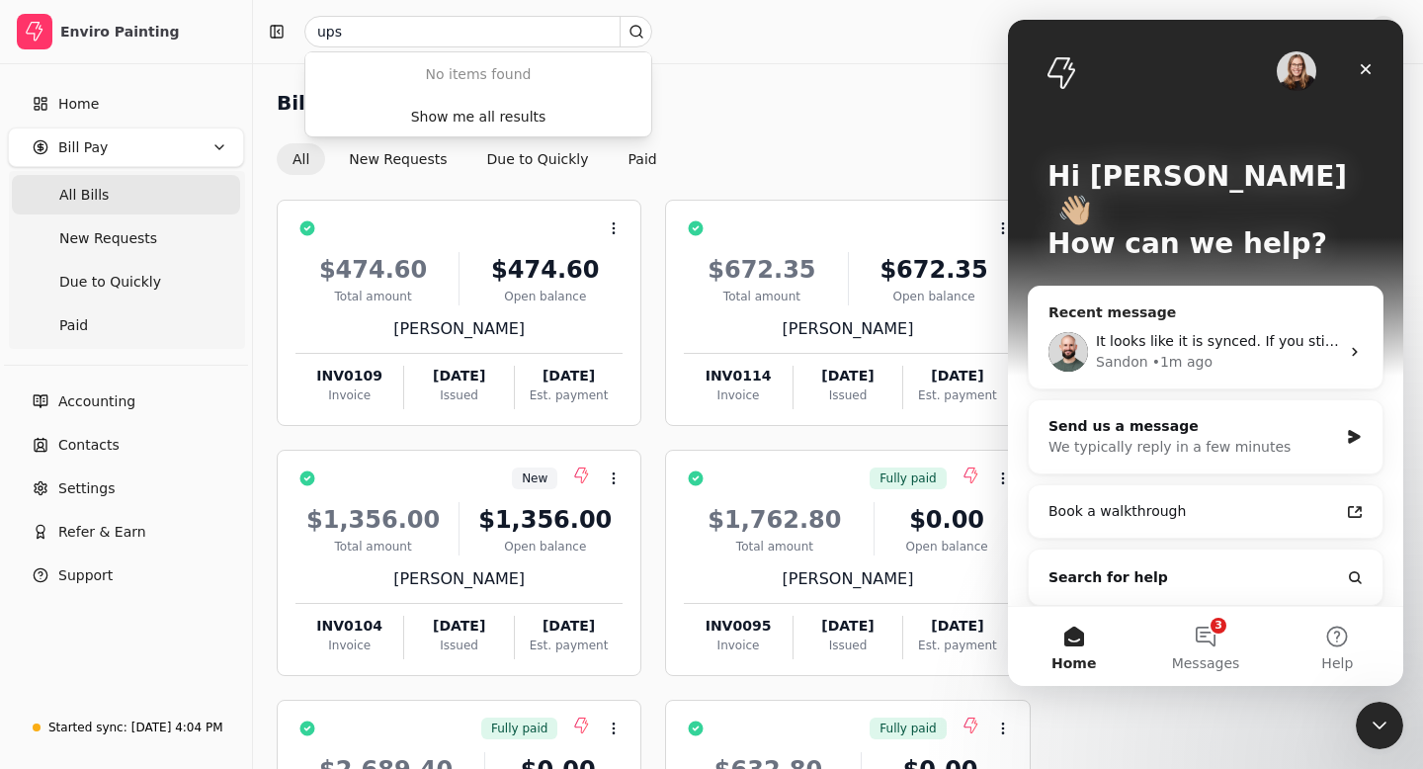
click at [1270, 352] on div "Sandon • 1m ago" at bounding box center [1217, 362] width 243 height 21
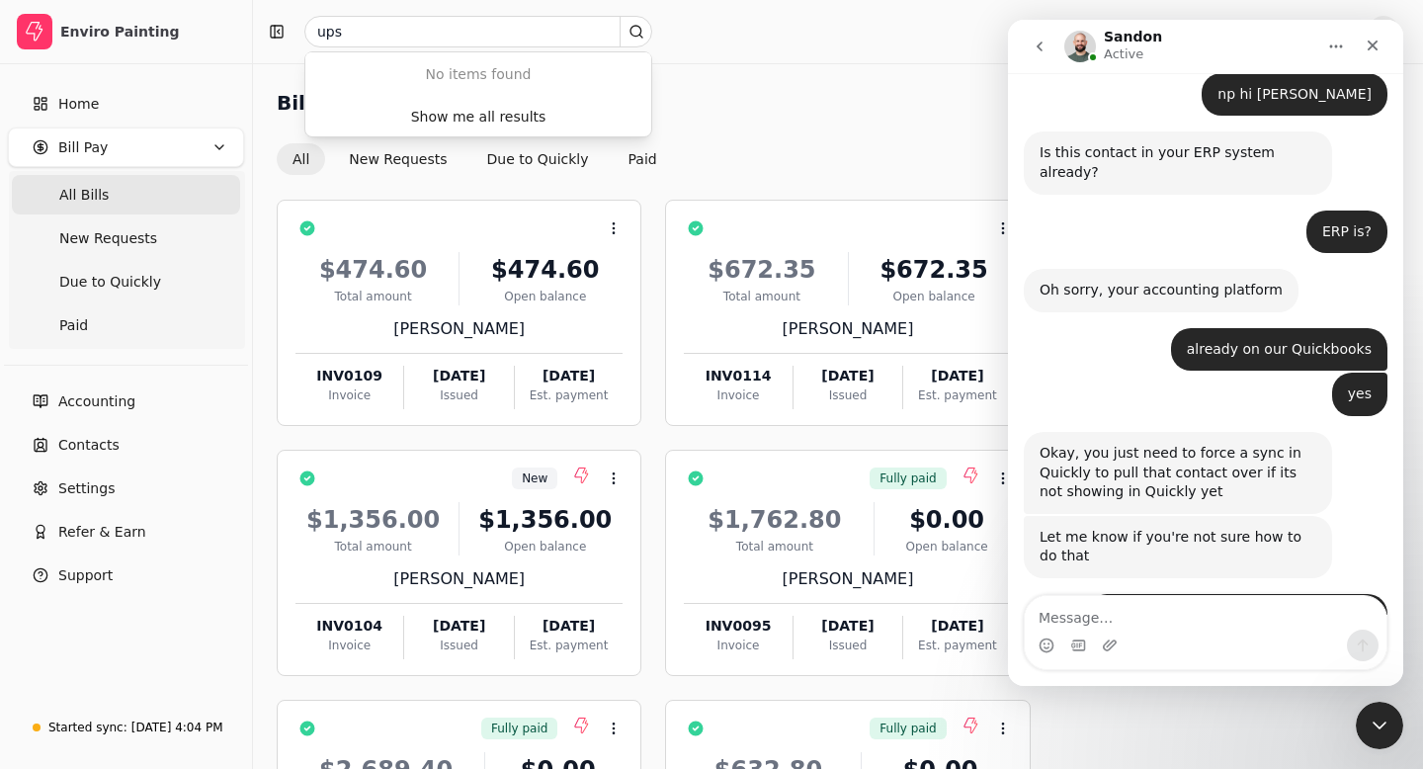
scroll to position [3962, 0]
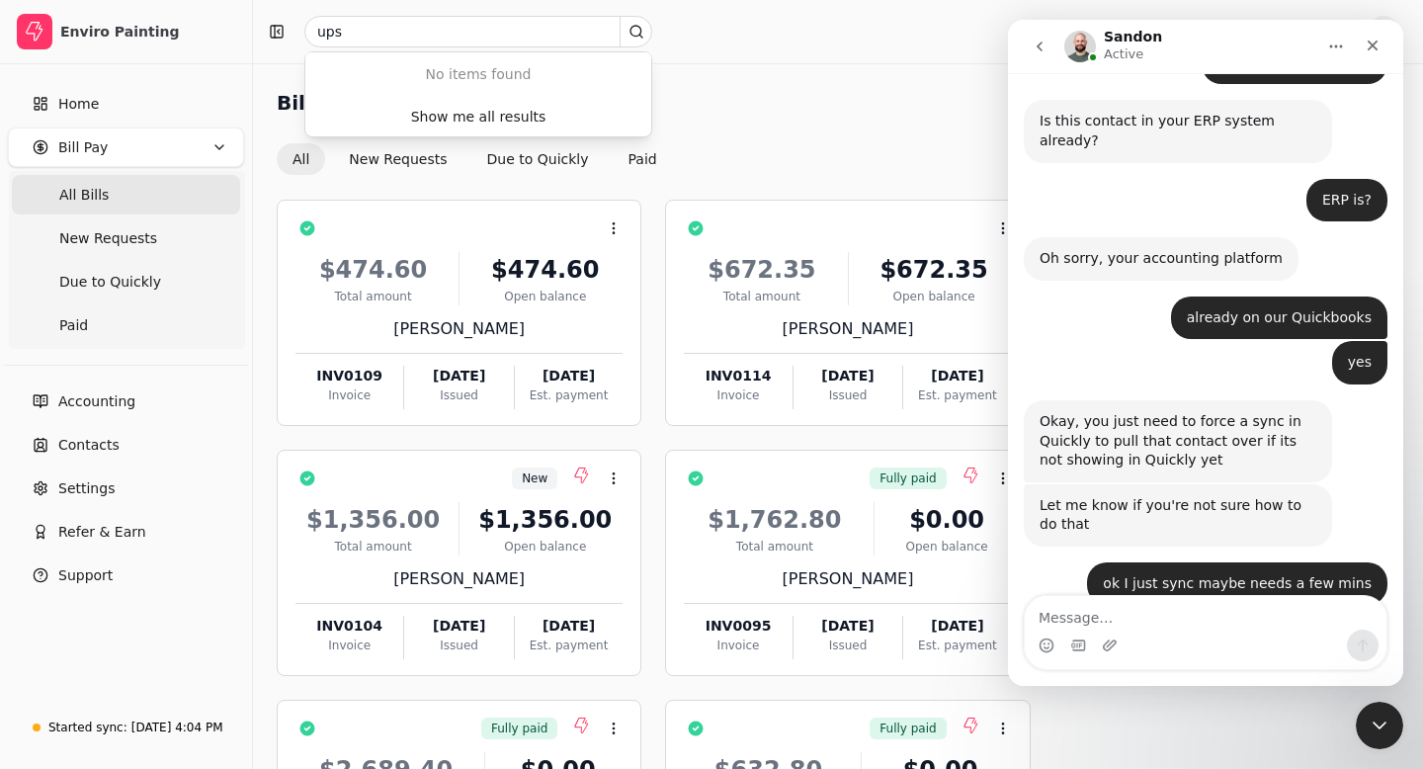
click at [1078, 615] on textarea "Message…" at bounding box center [1206, 613] width 362 height 34
type textarea "I refresh and still dont see upscale painting's bill"
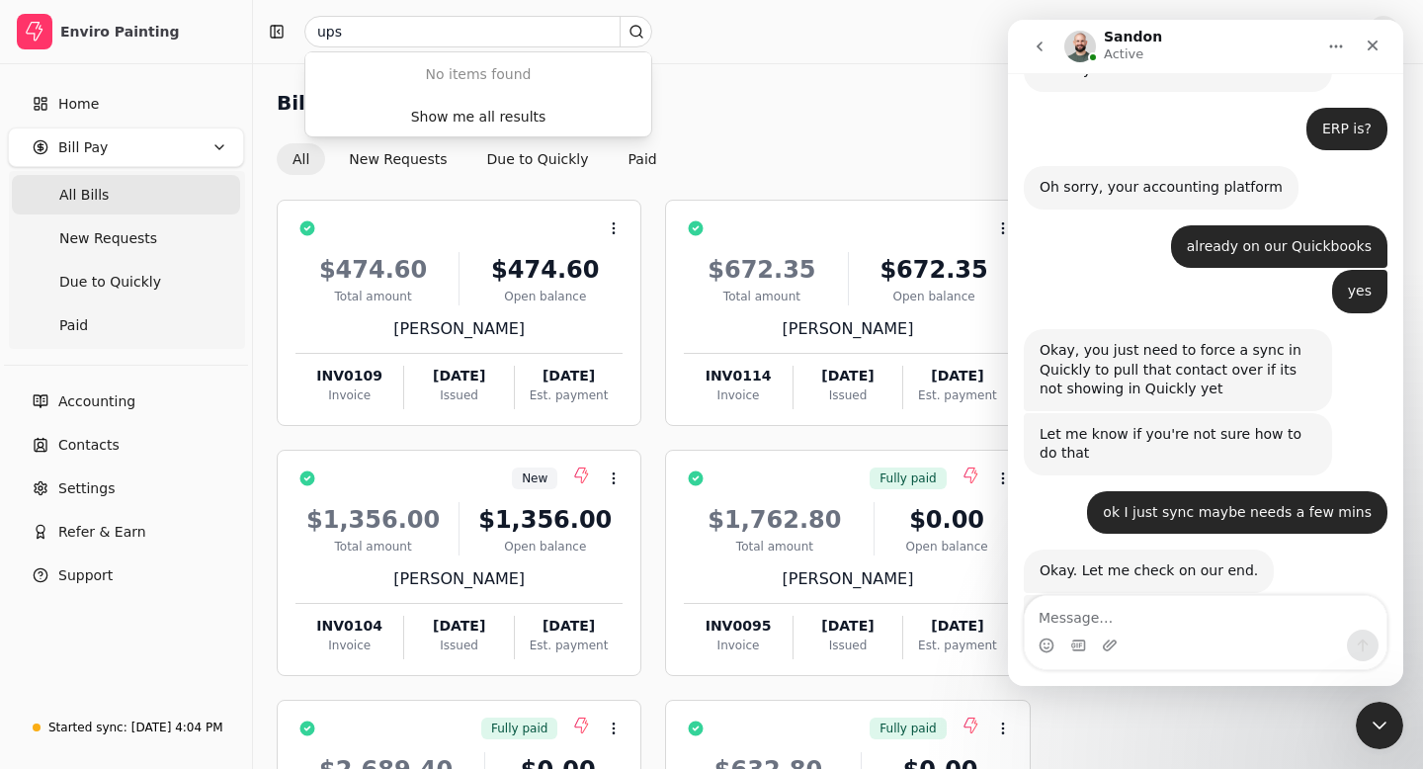
scroll to position [4040, 0]
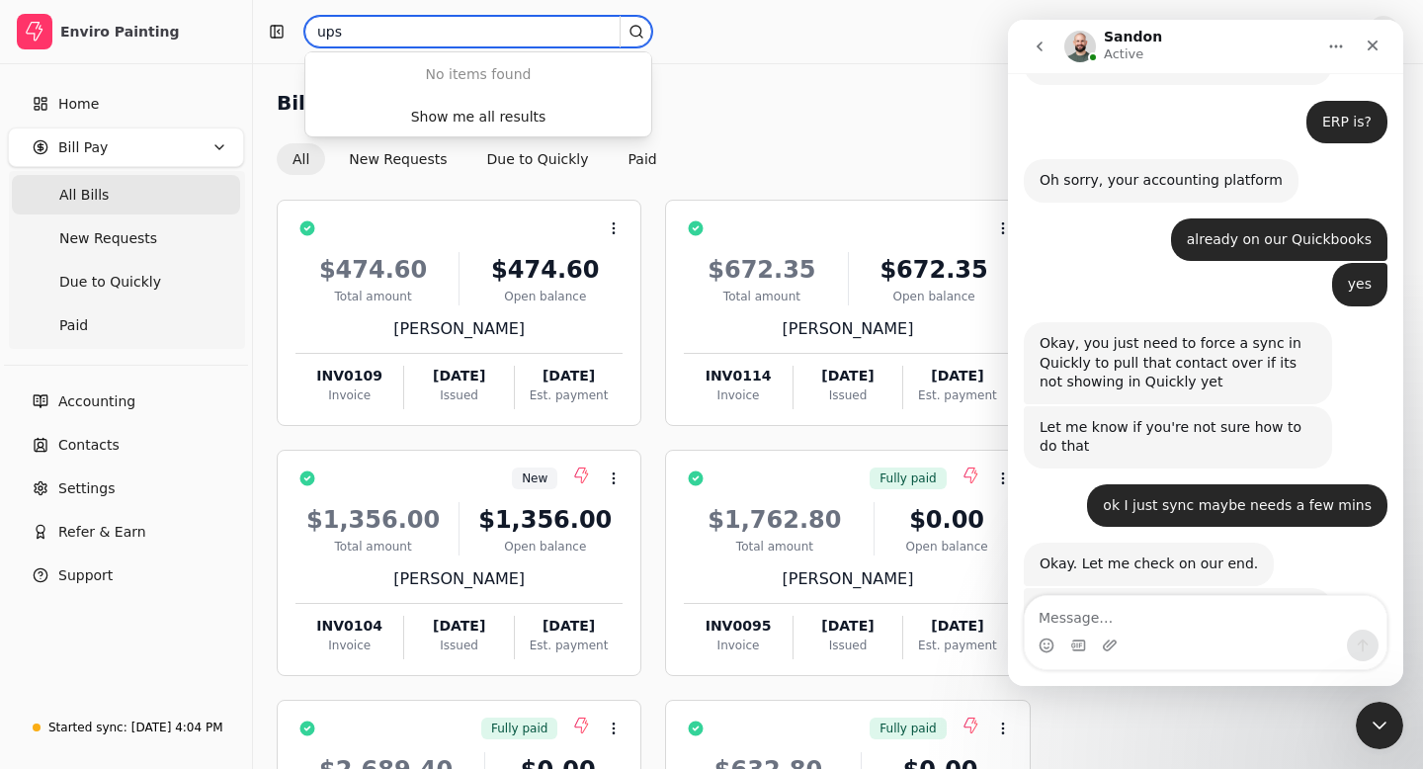
click at [367, 38] on input "ups" at bounding box center [478, 32] width 348 height 32
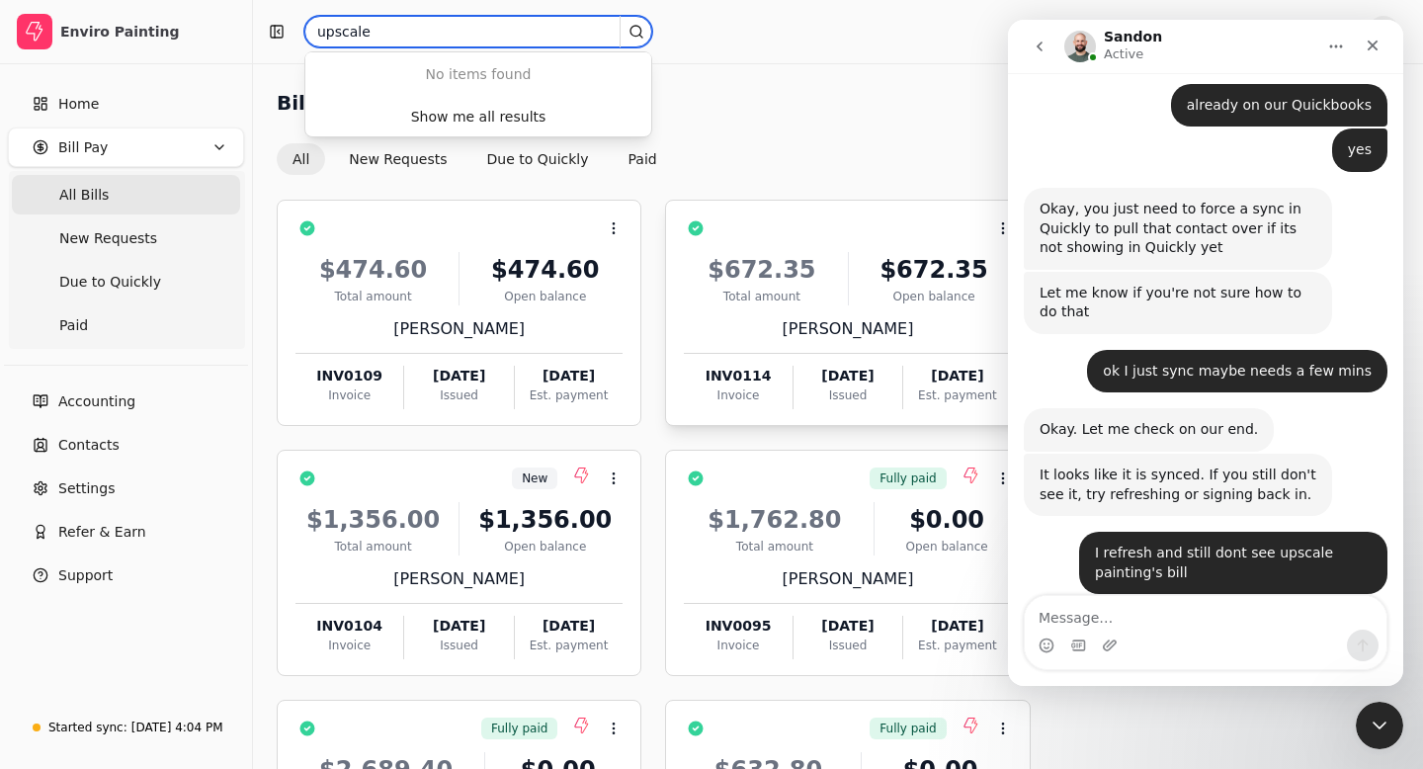
scroll to position [4176, 0]
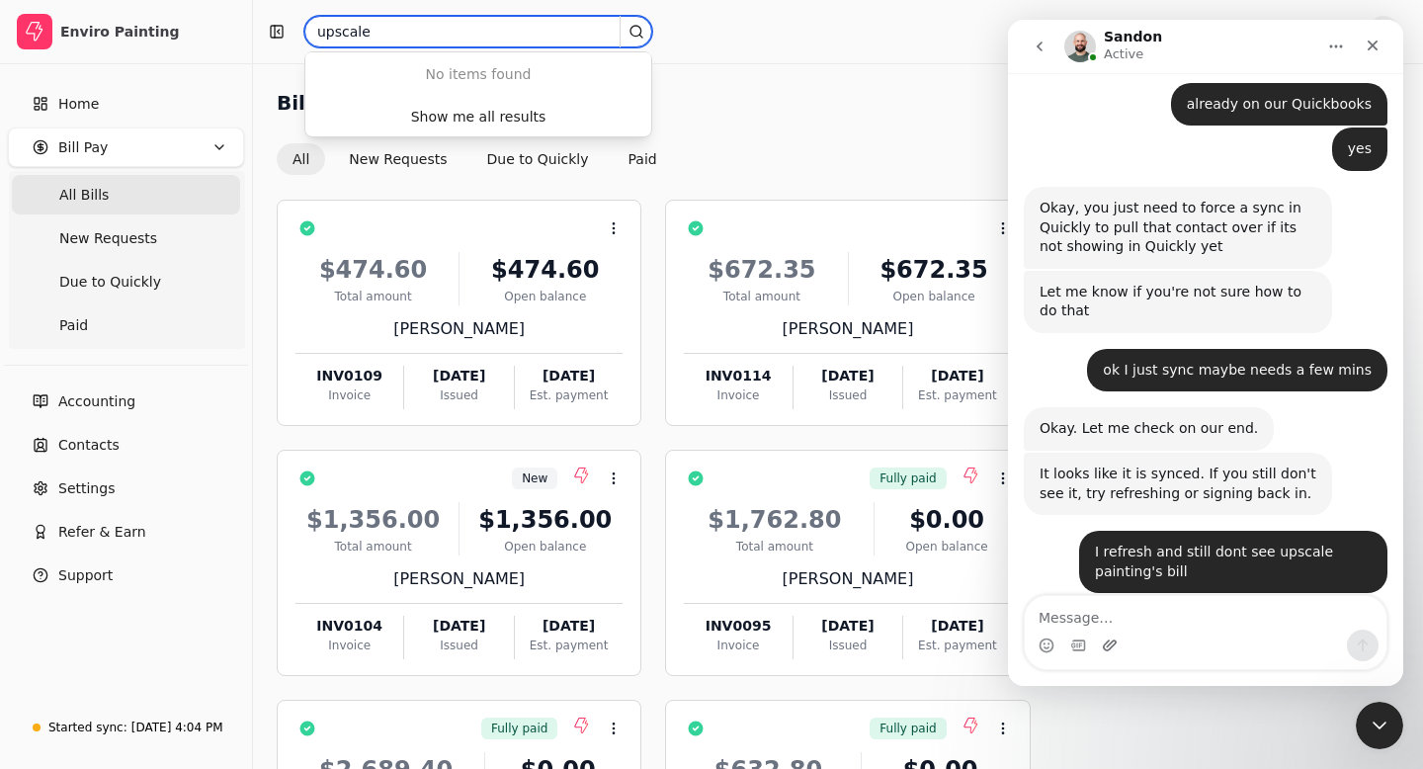
type input "upscale"
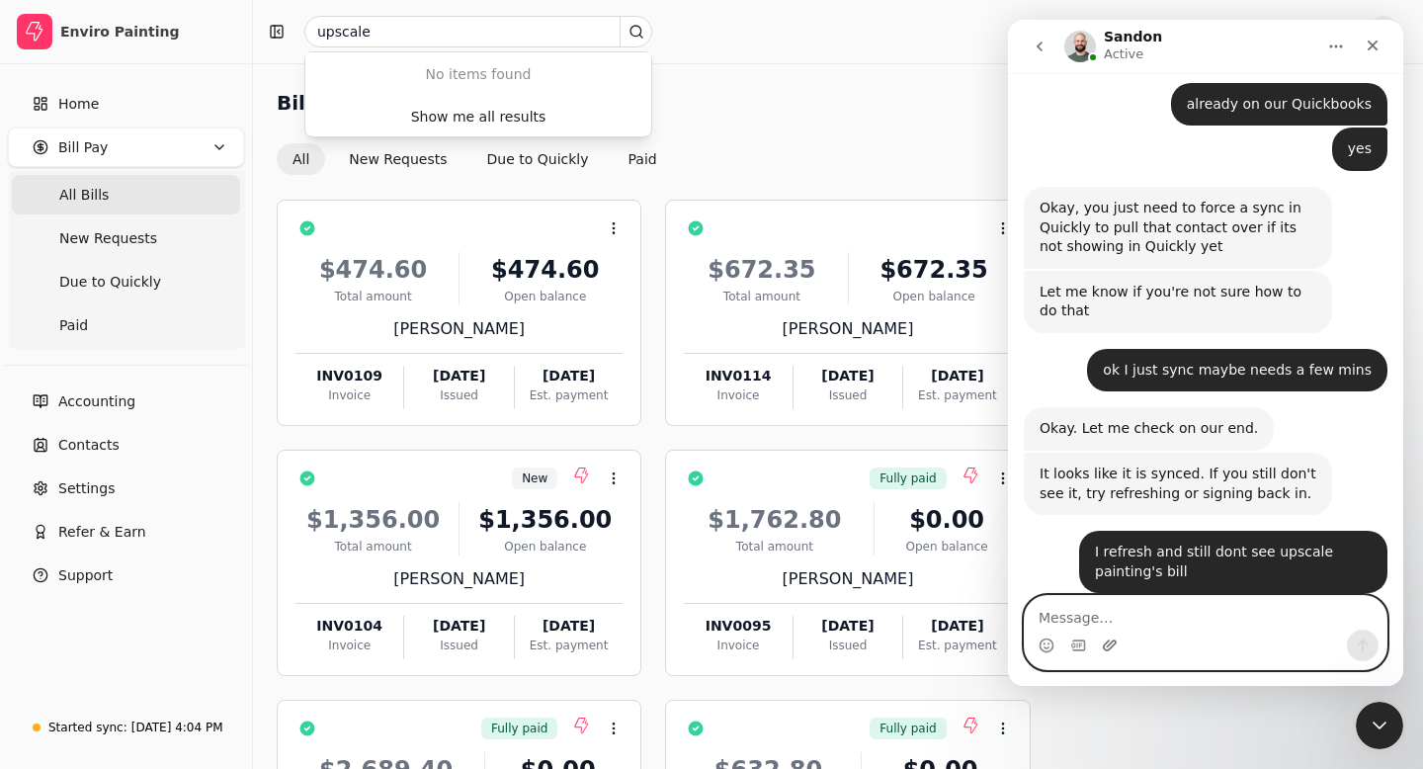
click at [1113, 646] on icon "Upload attachment" at bounding box center [1110, 645] width 16 height 16
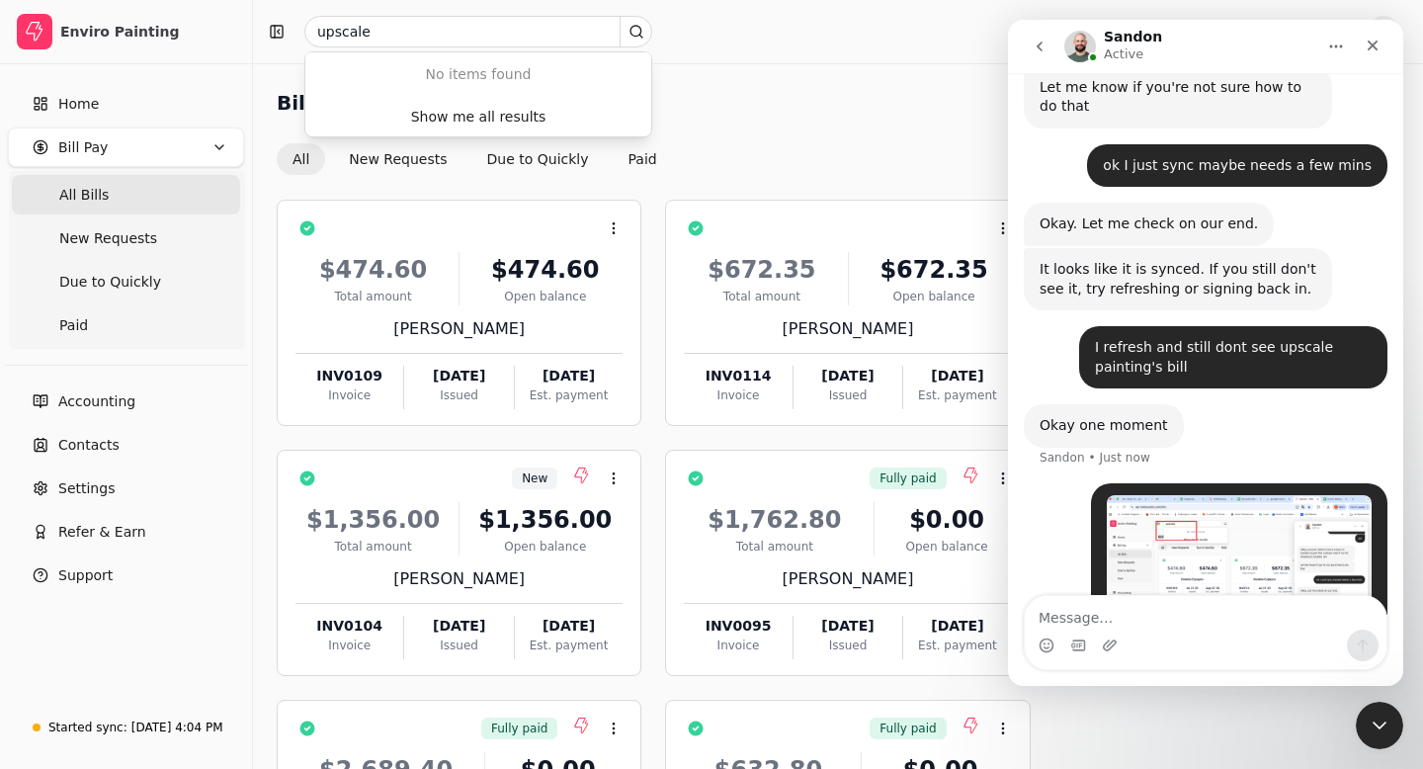
click at [1274, 495] on img "Nancy says…" at bounding box center [1239, 578] width 265 height 166
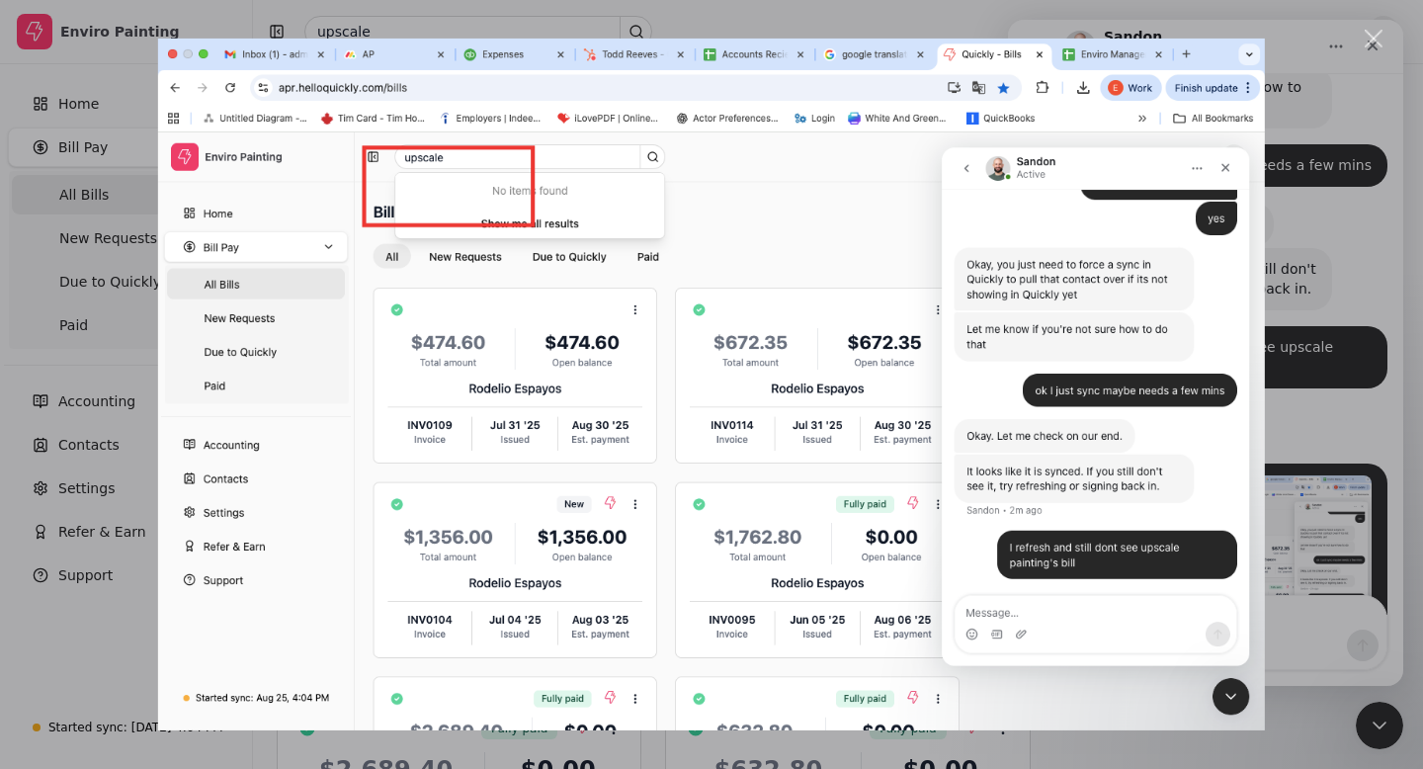
scroll to position [4363, 0]
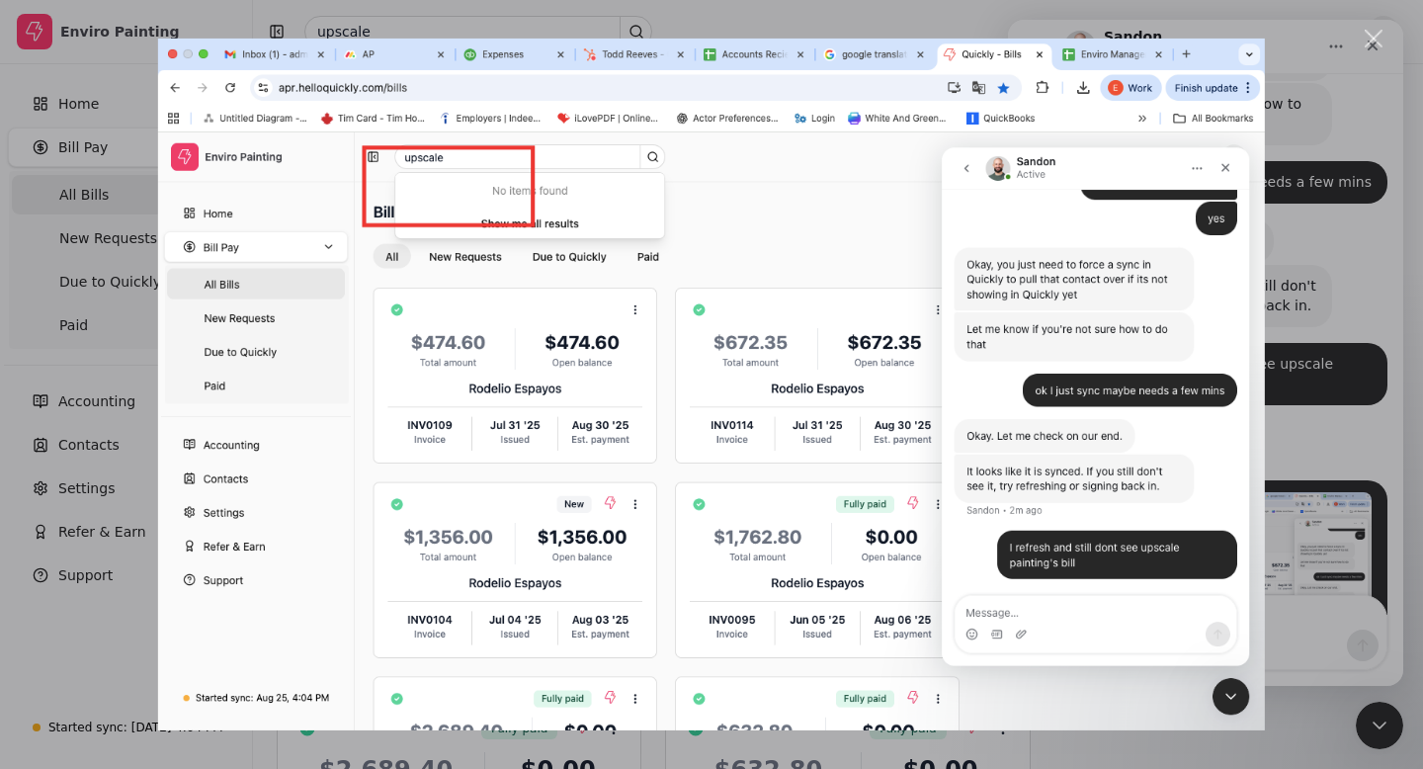
click at [1372, 47] on div "Close" at bounding box center [1374, 39] width 19 height 19
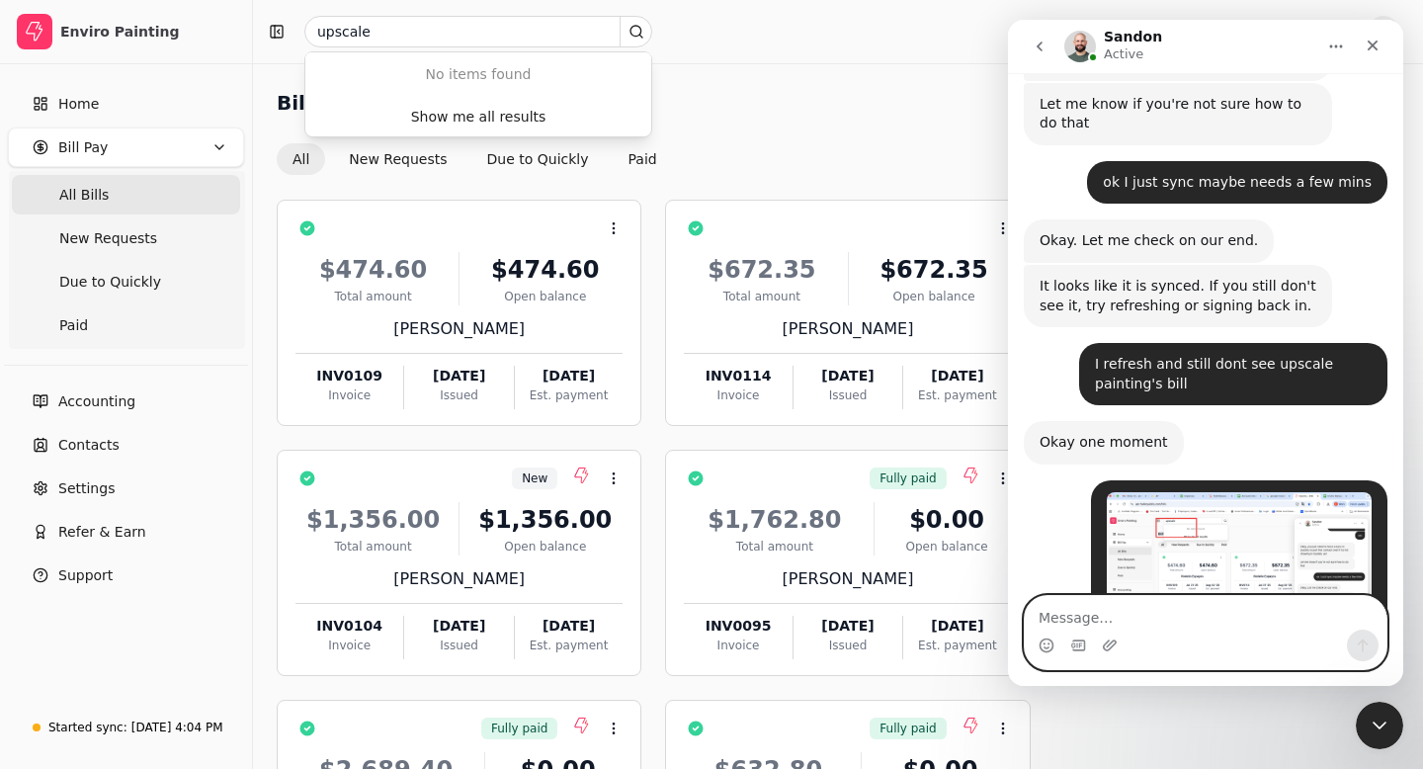
click at [1134, 618] on textarea "Message…" at bounding box center [1206, 613] width 362 height 34
type textarea "86"
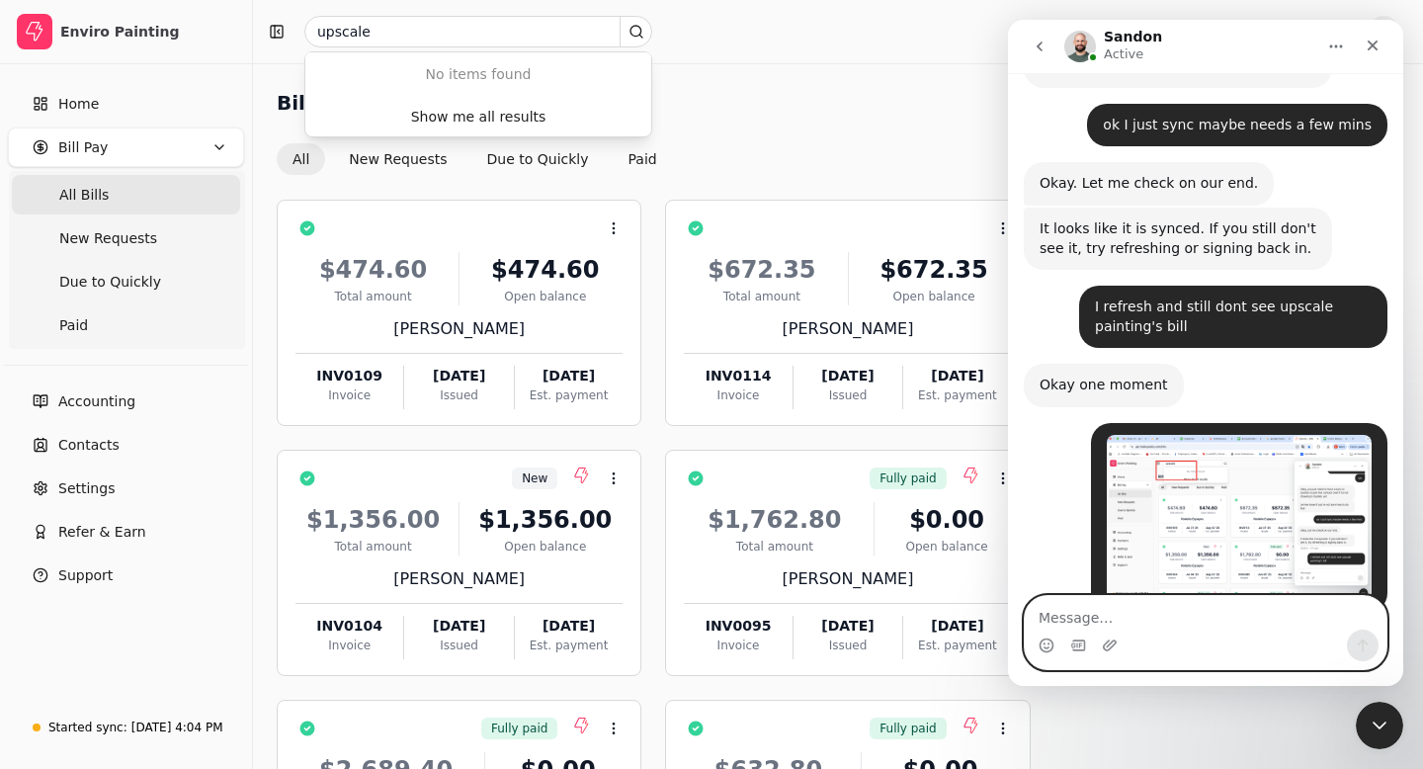
scroll to position [4422, 0]
click at [1106, 639] on icon "Upload attachment" at bounding box center [1110, 645] width 16 height 16
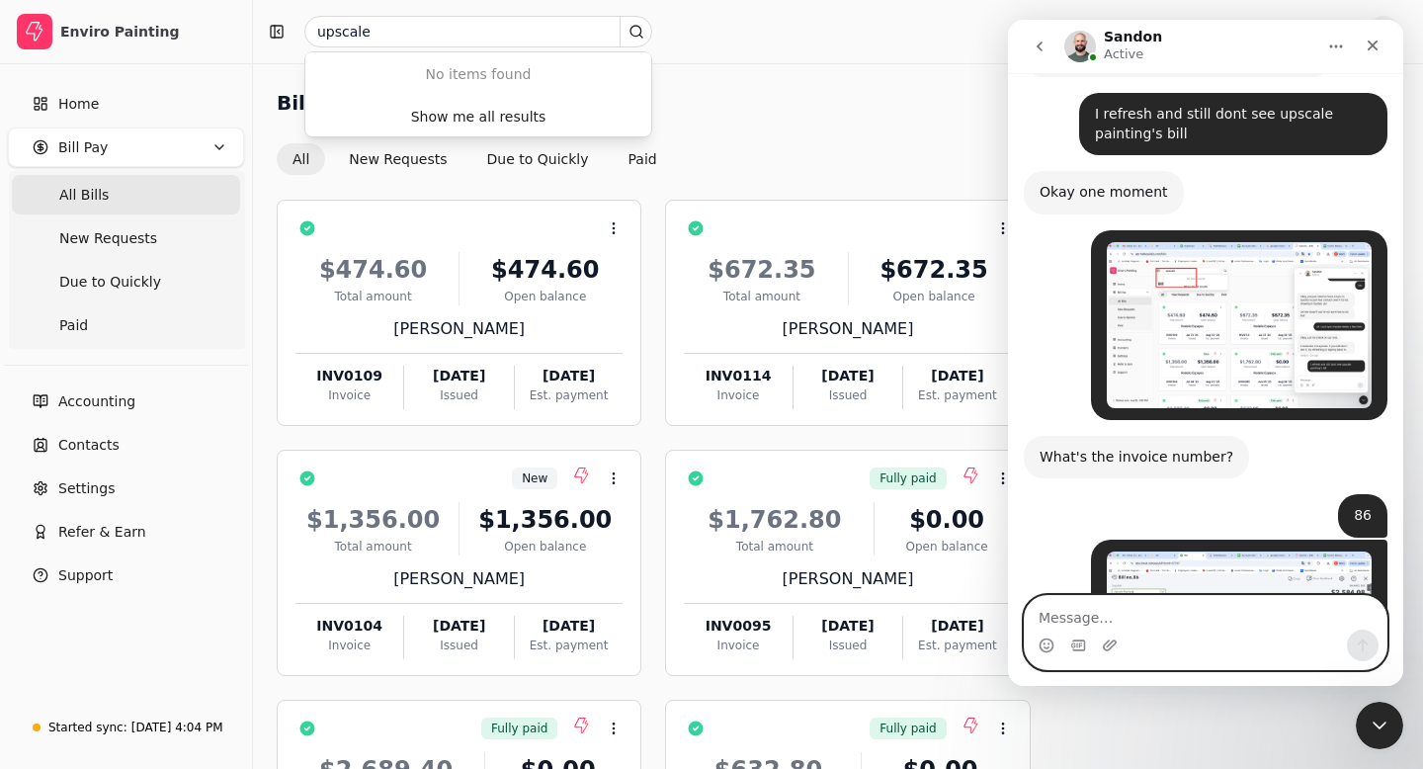
scroll to position [4756, 0]
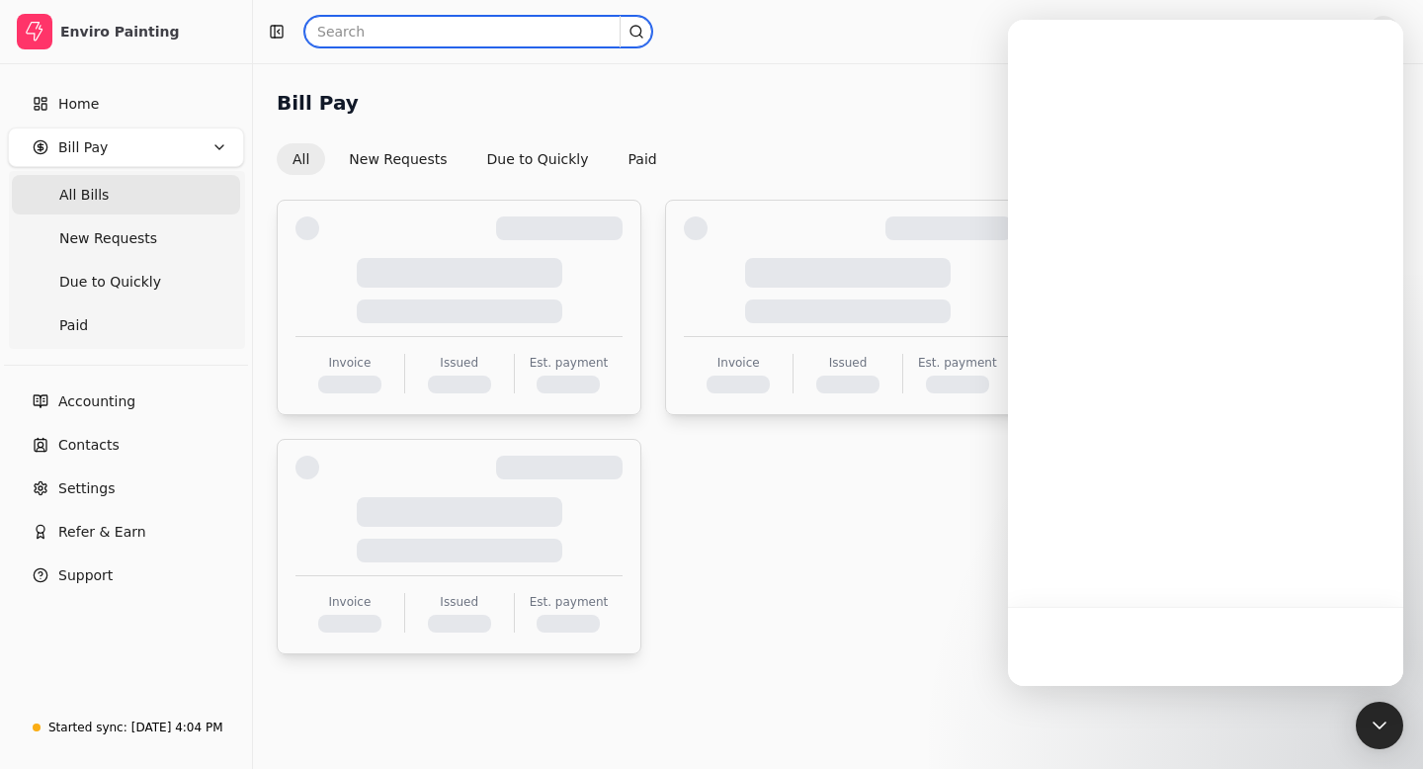
click at [351, 33] on input "text" at bounding box center [478, 32] width 348 height 32
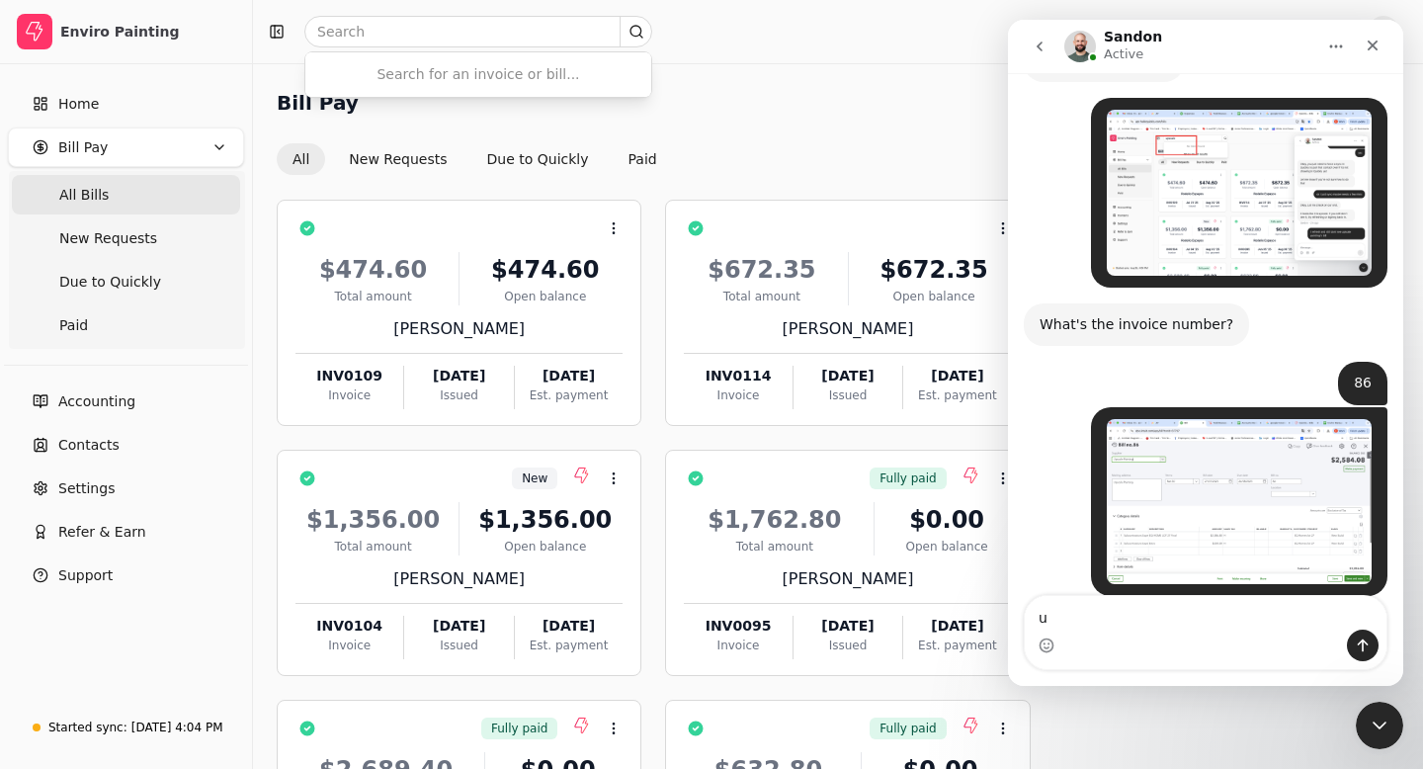
scroll to position [4756, 0]
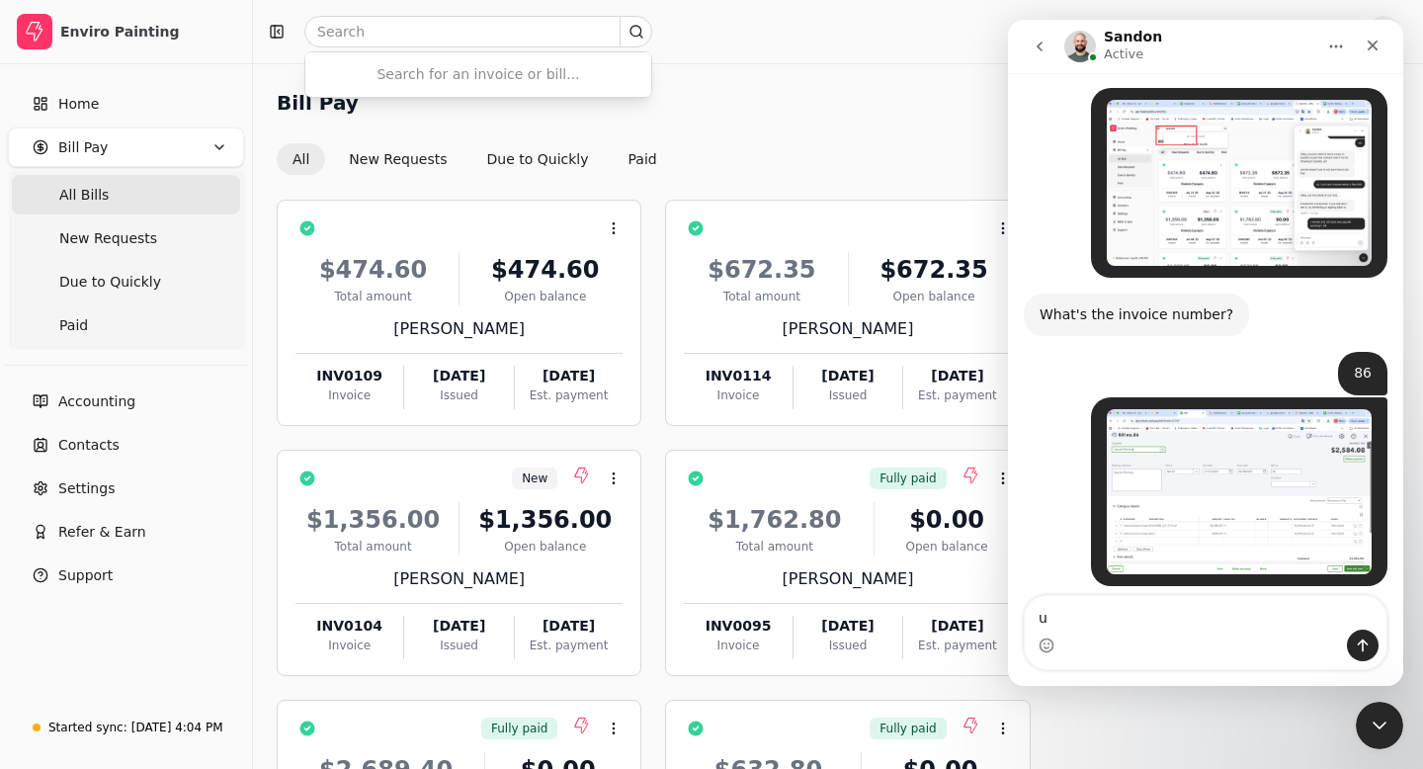
type textarea "u"
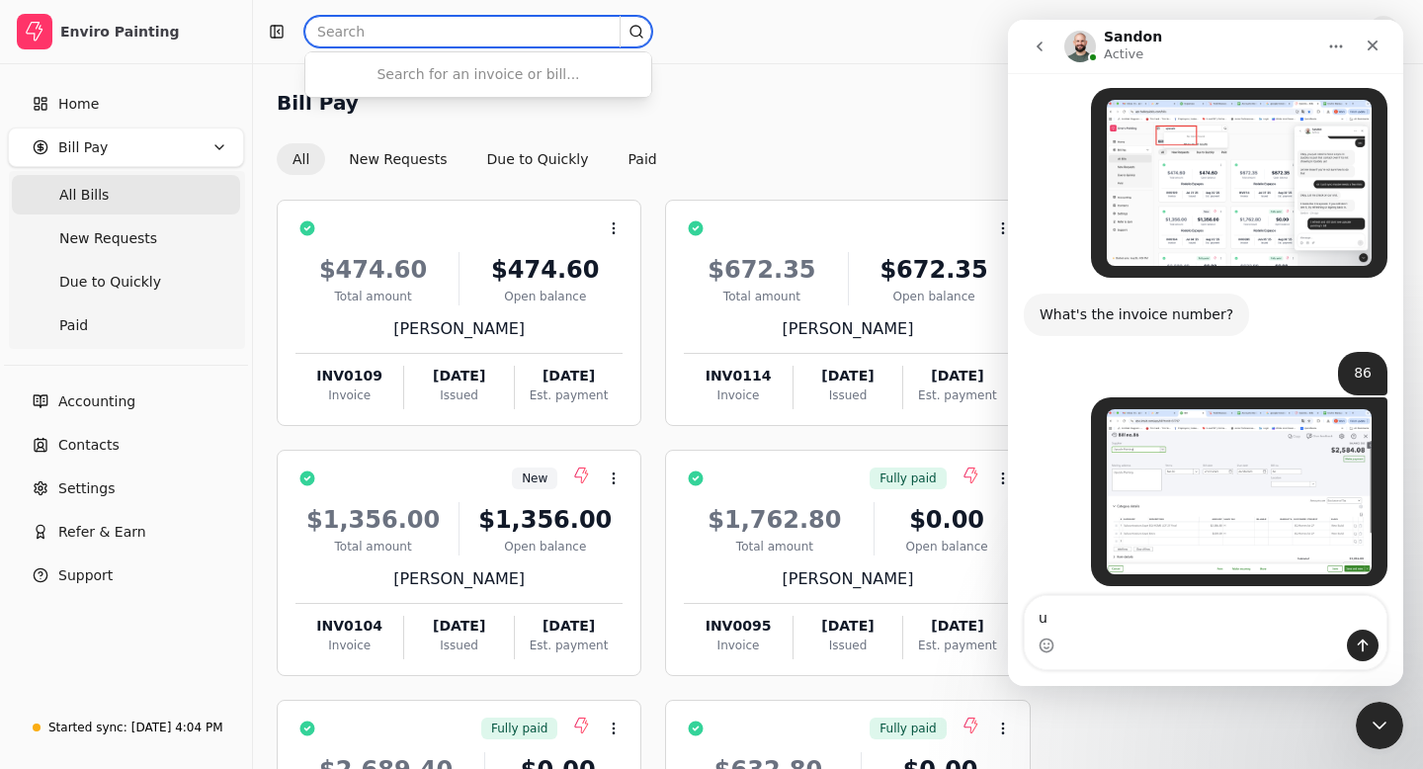
click at [335, 33] on input "text" at bounding box center [478, 32] width 348 height 32
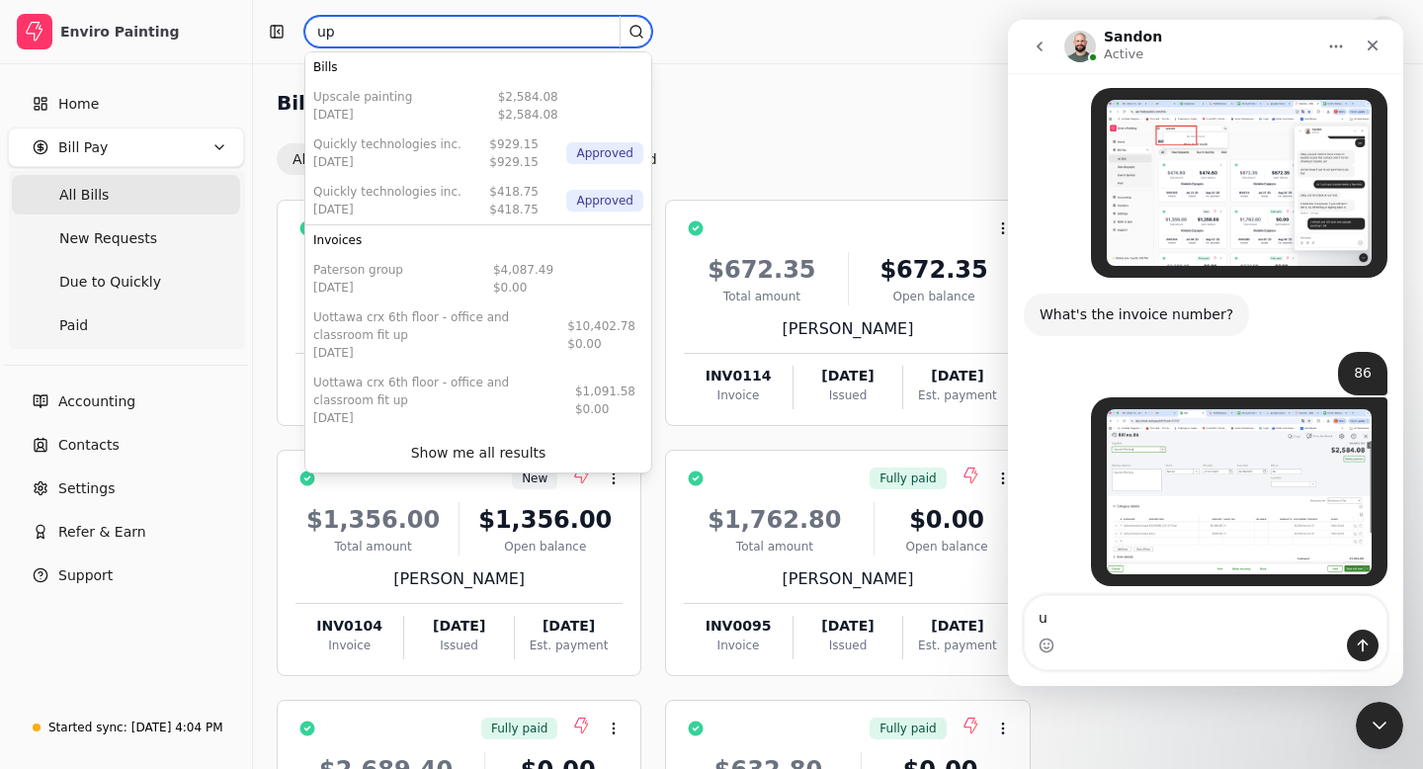
type input "upscale"
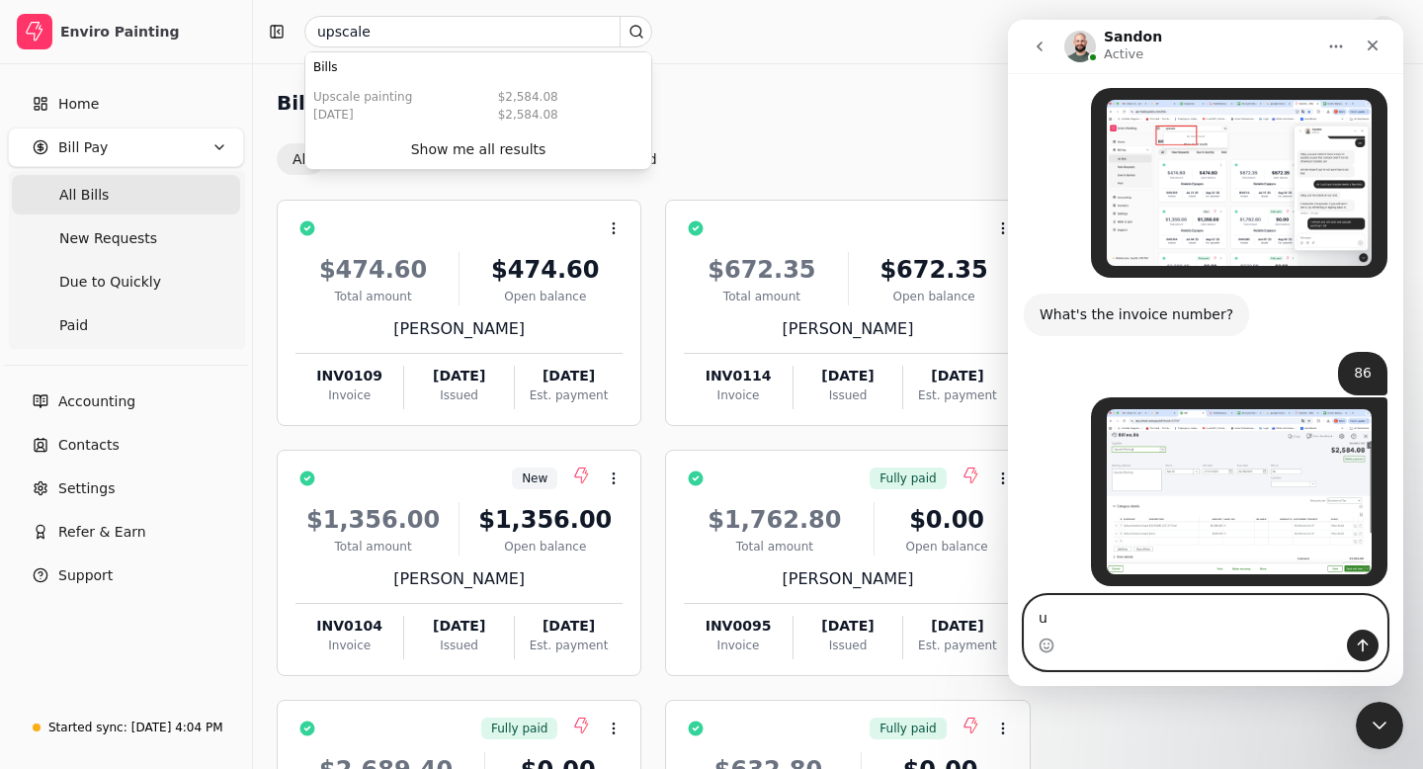
click at [1069, 625] on textarea "u" at bounding box center [1206, 613] width 362 height 34
type textarea "right!"
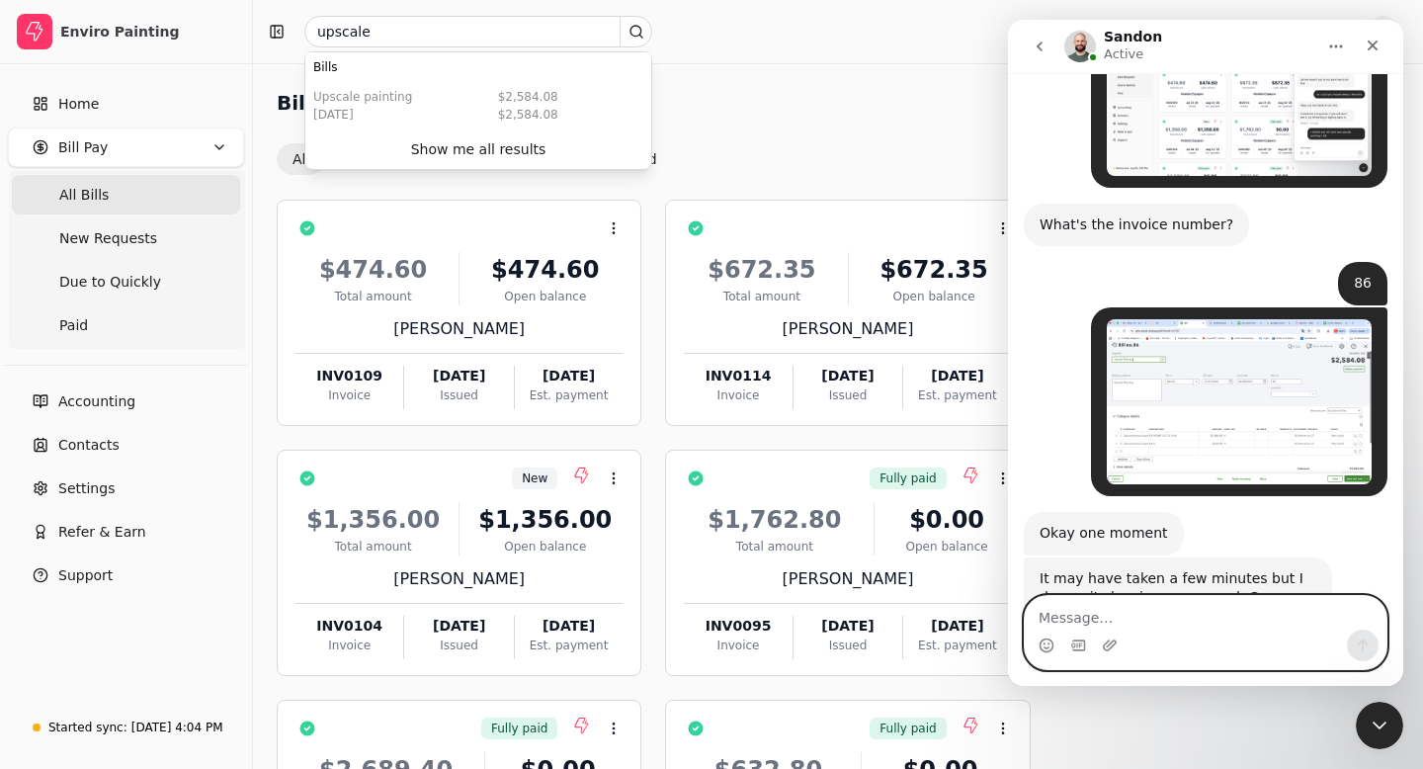
scroll to position [4891, 0]
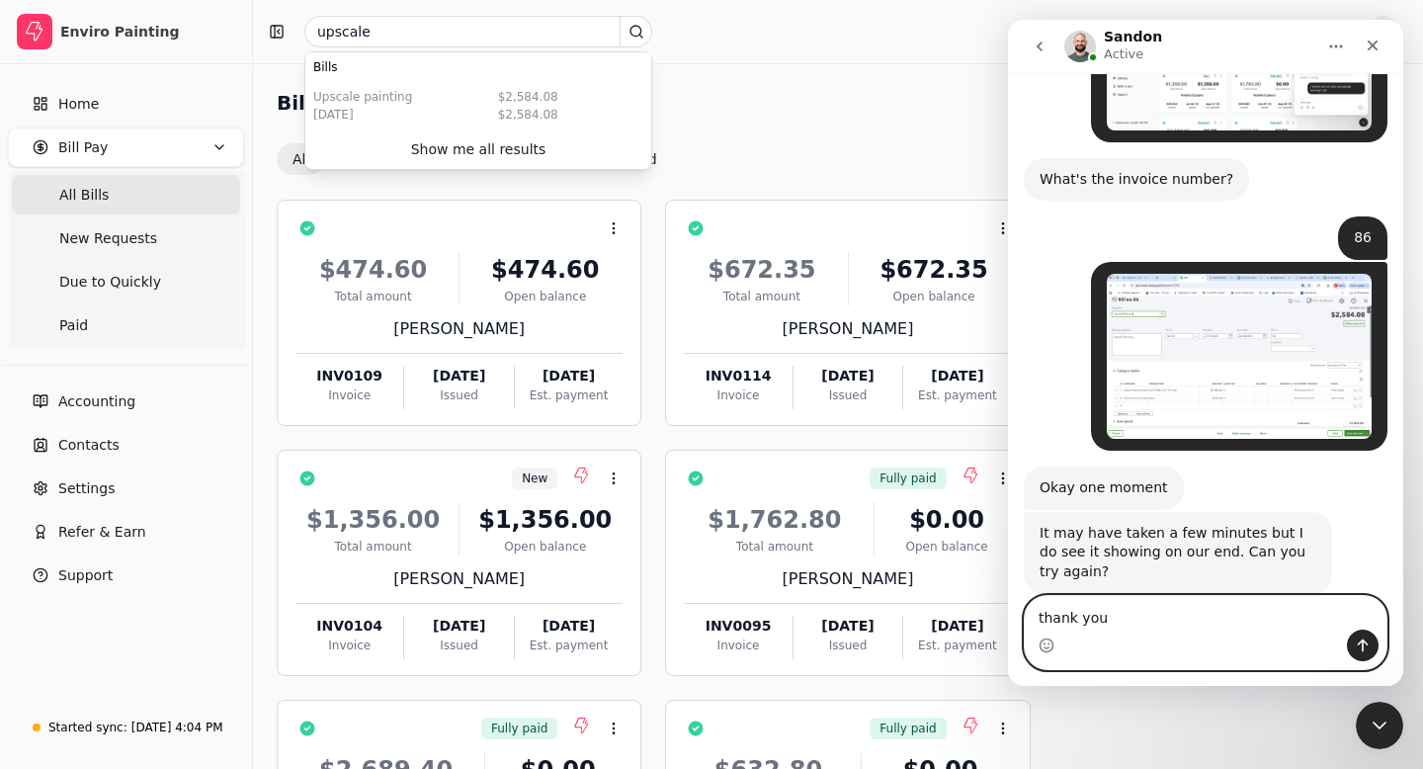
type textarea "thank you!"
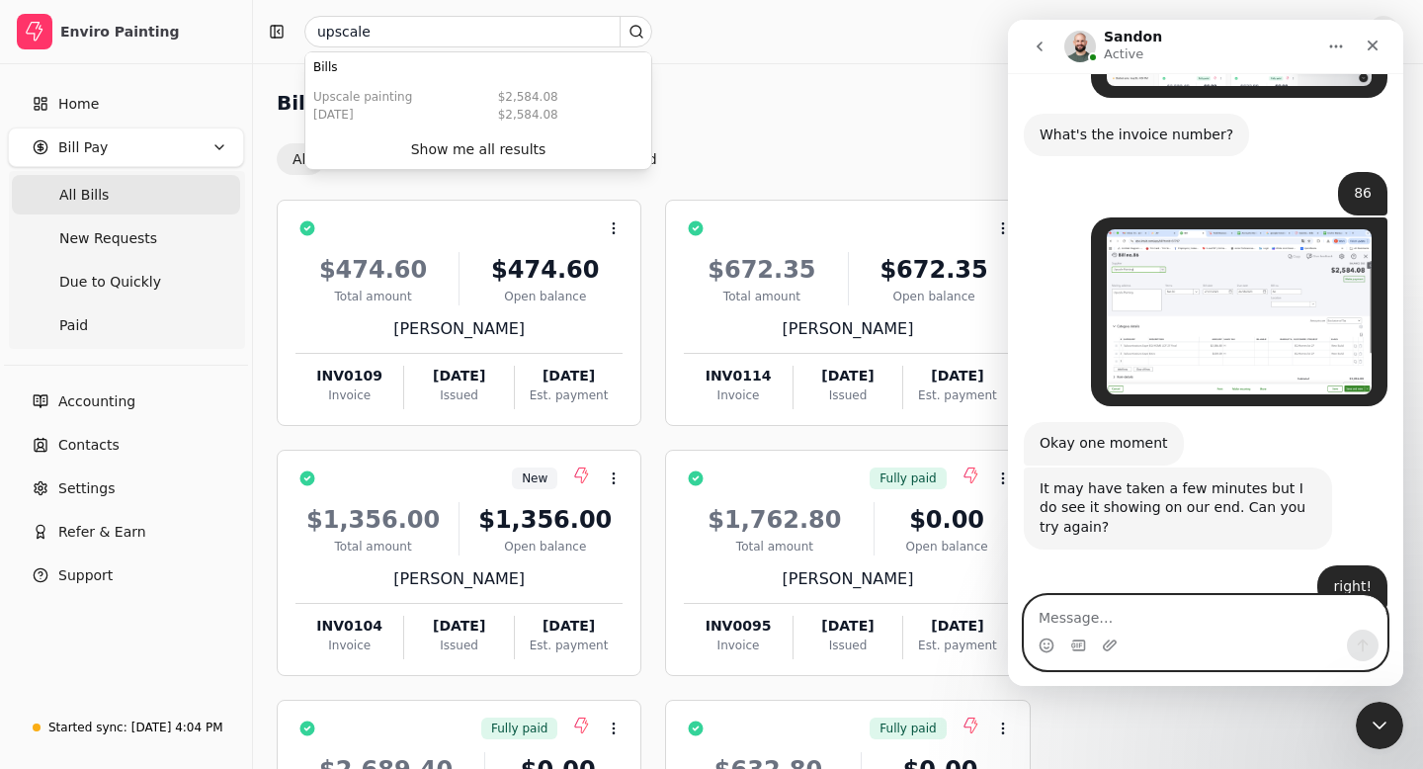
scroll to position [4919, 0]
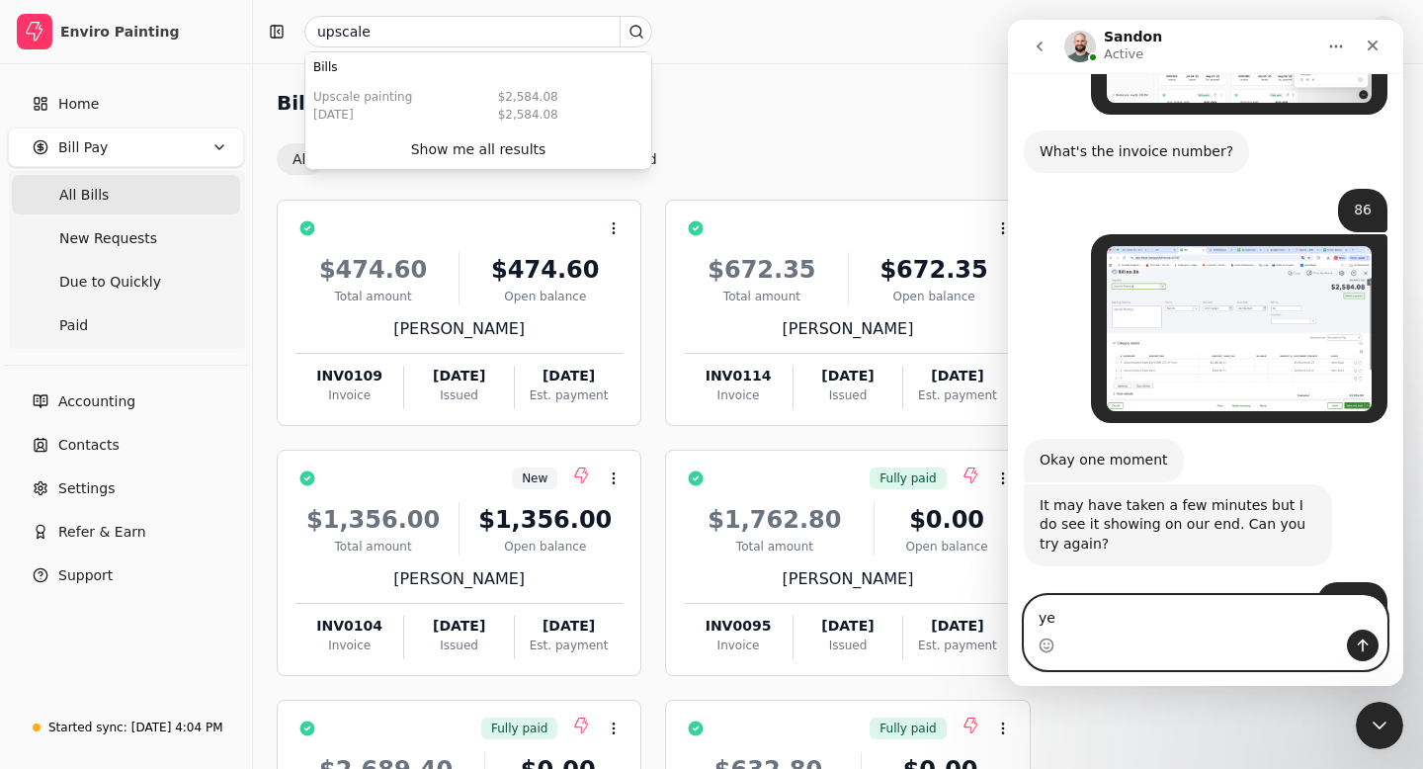
type textarea "yes"
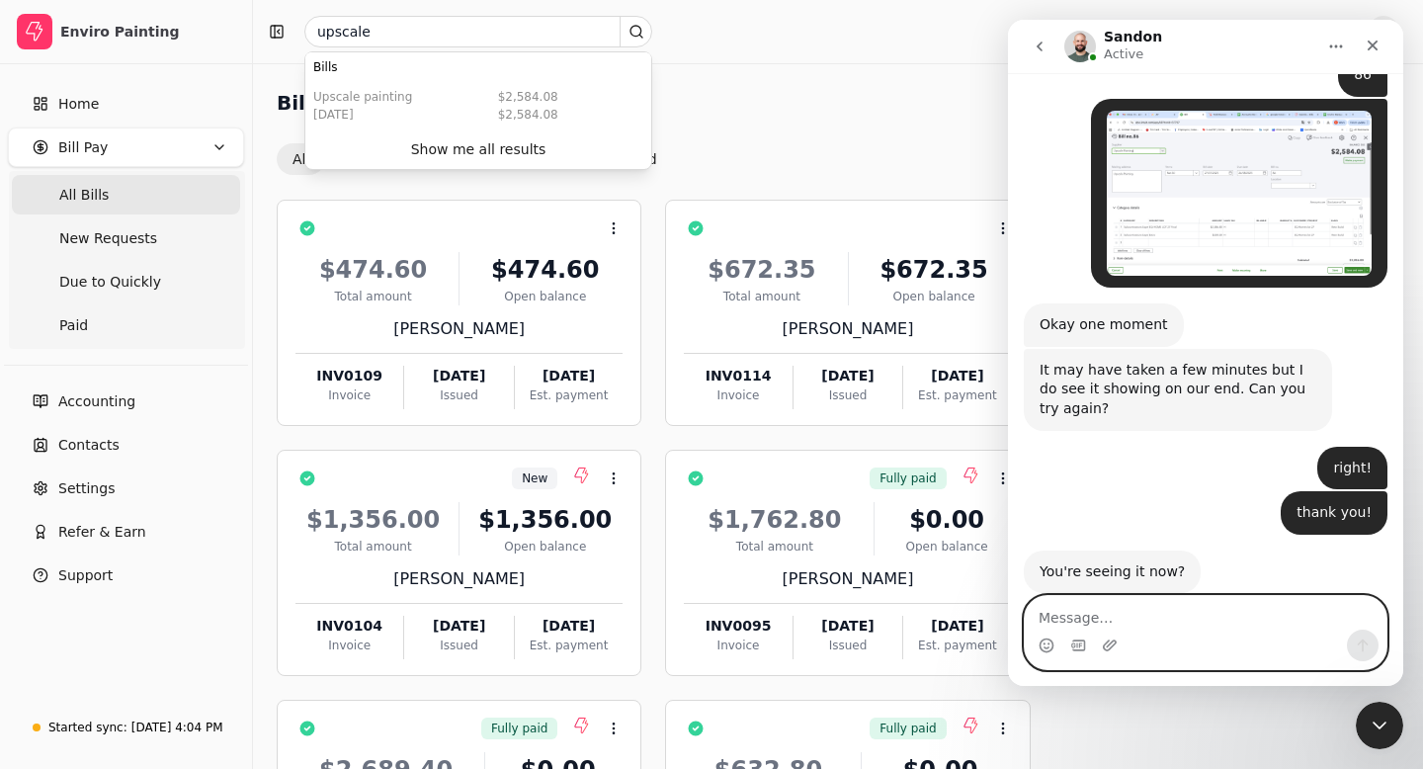
scroll to position [5056, 0]
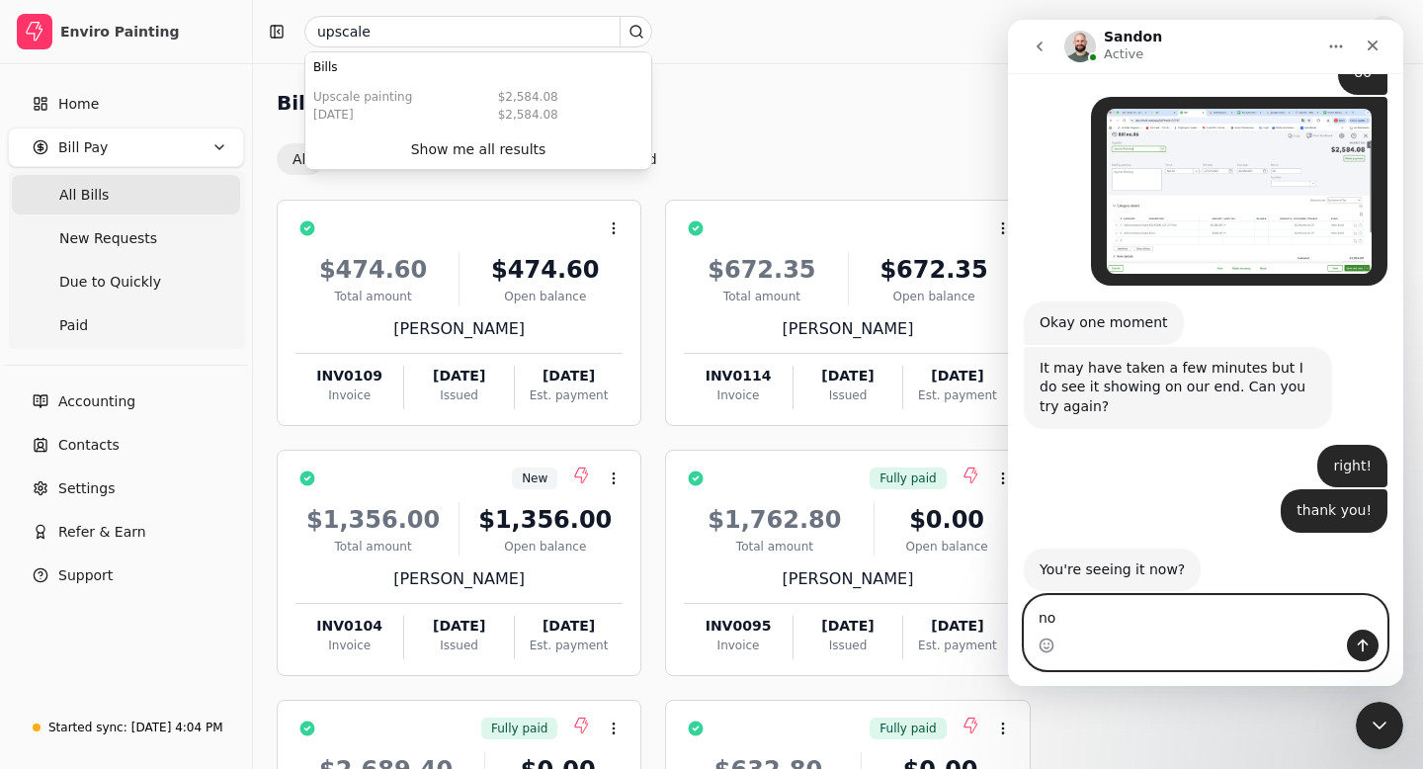
type textarea "n"
type textarea "t"
click at [1043, 646] on icon "Emoji picker" at bounding box center [1047, 645] width 16 height 16
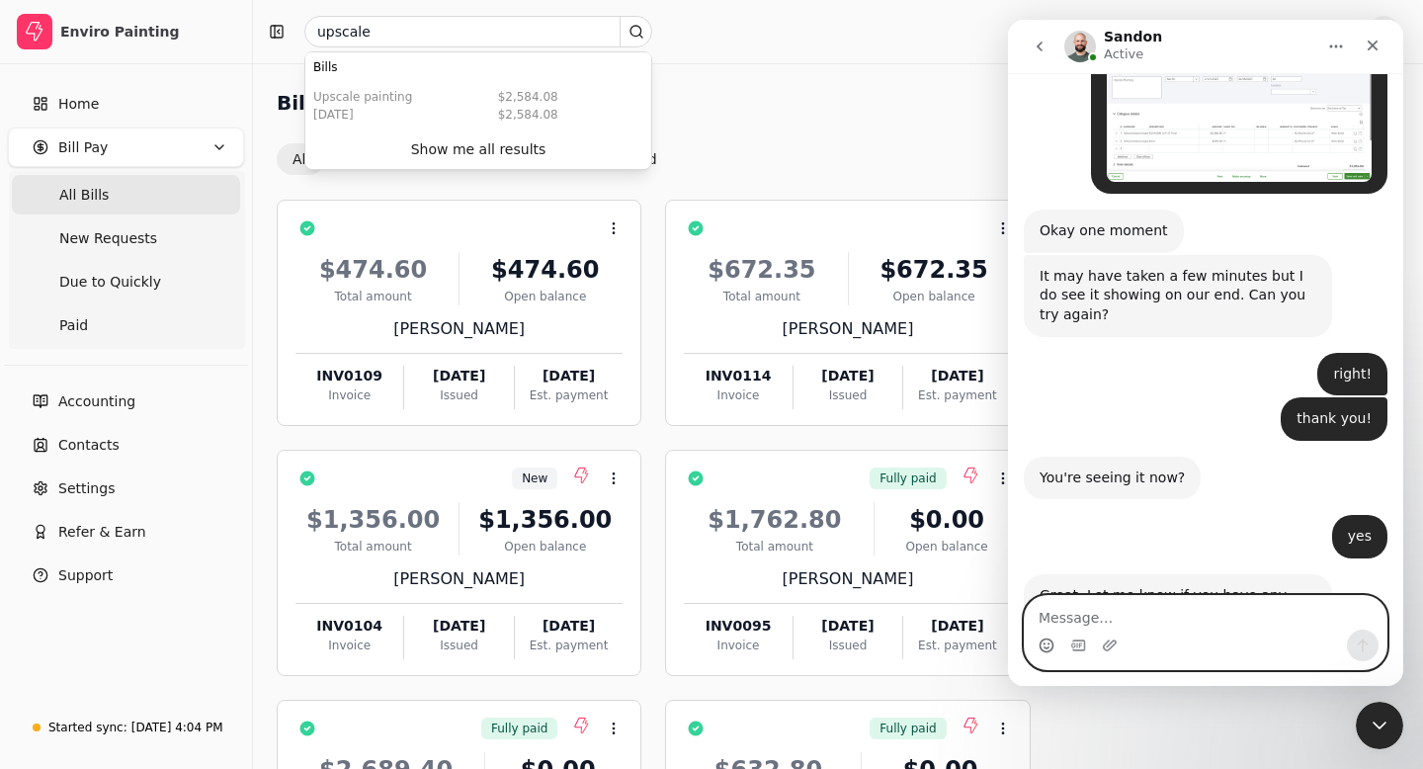
scroll to position [5202, 0]
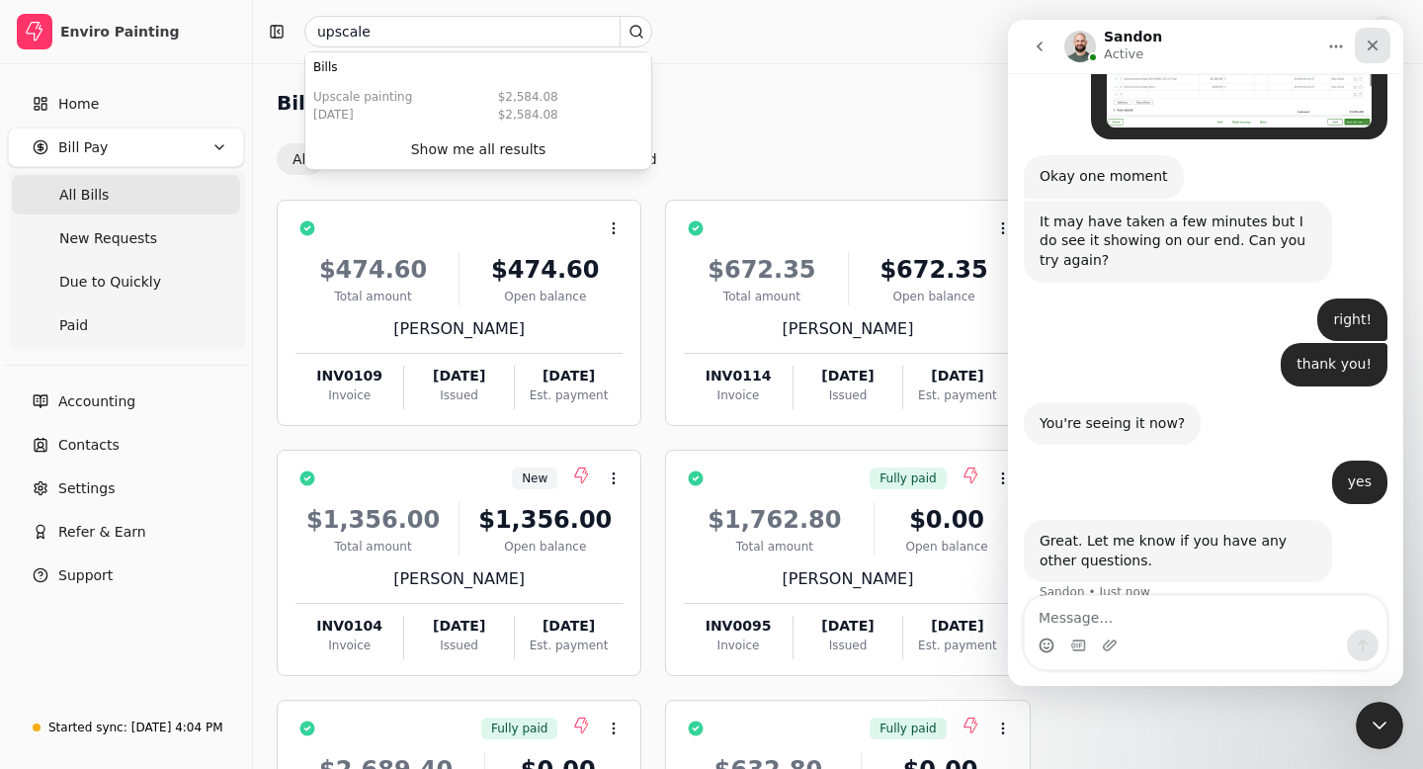
click at [1366, 42] on icon "Close" at bounding box center [1373, 46] width 16 height 16
